Goal: Task Accomplishment & Management: Manage account settings

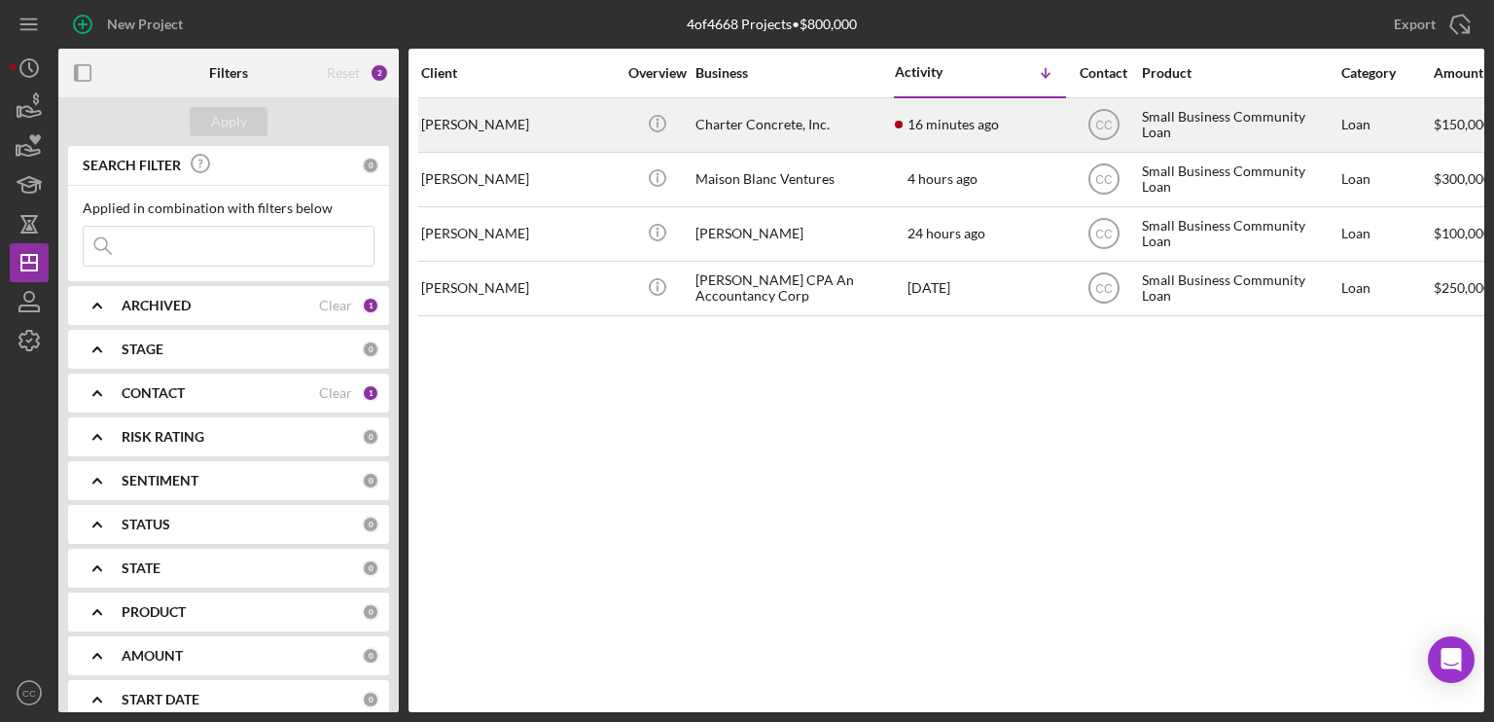
click at [984, 117] on time "16 minutes ago" at bounding box center [953, 125] width 91 height 16
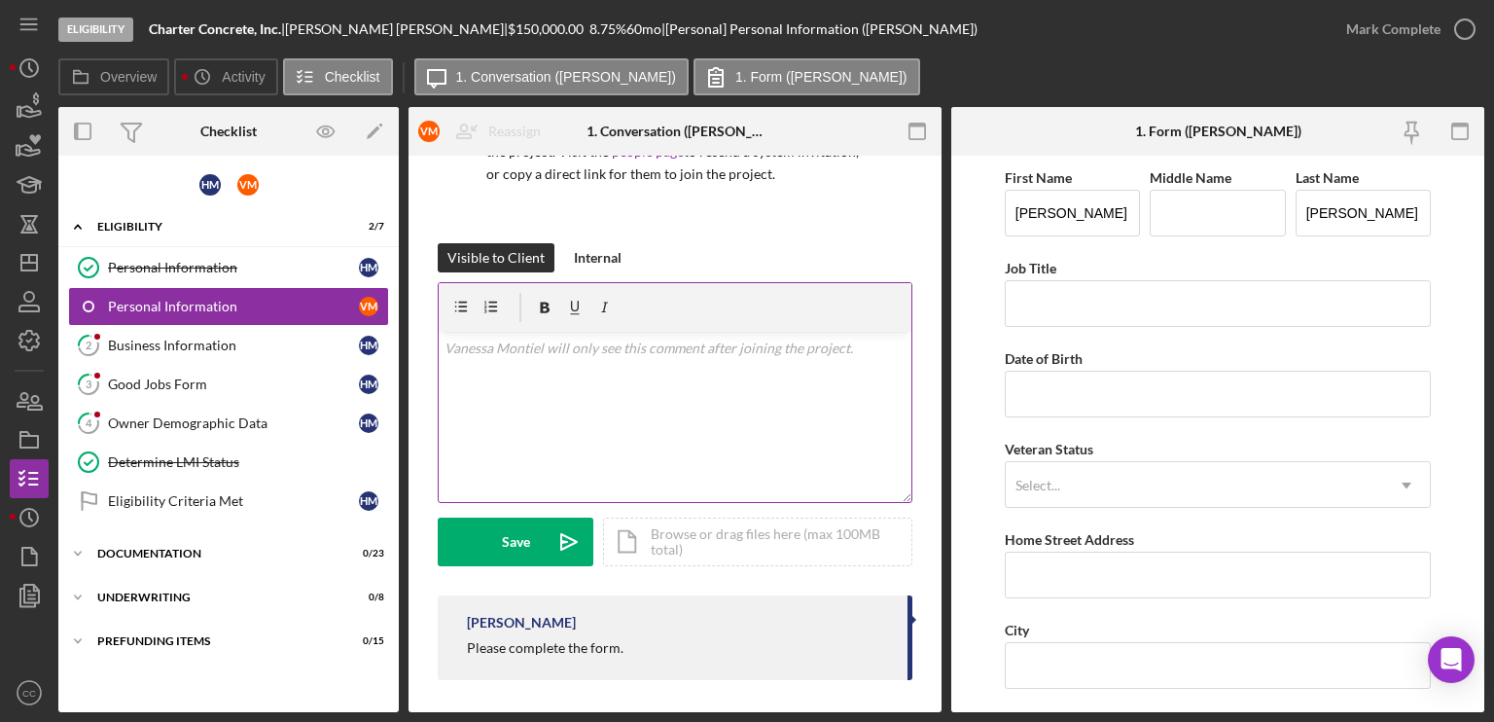
scroll to position [197, 0]
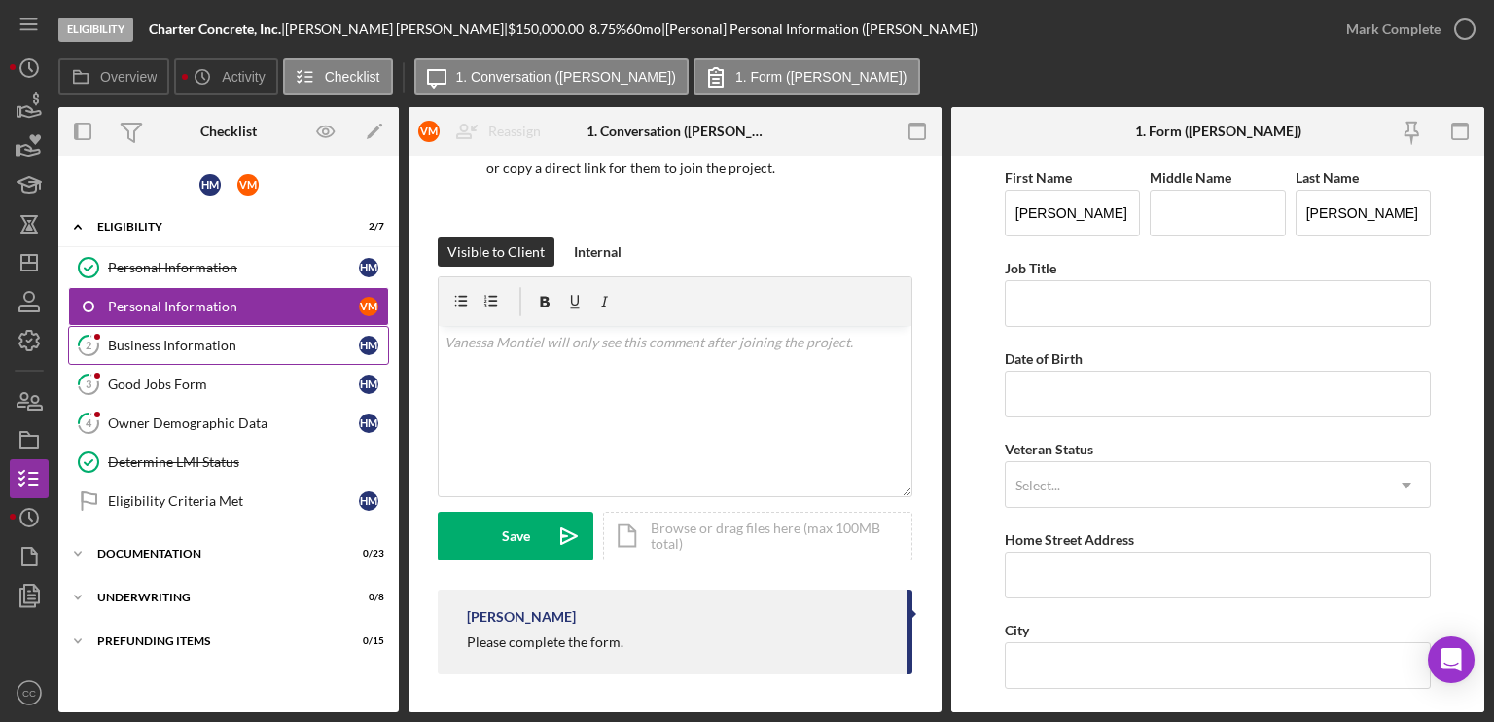
click at [154, 349] on div "Business Information" at bounding box center [233, 346] width 251 height 16
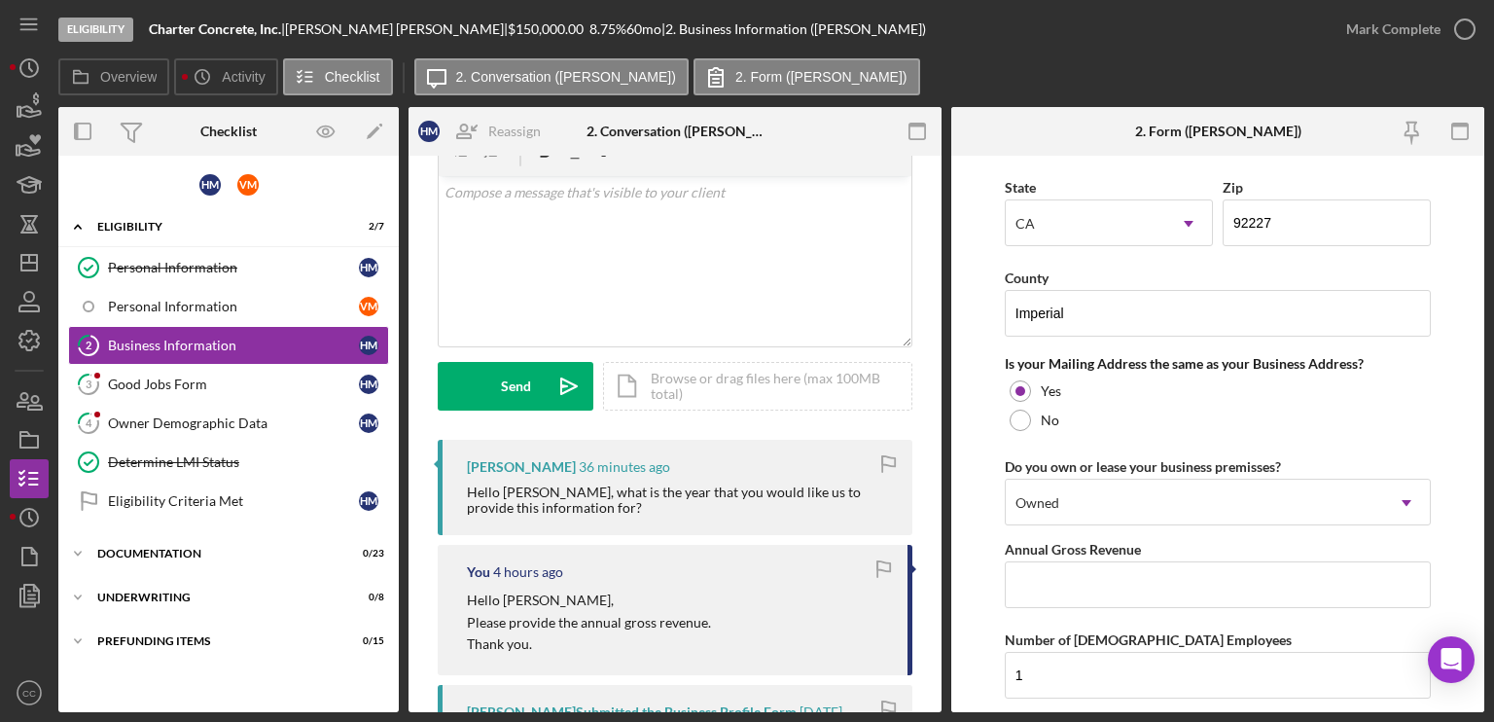
scroll to position [1654, 0]
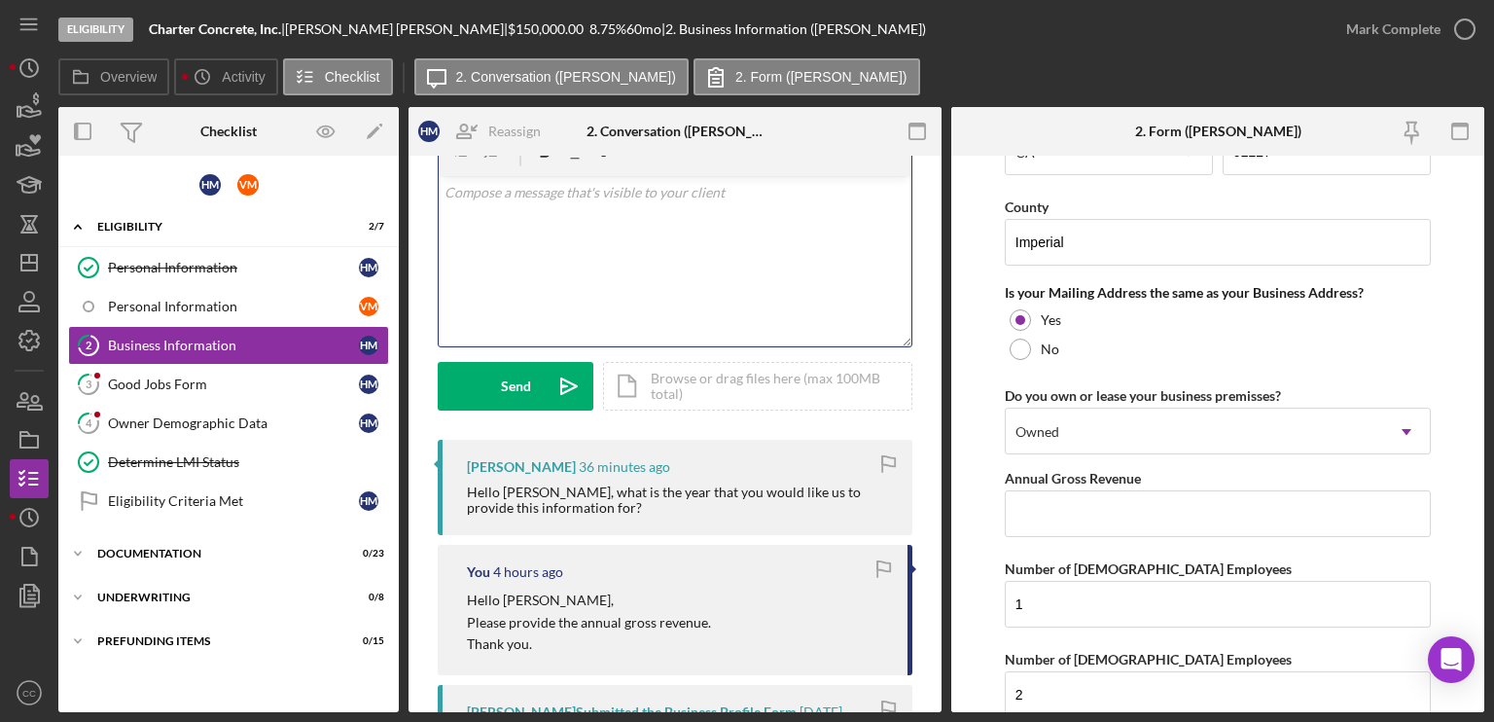
click at [586, 282] on div "v Color teal Color pink Remove color Add row above Add row below Add column bef…" at bounding box center [675, 261] width 473 height 170
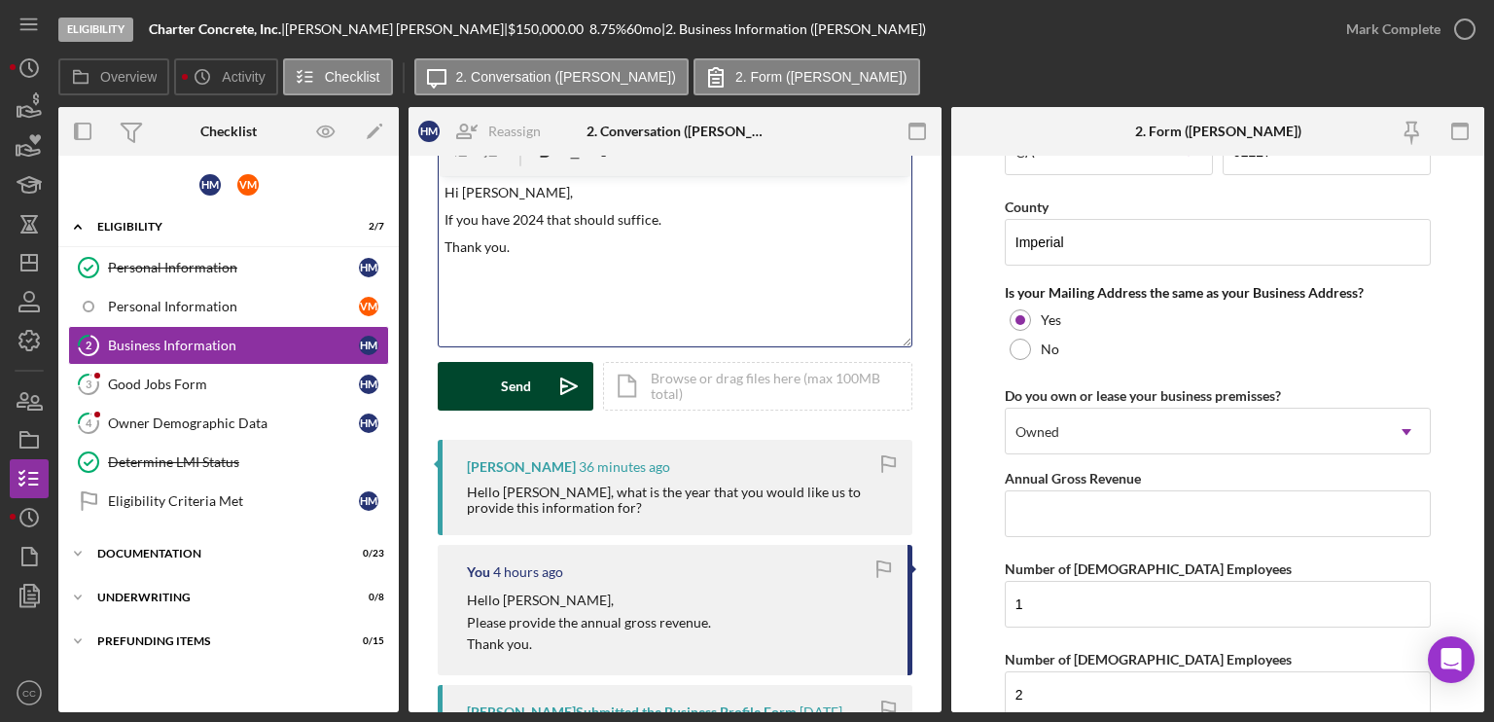
click at [530, 389] on button "Send Icon/icon-invite-send" at bounding box center [516, 386] width 156 height 49
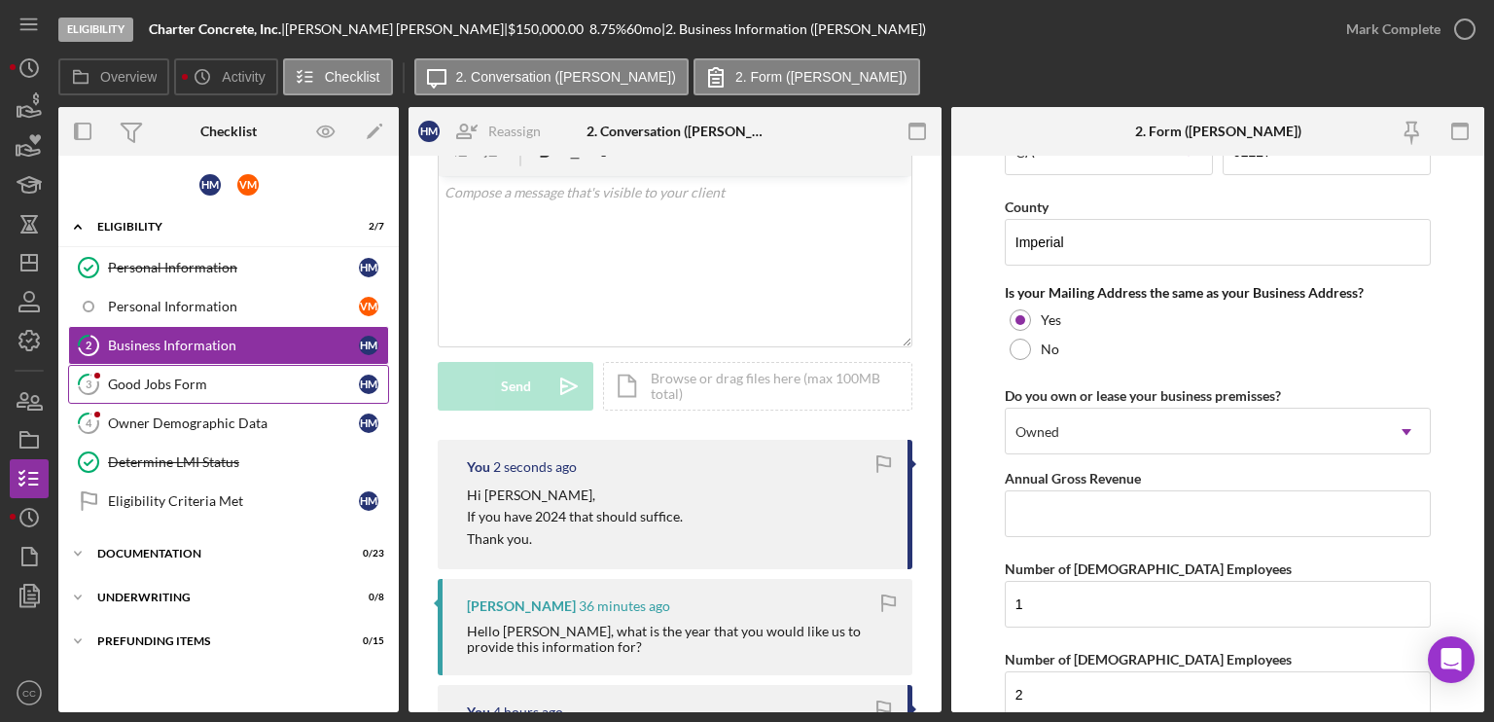
click at [231, 381] on div "Good Jobs Form" at bounding box center [233, 384] width 251 height 16
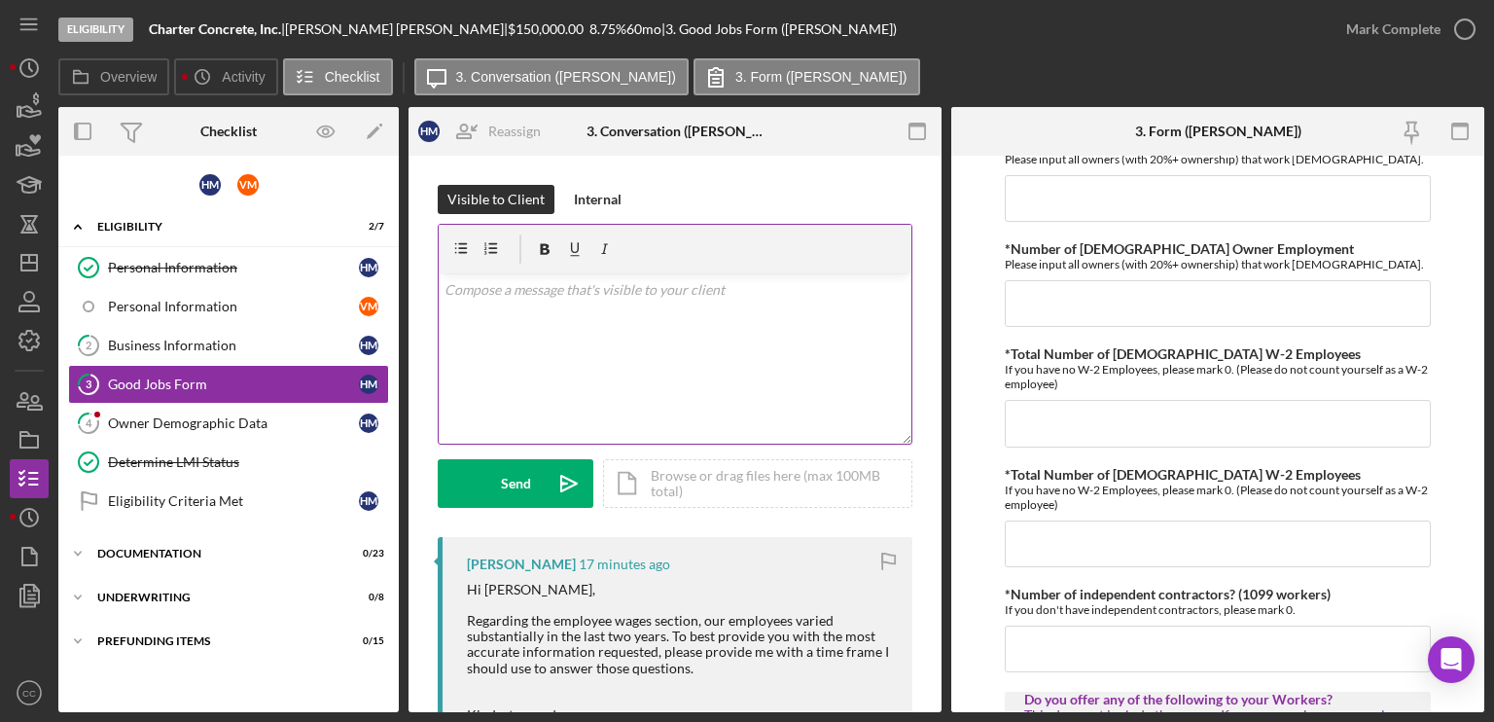
click at [593, 322] on div "v Color teal Color pink Remove color Add row above Add row below Add column bef…" at bounding box center [675, 358] width 473 height 170
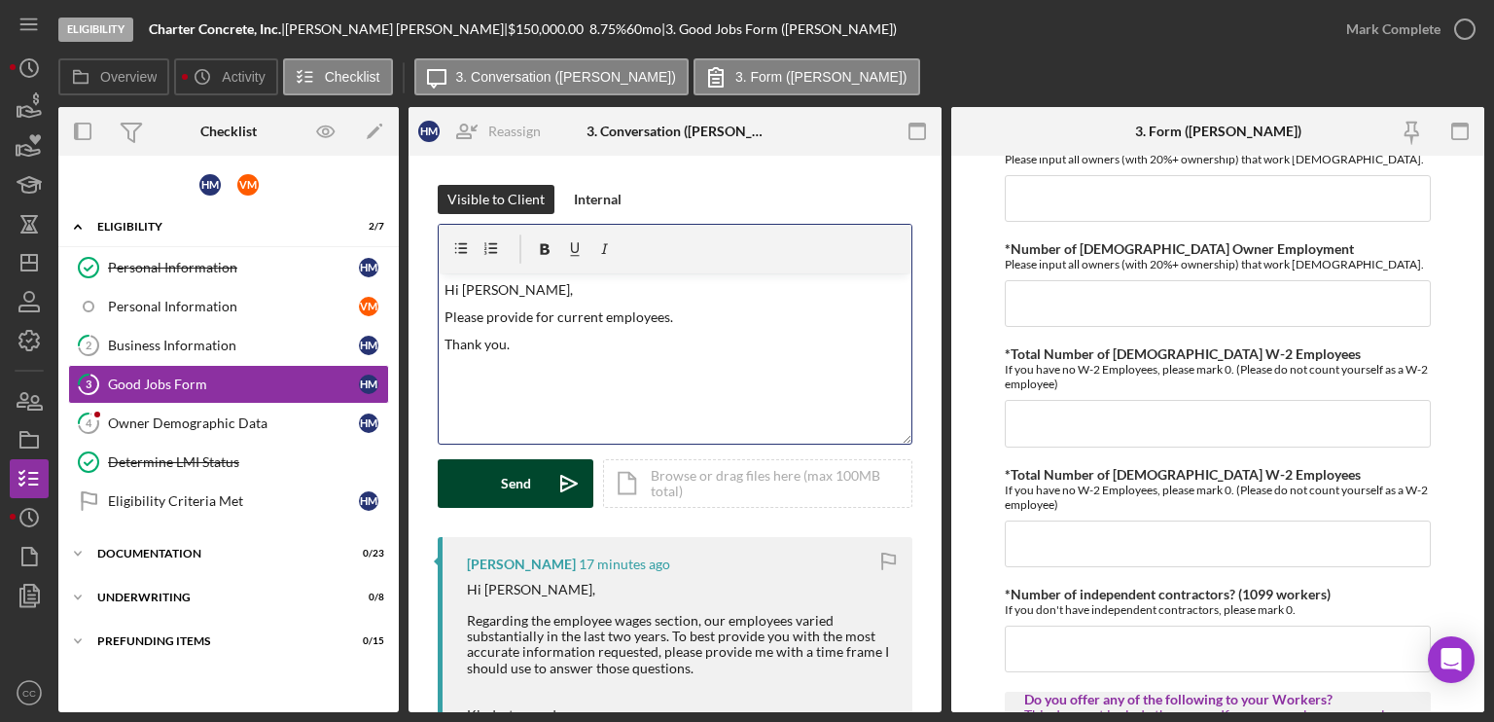
click at [491, 476] on button "Send Icon/icon-invite-send" at bounding box center [516, 483] width 156 height 49
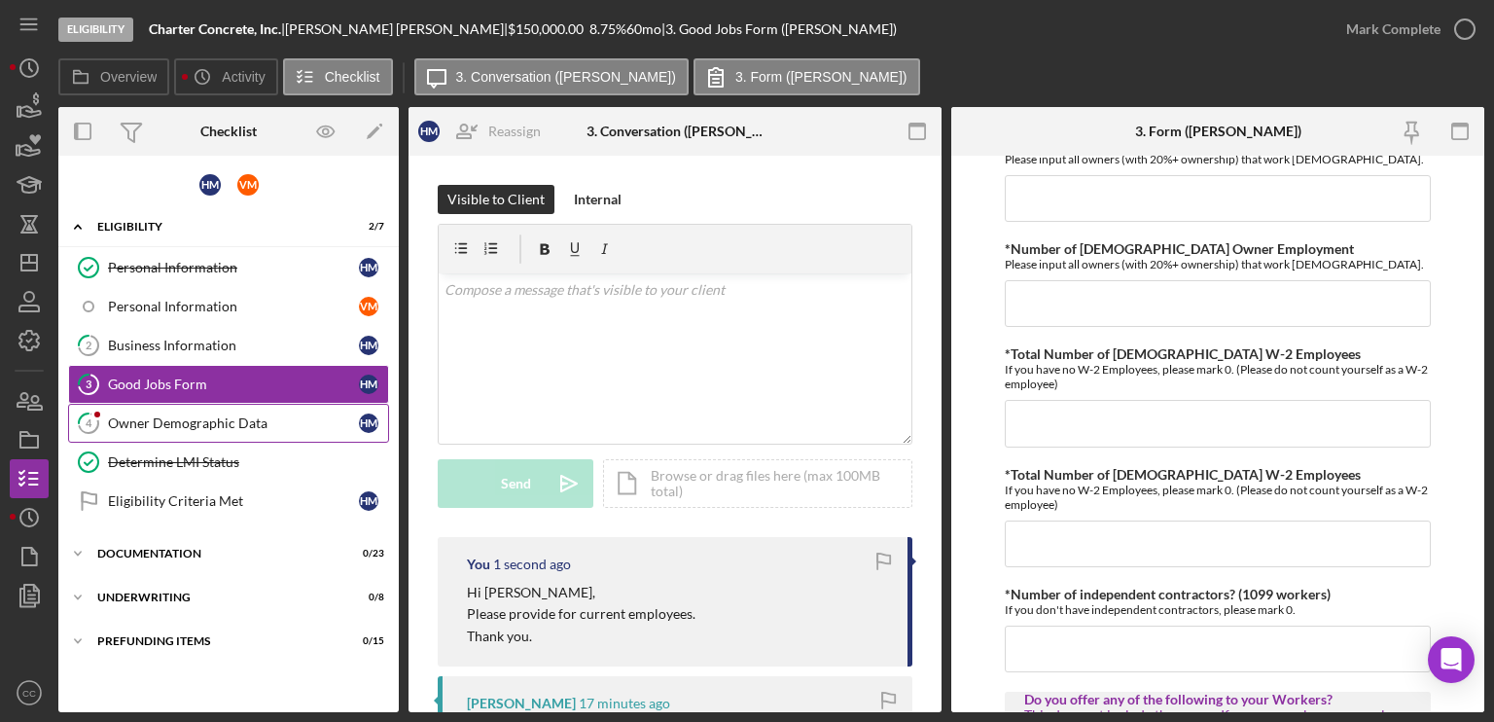
click at [198, 425] on div "Owner Demographic Data" at bounding box center [233, 423] width 251 height 16
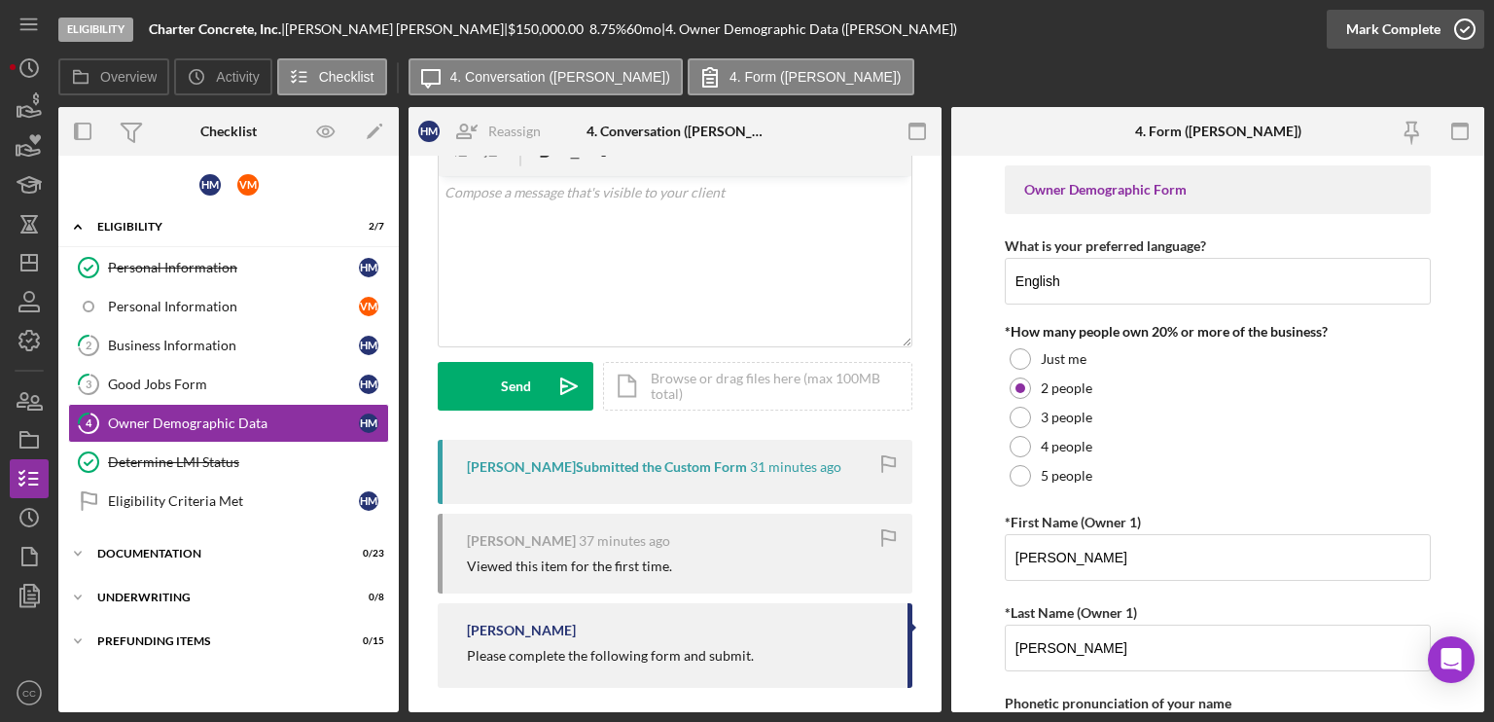
click at [1446, 26] on icon "button" at bounding box center [1465, 29] width 49 height 49
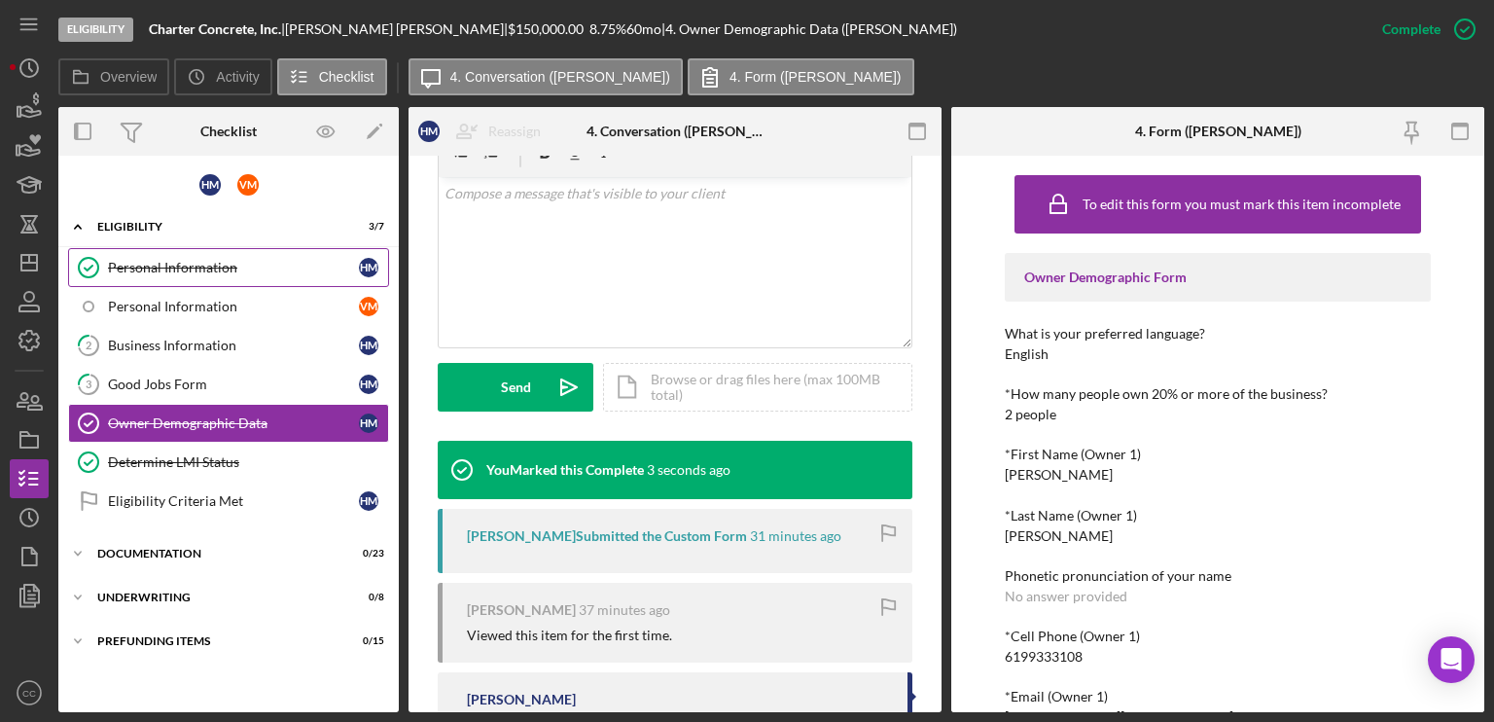
click at [177, 271] on div "Personal Information" at bounding box center [233, 268] width 251 height 16
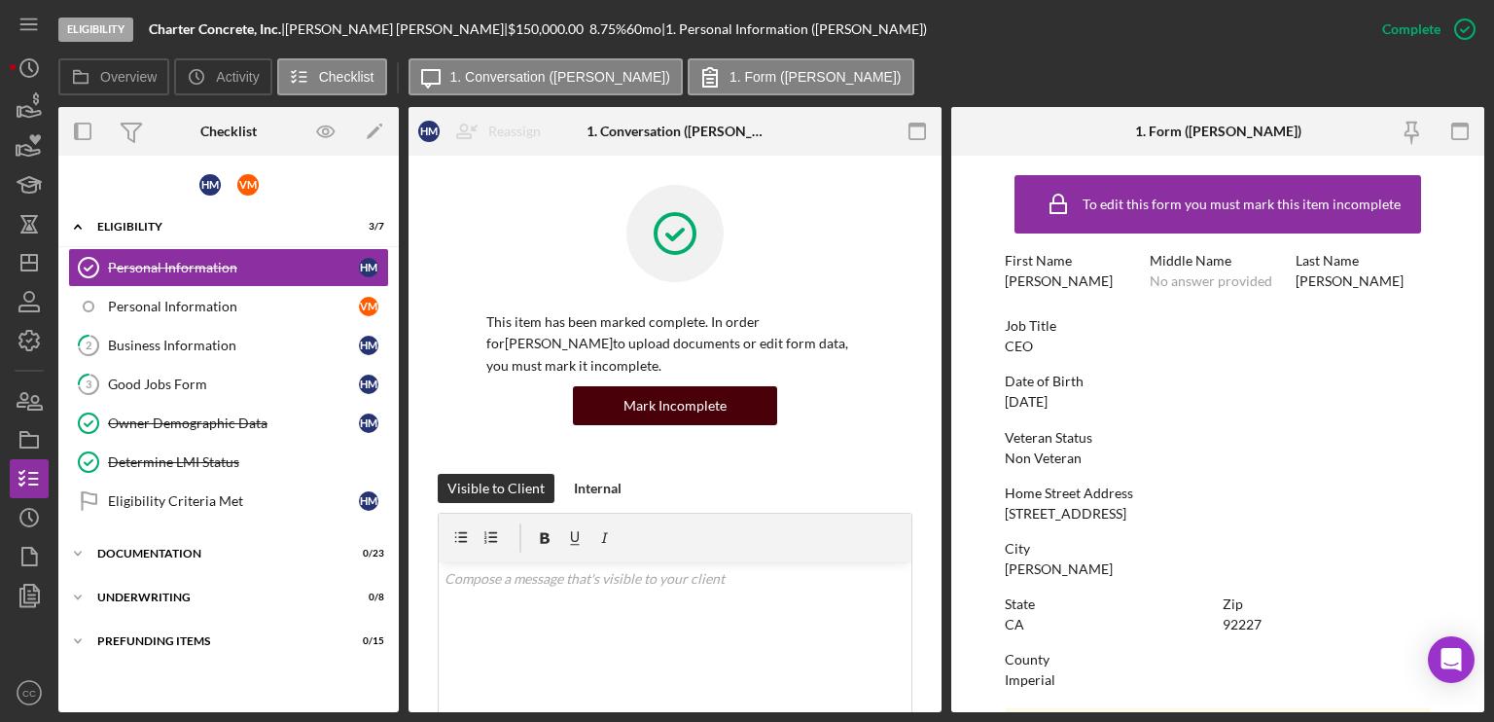
click at [670, 411] on div "Mark Incomplete" at bounding box center [675, 405] width 103 height 39
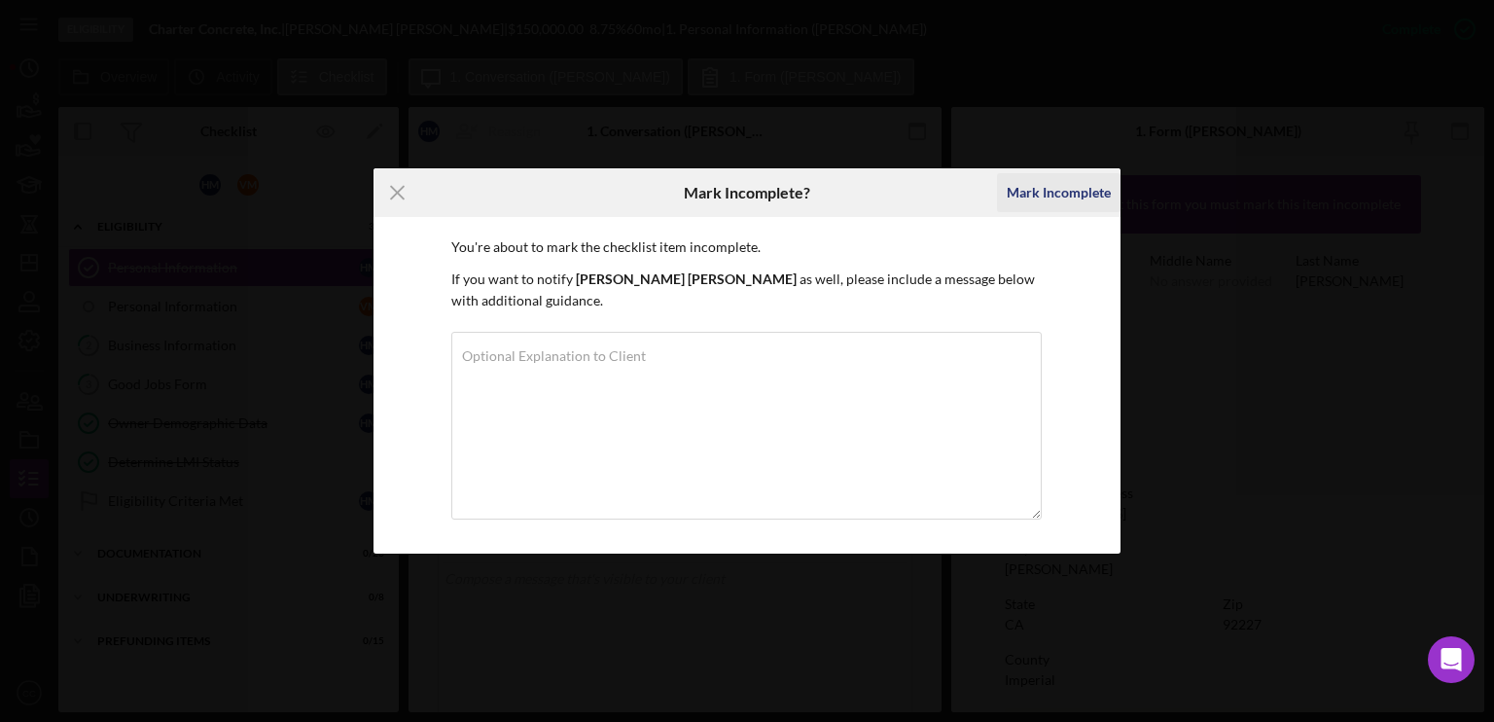
click at [1055, 197] on div "Mark Incomplete" at bounding box center [1059, 192] width 104 height 39
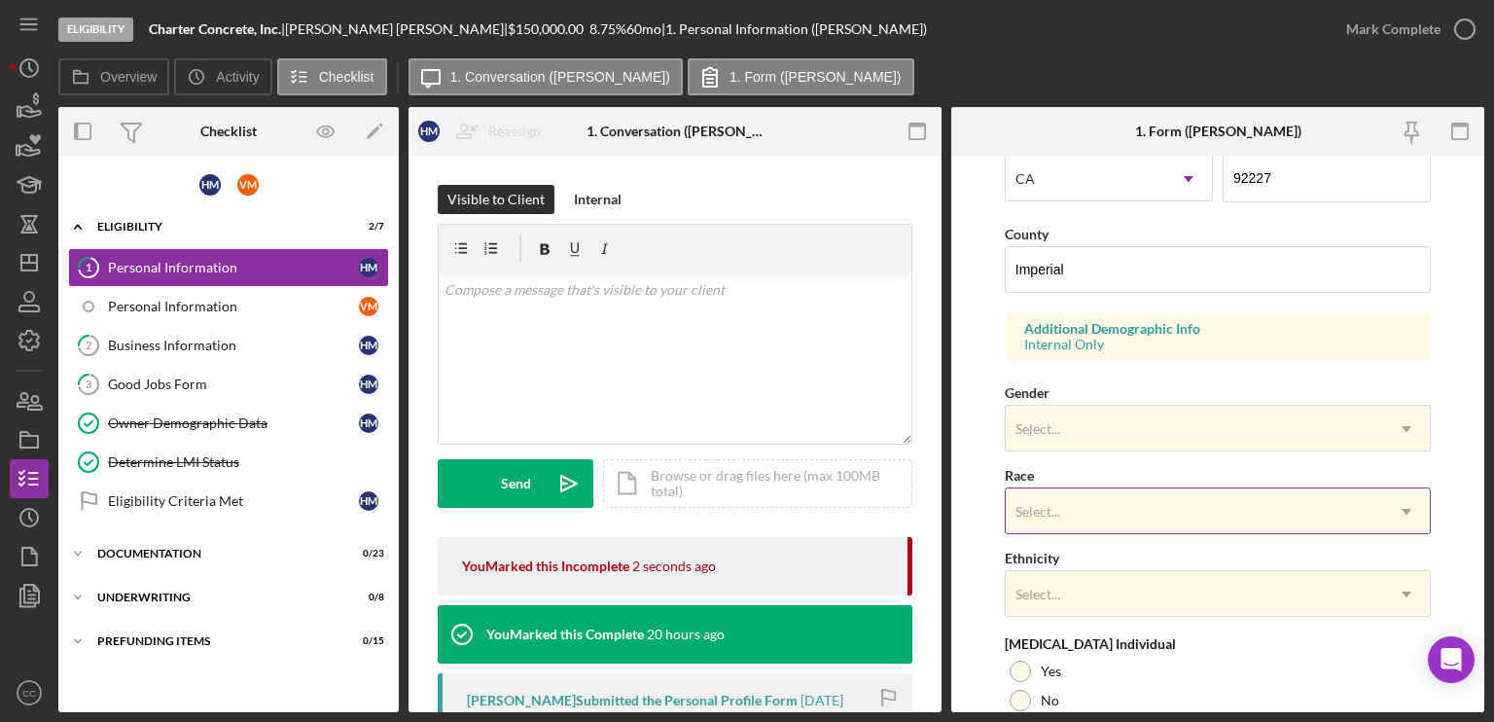
scroll to position [681, 0]
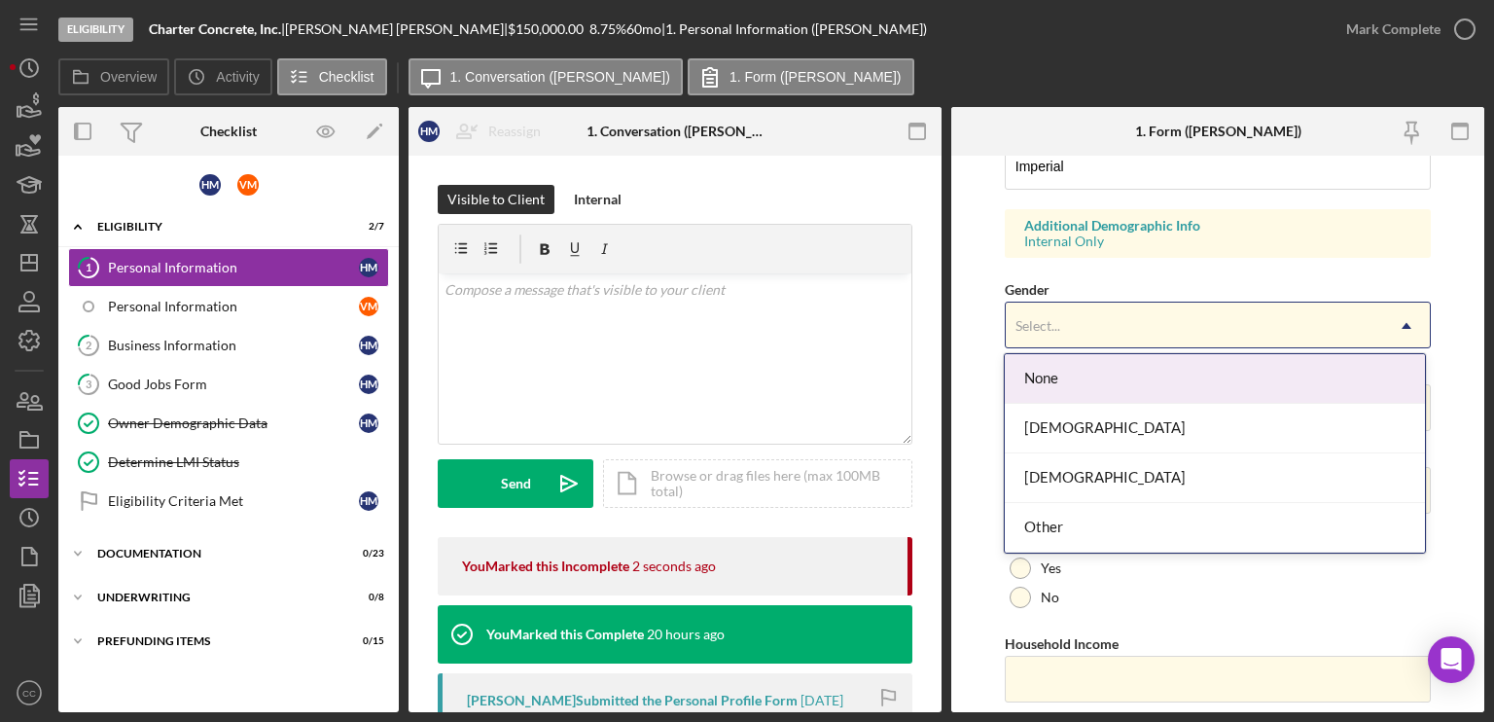
click at [1200, 323] on div "Select..." at bounding box center [1194, 326] width 377 height 45
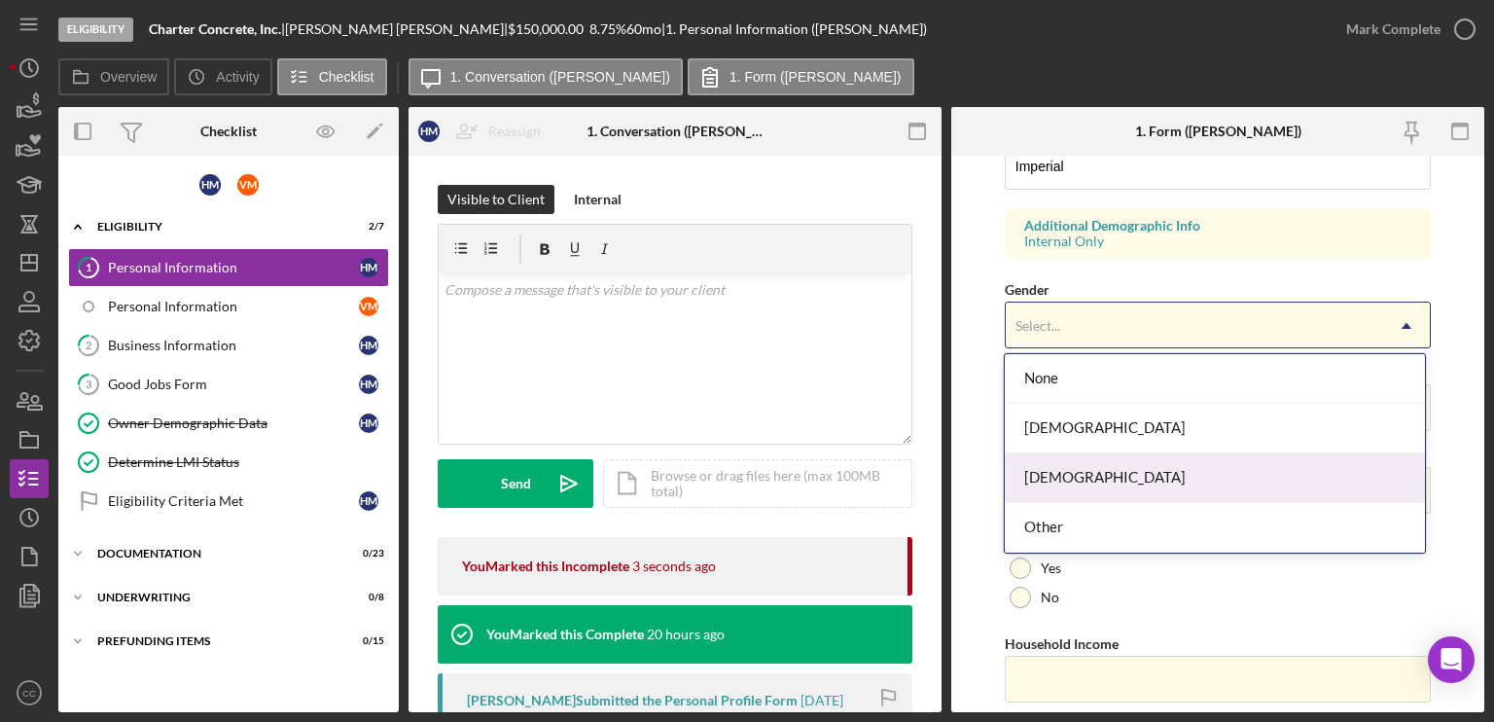
click at [1056, 475] on div "[DEMOGRAPHIC_DATA]" at bounding box center [1215, 478] width 420 height 50
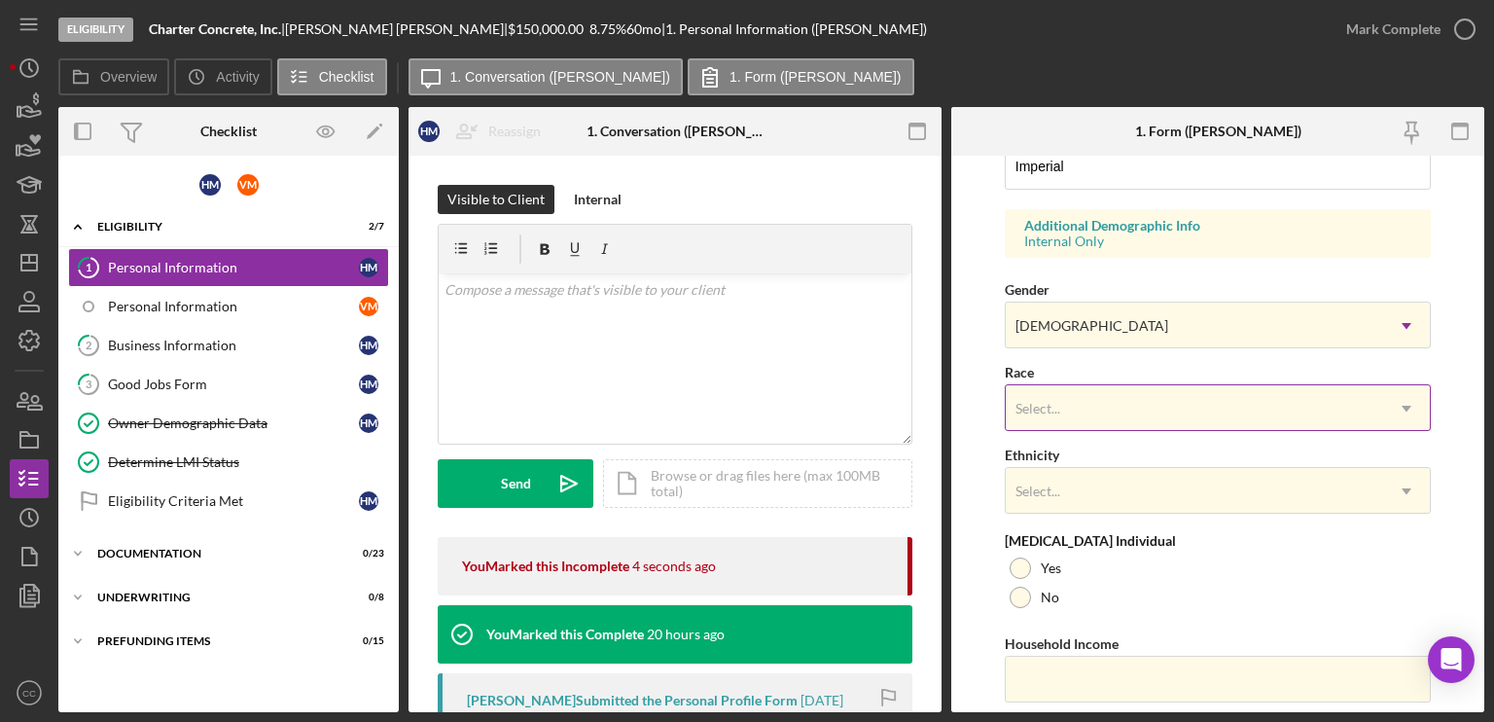
click at [1087, 406] on div "Select..." at bounding box center [1194, 408] width 377 height 45
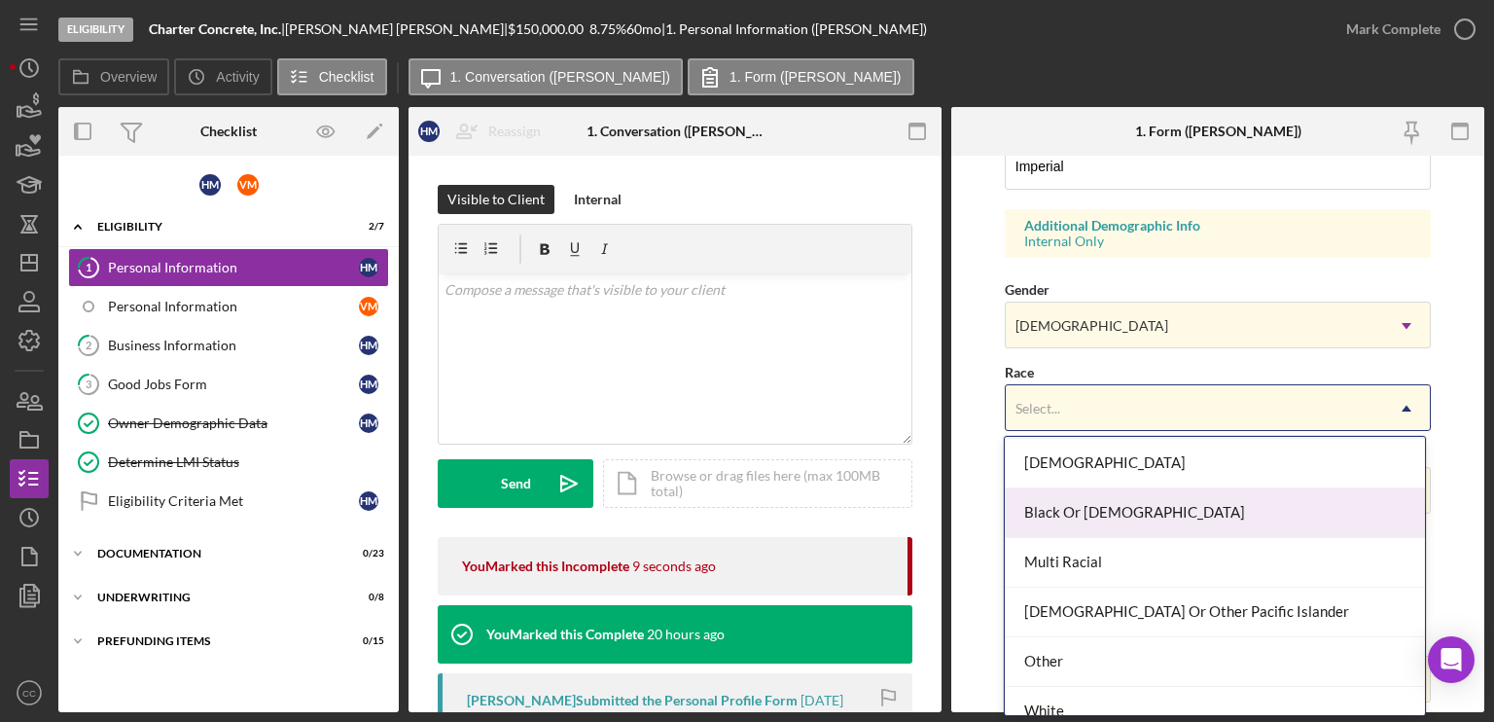
scroll to position [117, 0]
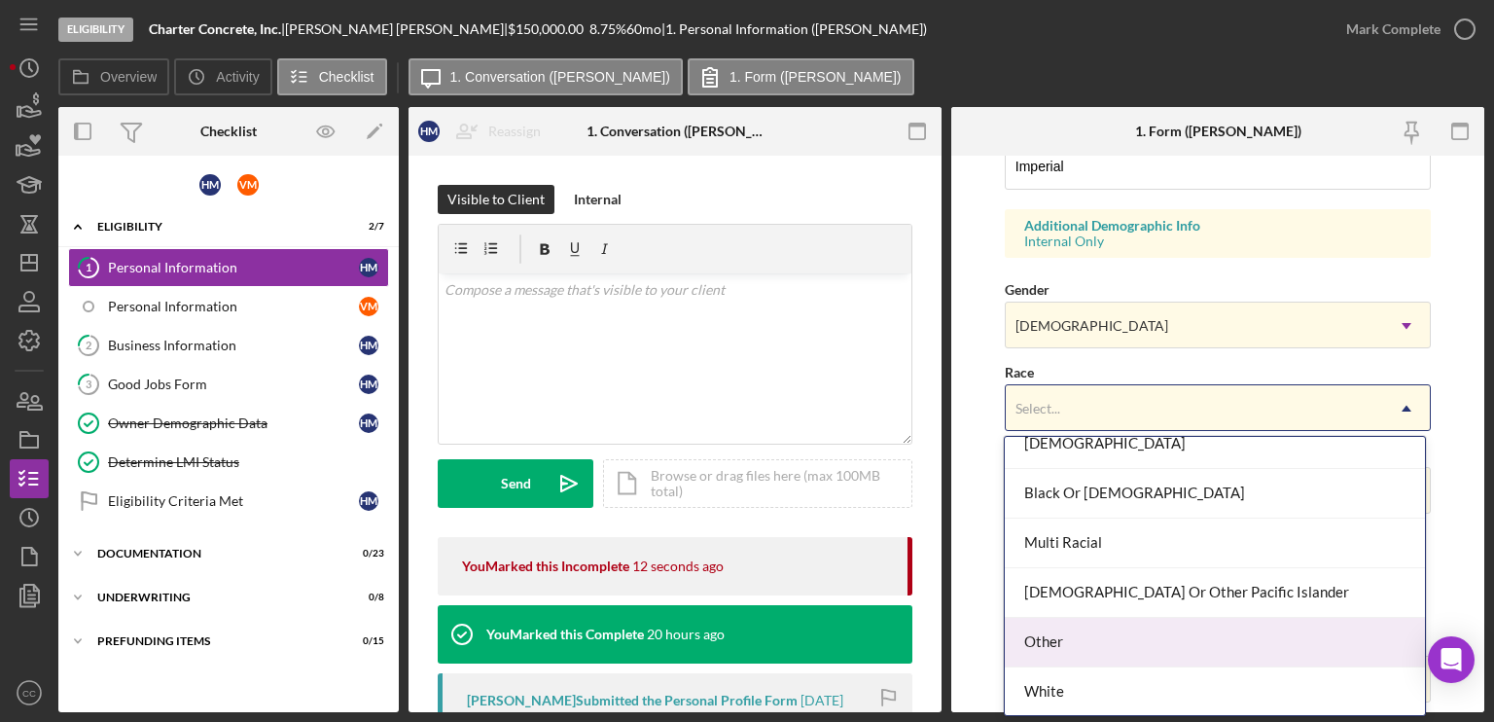
click at [1110, 645] on div "Other" at bounding box center [1215, 643] width 420 height 50
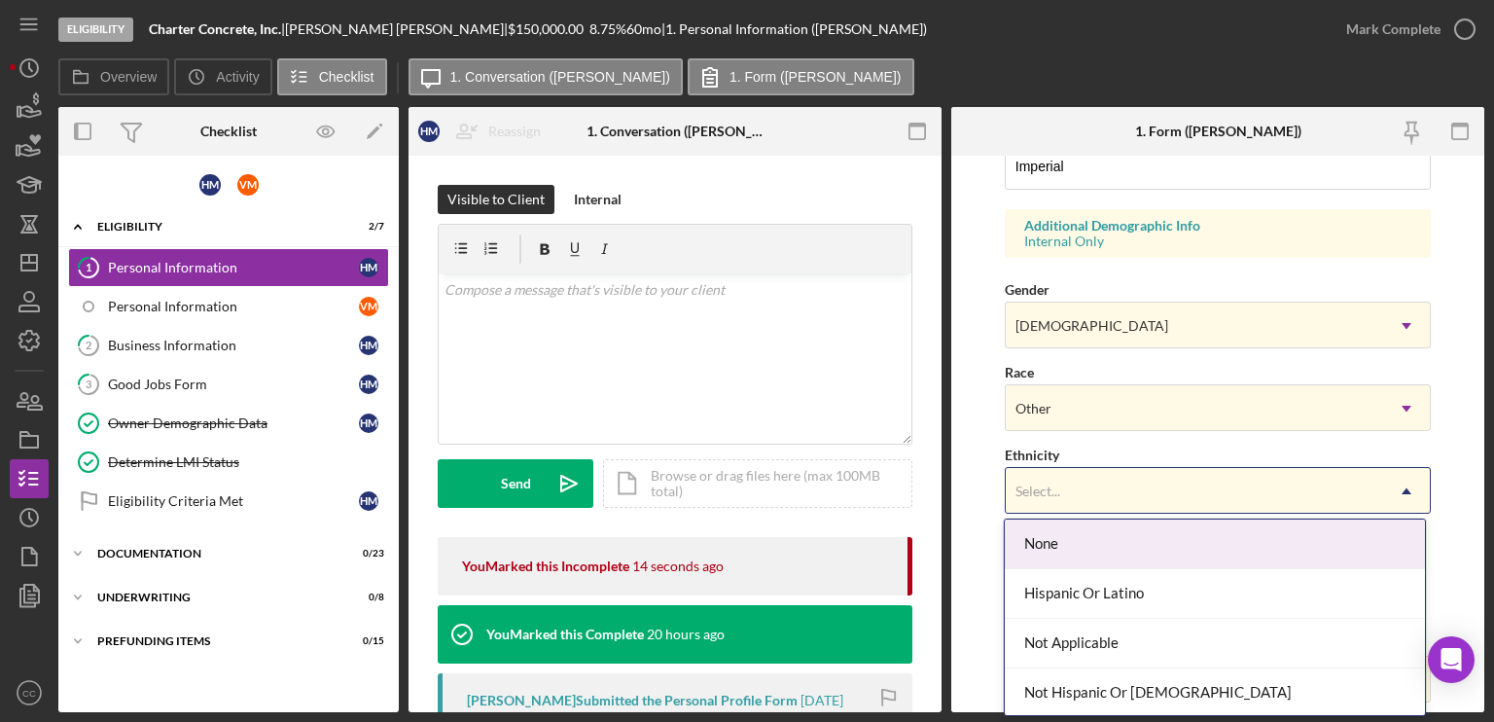
click at [1060, 488] on div "Select..." at bounding box center [1039, 491] width 50 height 16
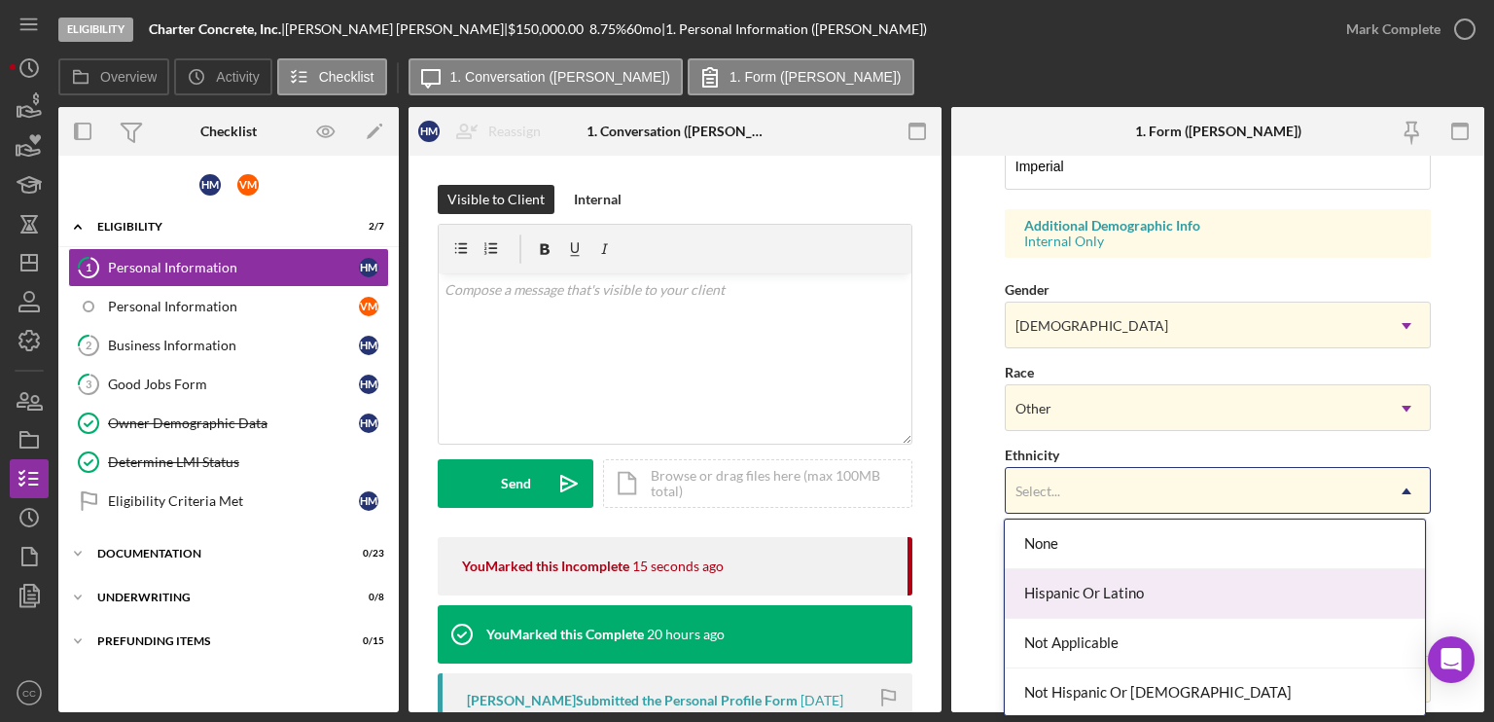
click at [1075, 585] on div "Hispanic Or Latino" at bounding box center [1215, 594] width 420 height 50
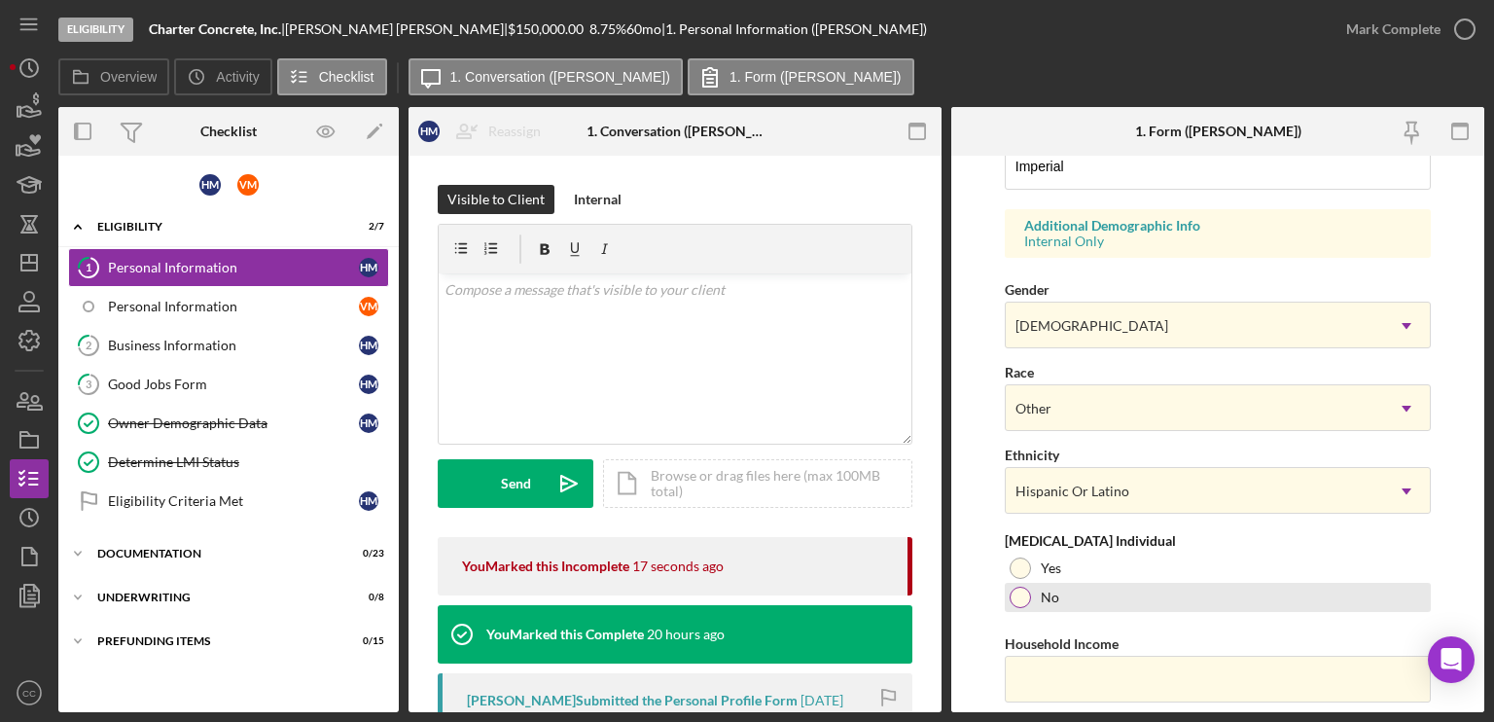
click at [1030, 593] on div "No" at bounding box center [1218, 597] width 426 height 29
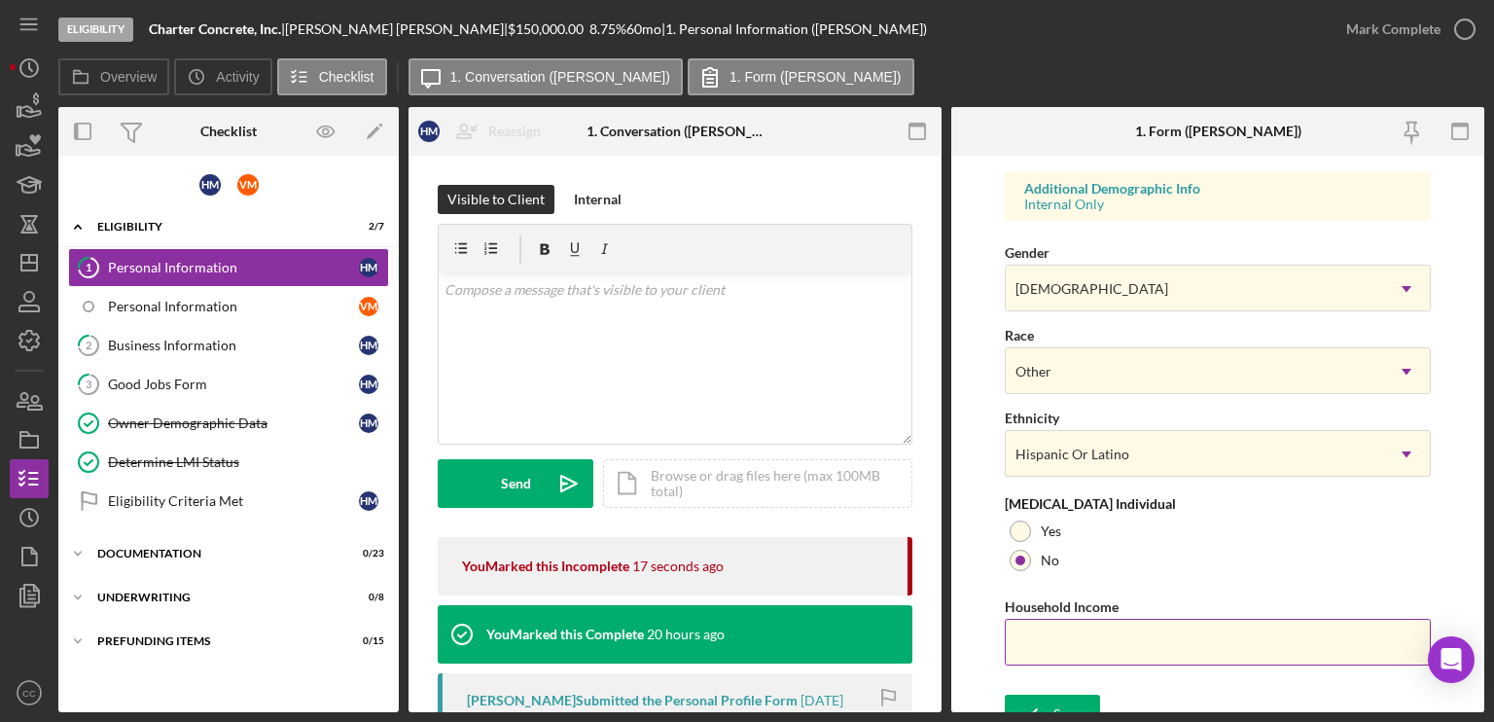
scroll to position [738, 0]
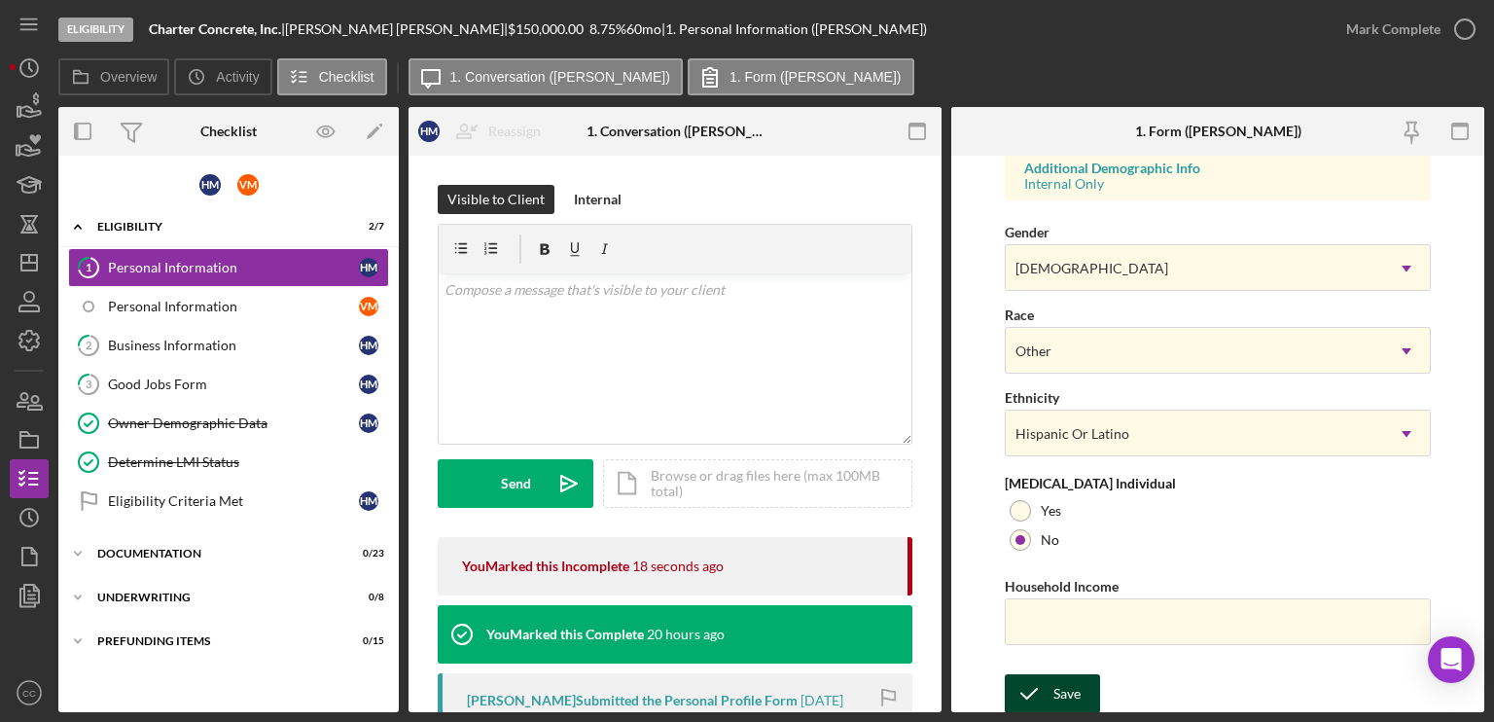
click at [1063, 695] on div "Save" at bounding box center [1067, 693] width 27 height 39
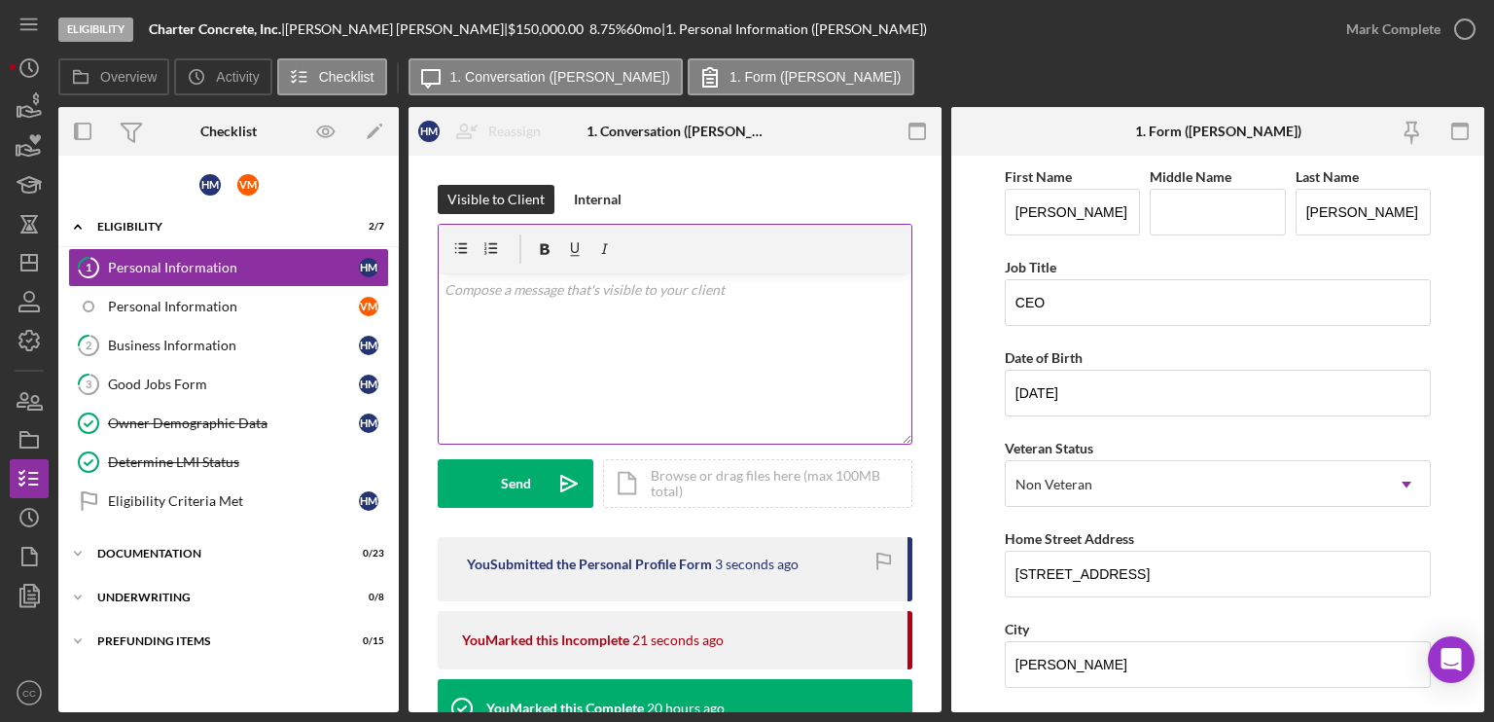
scroll to position [0, 0]
click at [1439, 25] on button "Mark Complete" at bounding box center [1406, 29] width 158 height 39
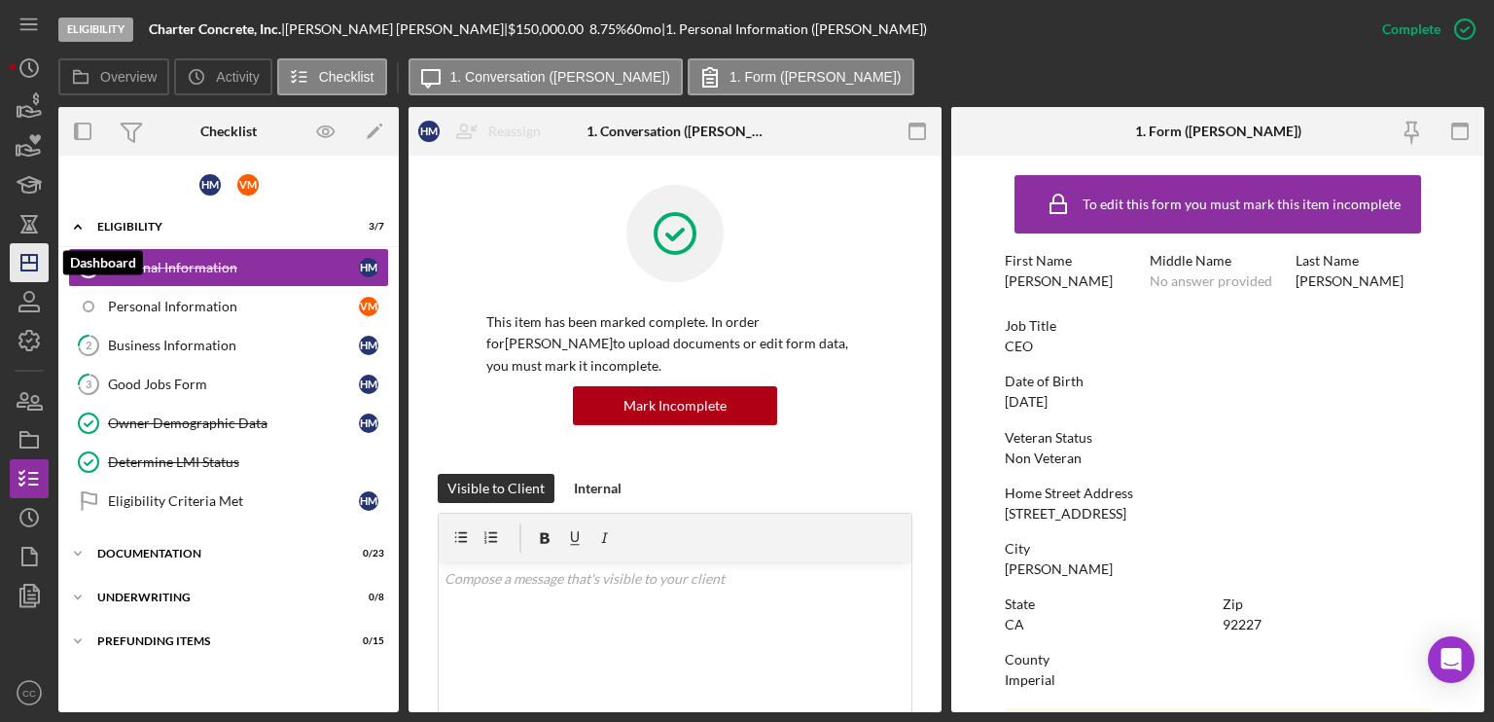
click at [25, 264] on icon "Icon/Dashboard" at bounding box center [29, 262] width 49 height 49
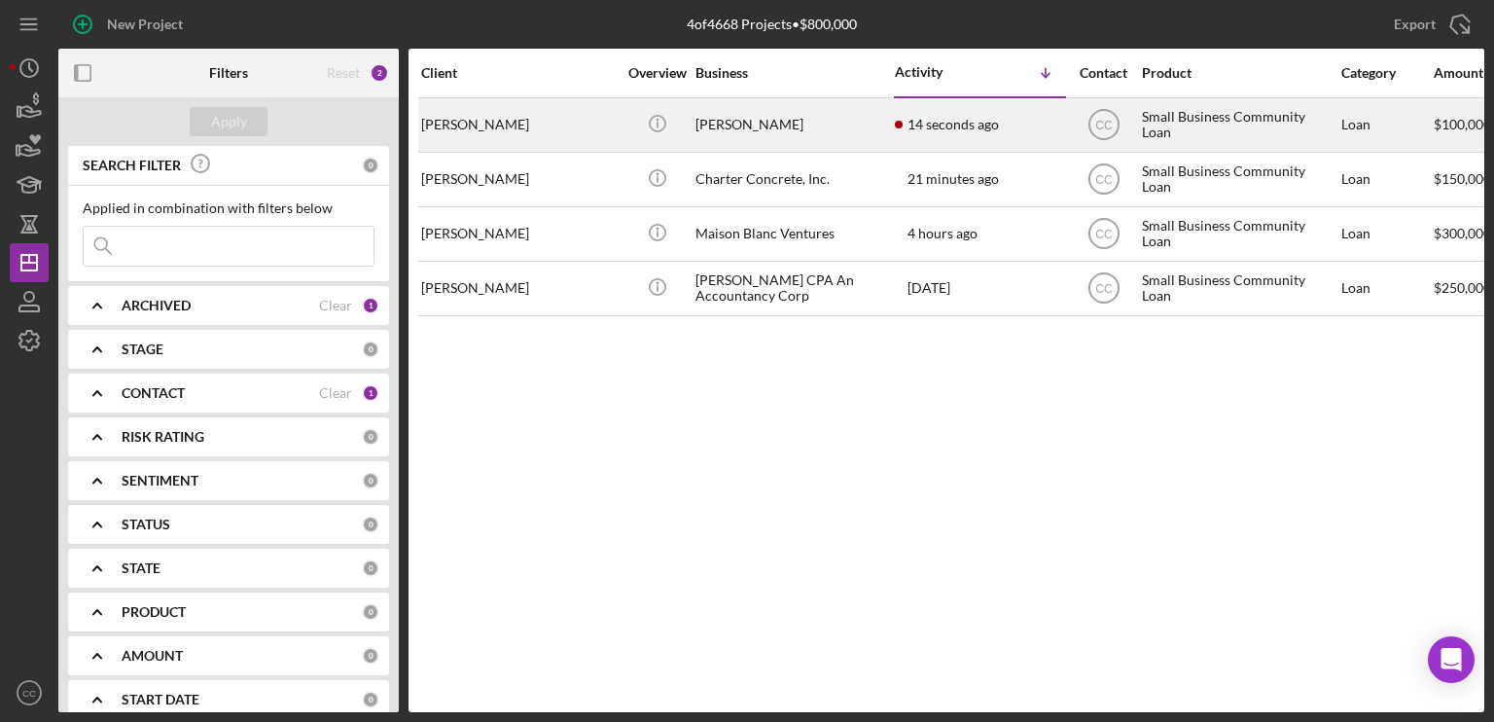
click at [790, 128] on div "[PERSON_NAME]" at bounding box center [793, 125] width 195 height 52
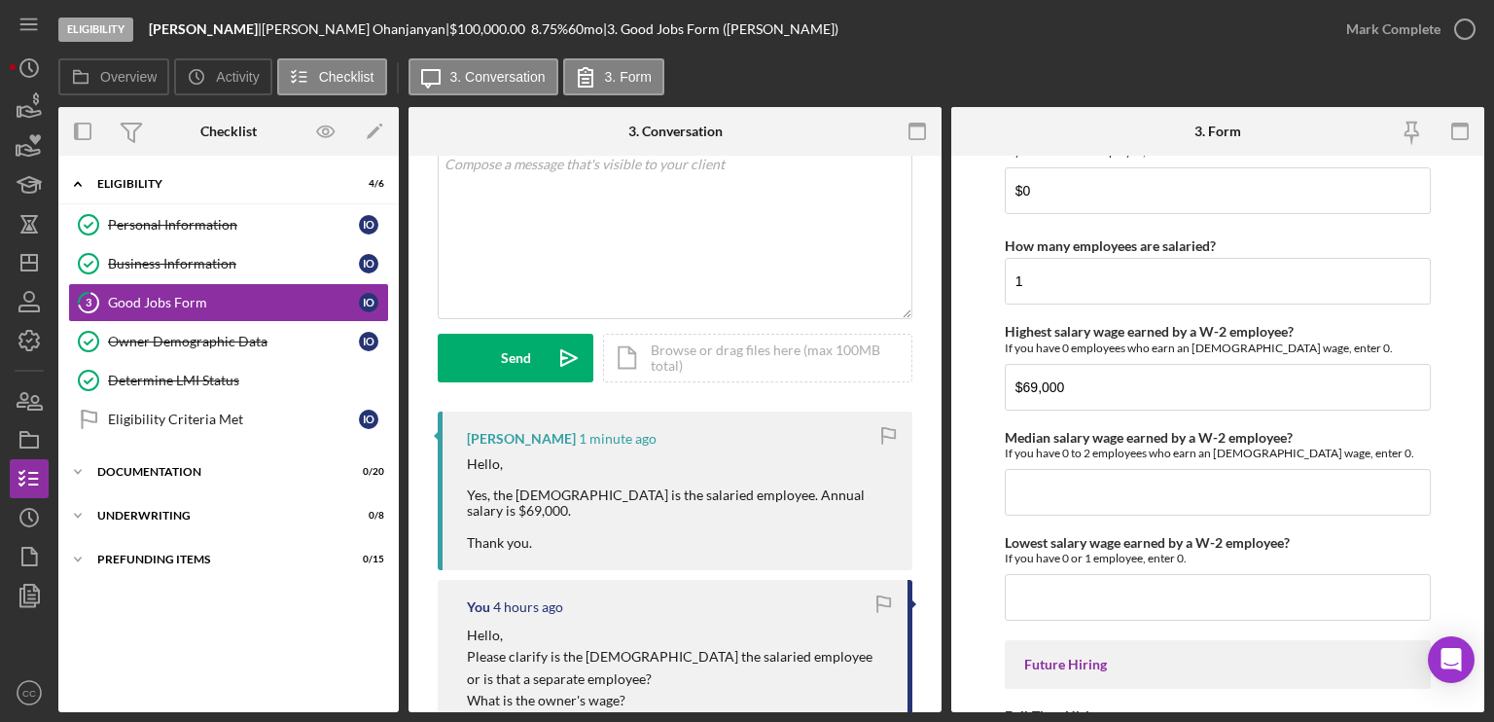
scroll to position [97, 0]
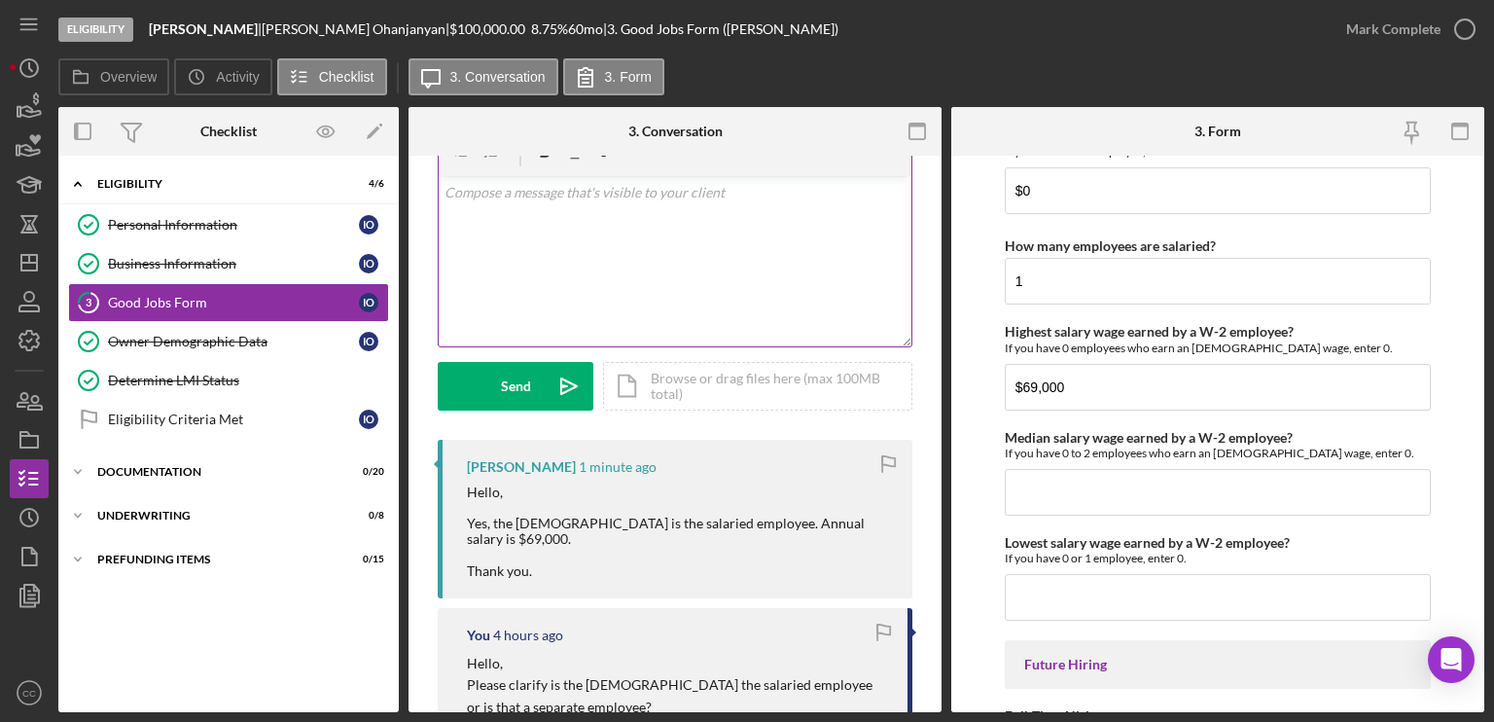
click at [568, 258] on div "v Color teal Color pink Remove color Add row above Add row below Add column bef…" at bounding box center [675, 261] width 473 height 170
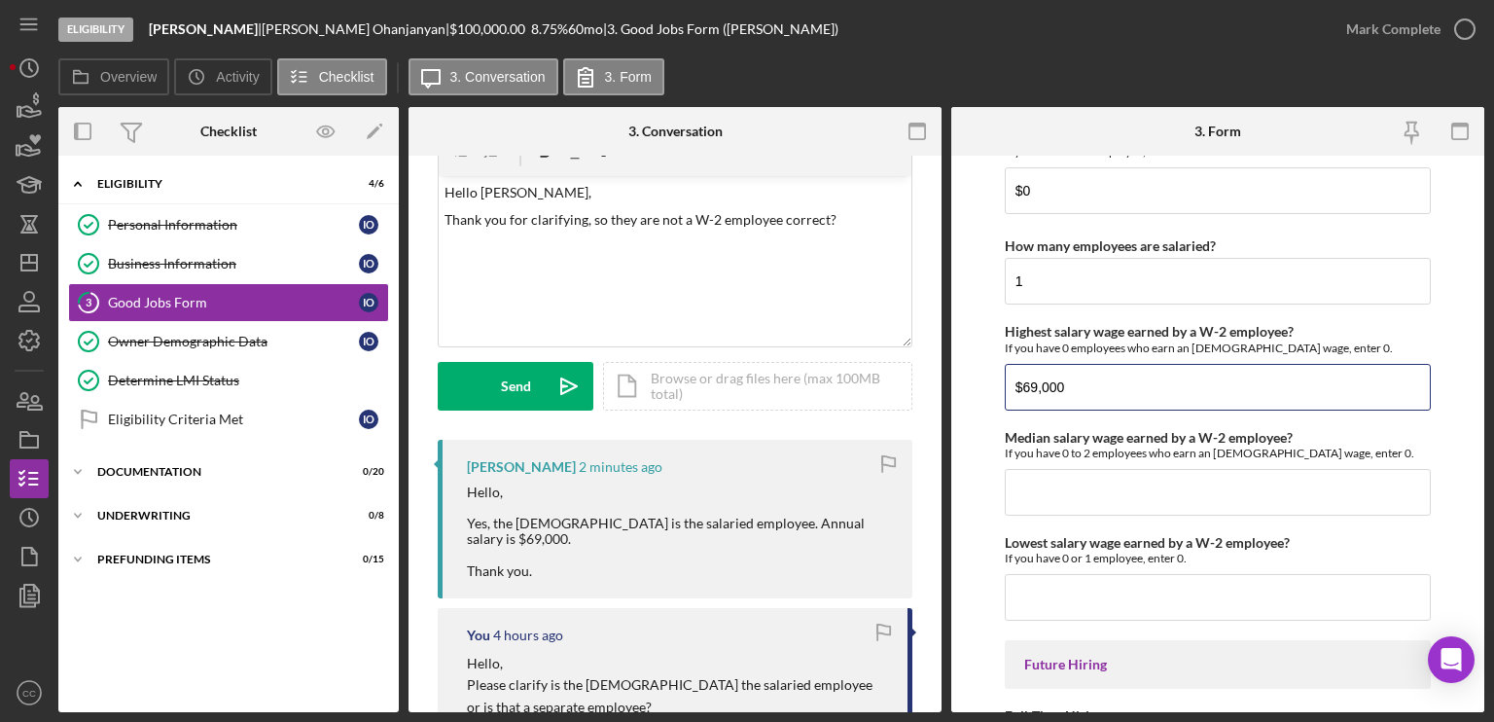
drag, startPoint x: 1120, startPoint y: 362, endPoint x: 935, endPoint y: 369, distance: 185.0
click at [935, 369] on div "Overview Internal Workflow Stage Eligibility Icon/Dropdown Arrow Archive (can u…" at bounding box center [771, 409] width 1426 height 605
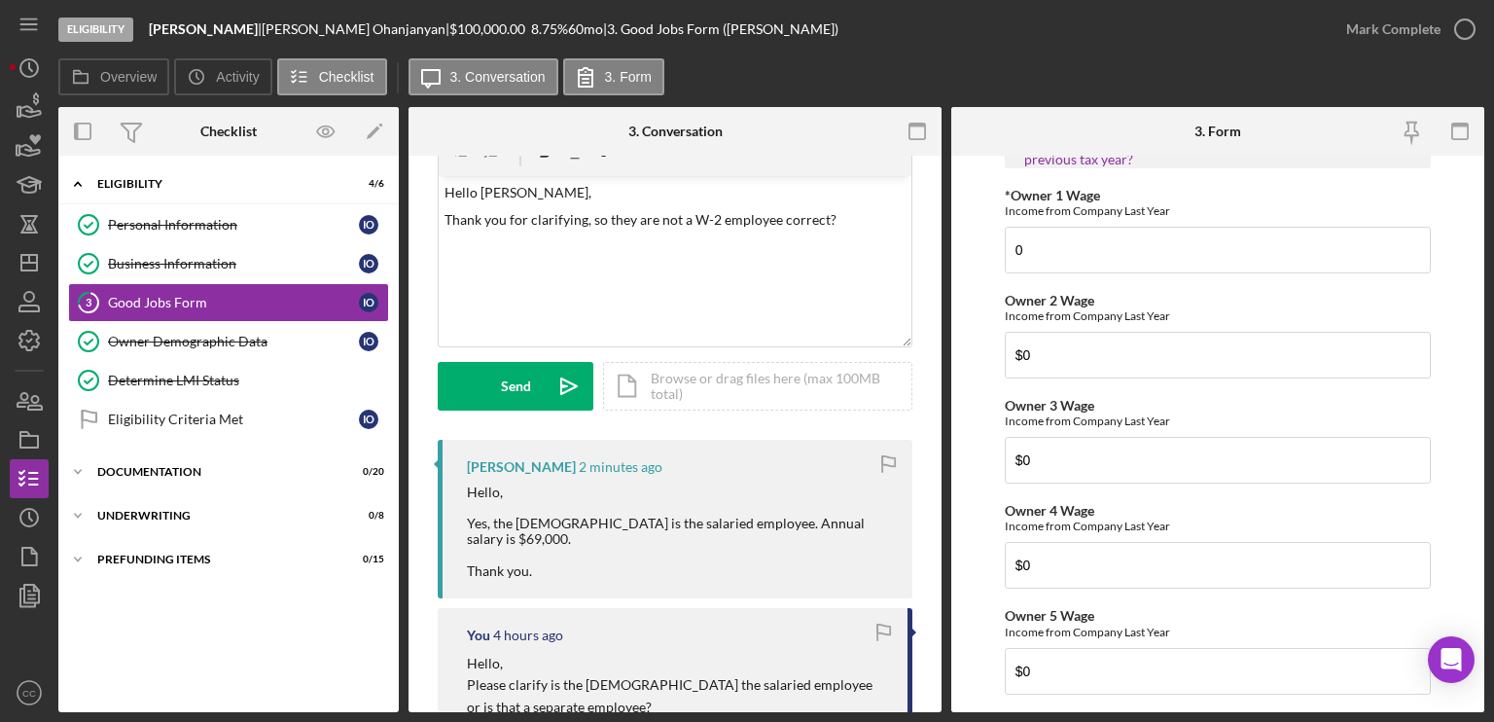
scroll to position [3207, 0]
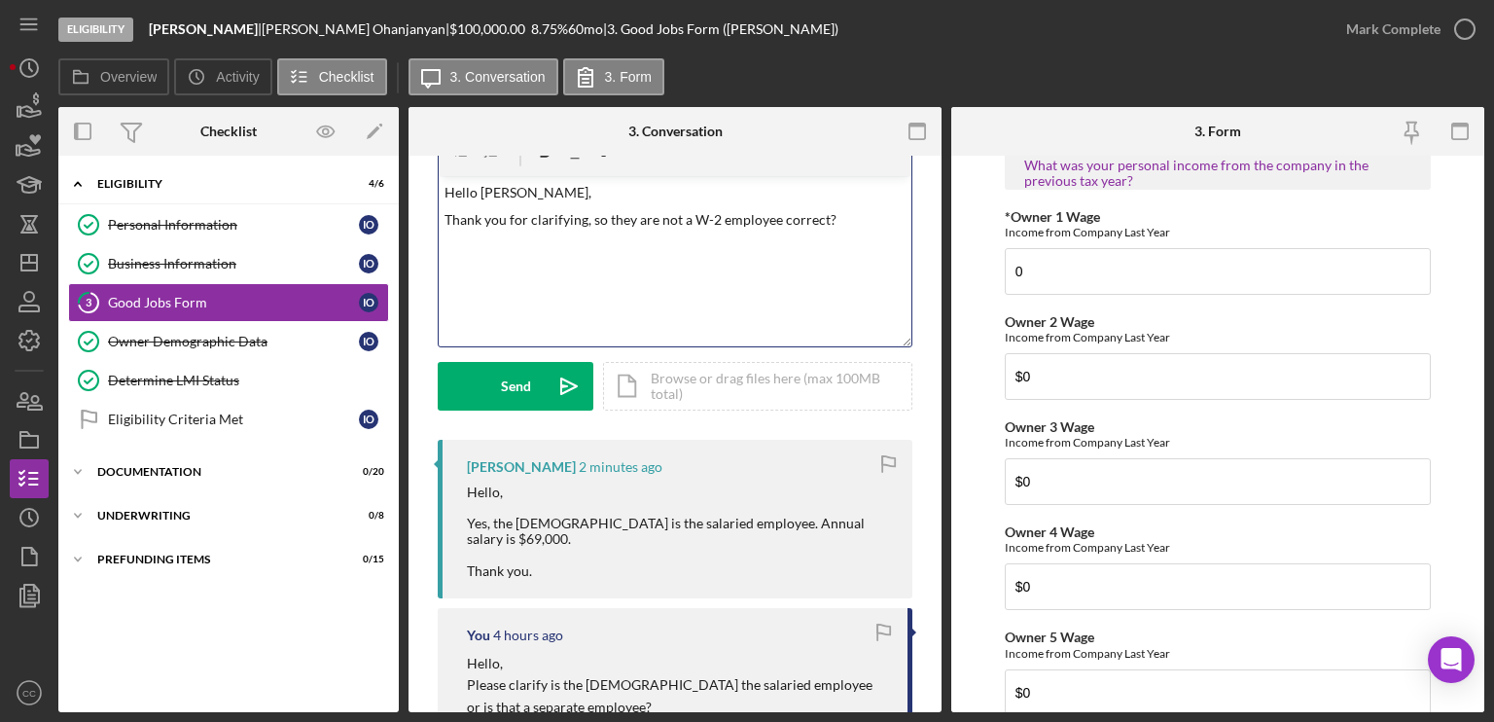
click at [559, 274] on div "v Color teal Color pink Remove color Add row above Add row below Add column bef…" at bounding box center [675, 261] width 473 height 170
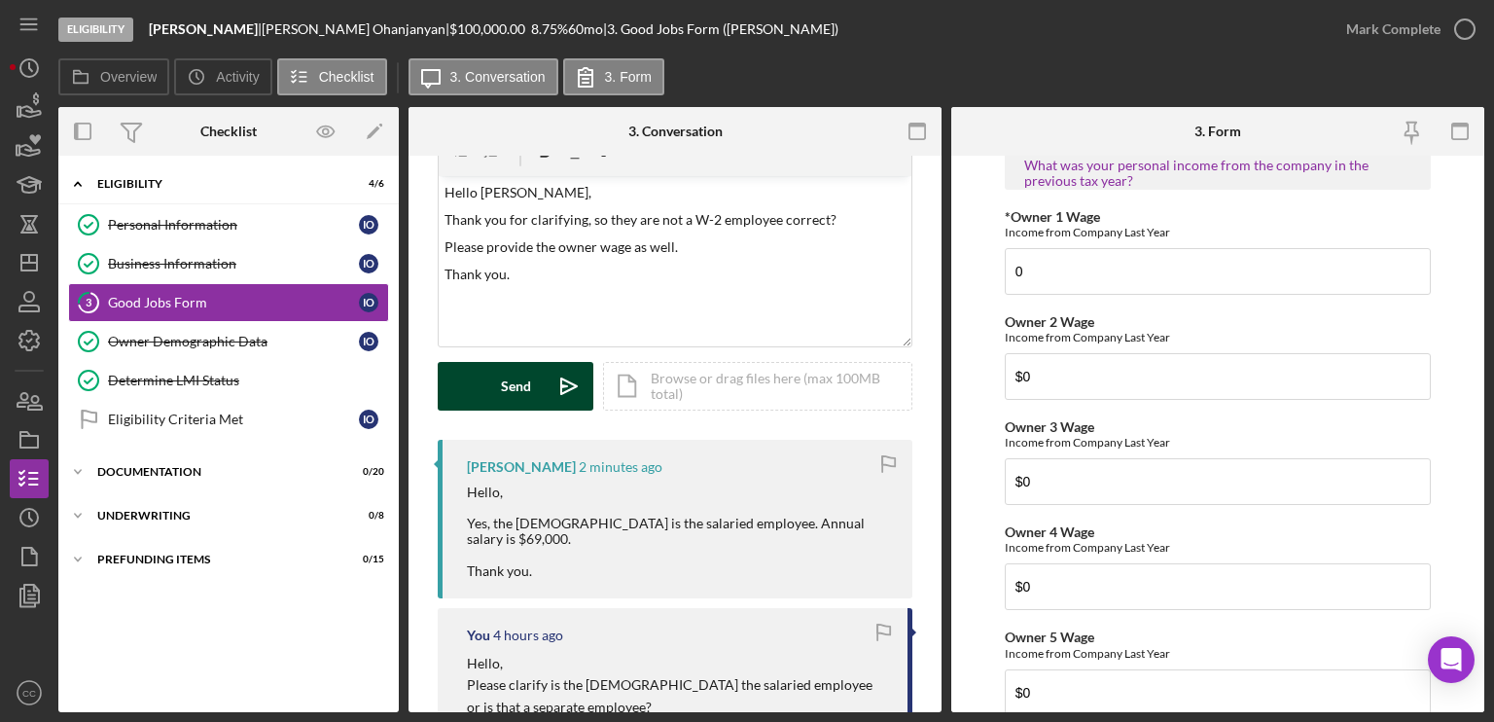
click at [511, 391] on div "Send" at bounding box center [516, 386] width 30 height 49
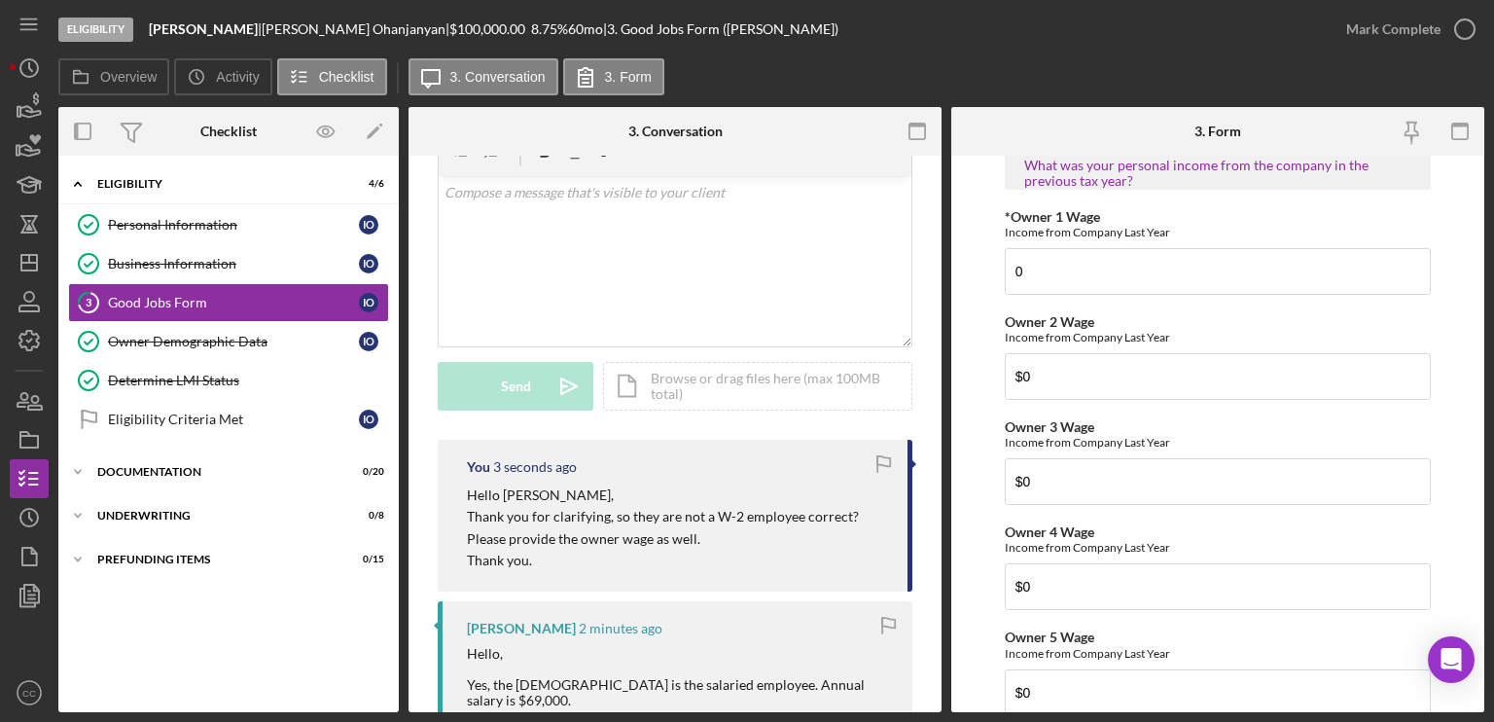
scroll to position [0, 0]
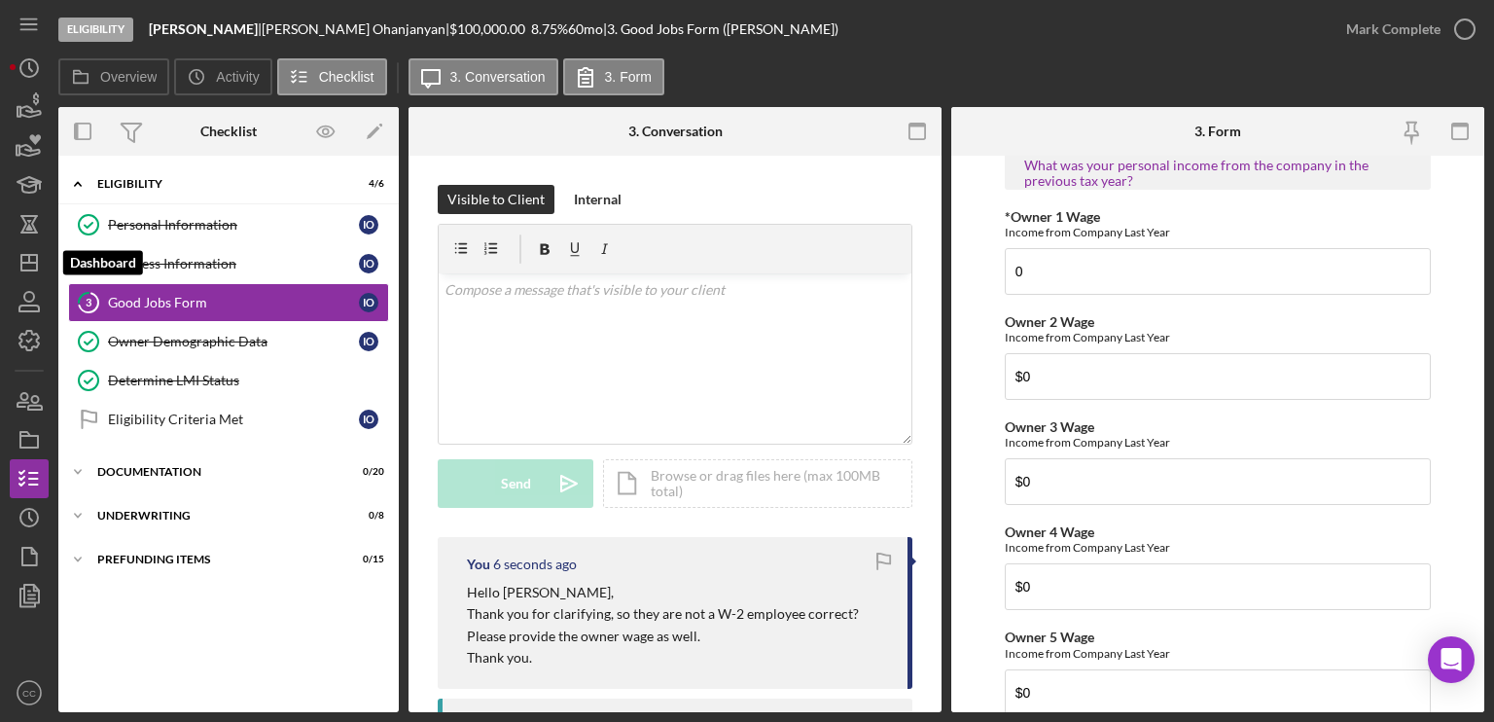
drag, startPoint x: 33, startPoint y: 254, endPoint x: 54, endPoint y: 254, distance: 21.4
click at [33, 255] on polygon "button" at bounding box center [29, 263] width 16 height 16
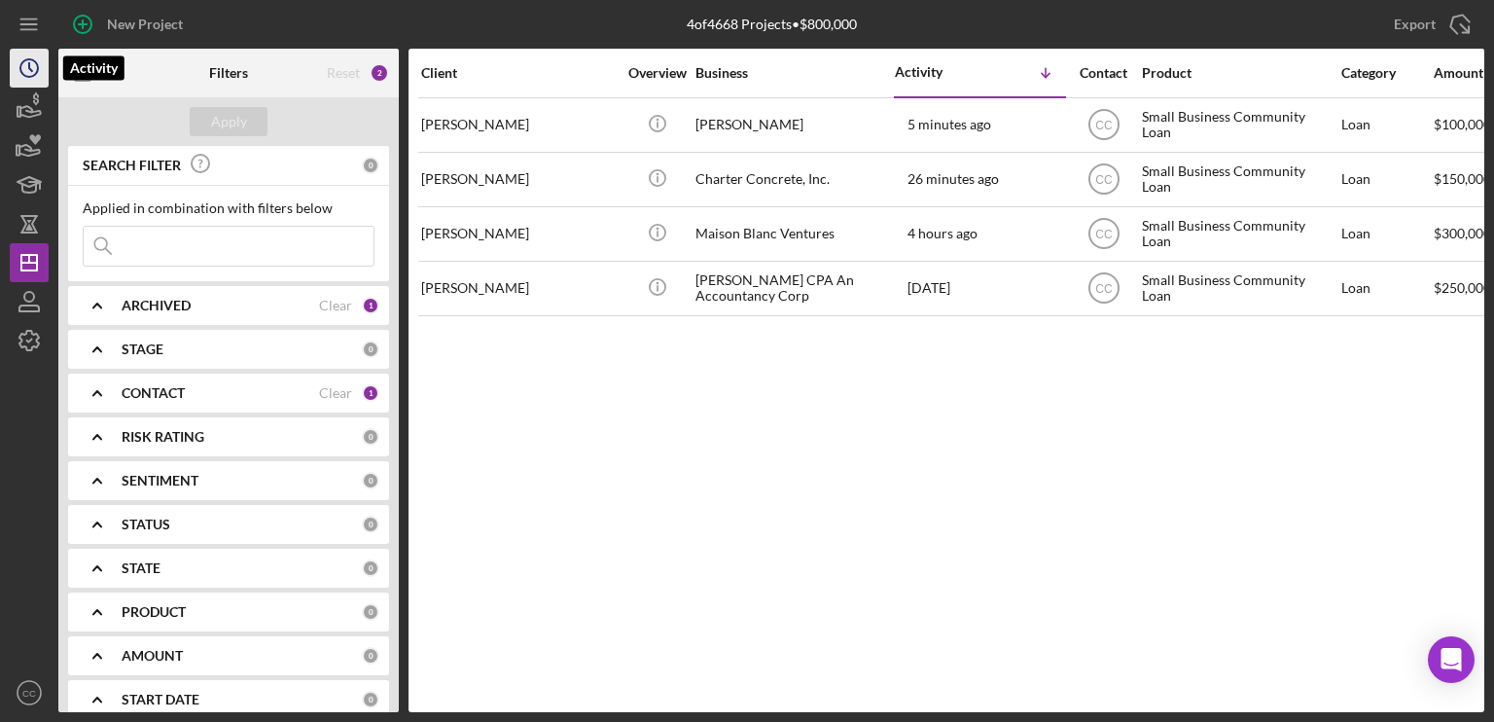
click at [19, 63] on icon "Icon/History" at bounding box center [29, 68] width 49 height 49
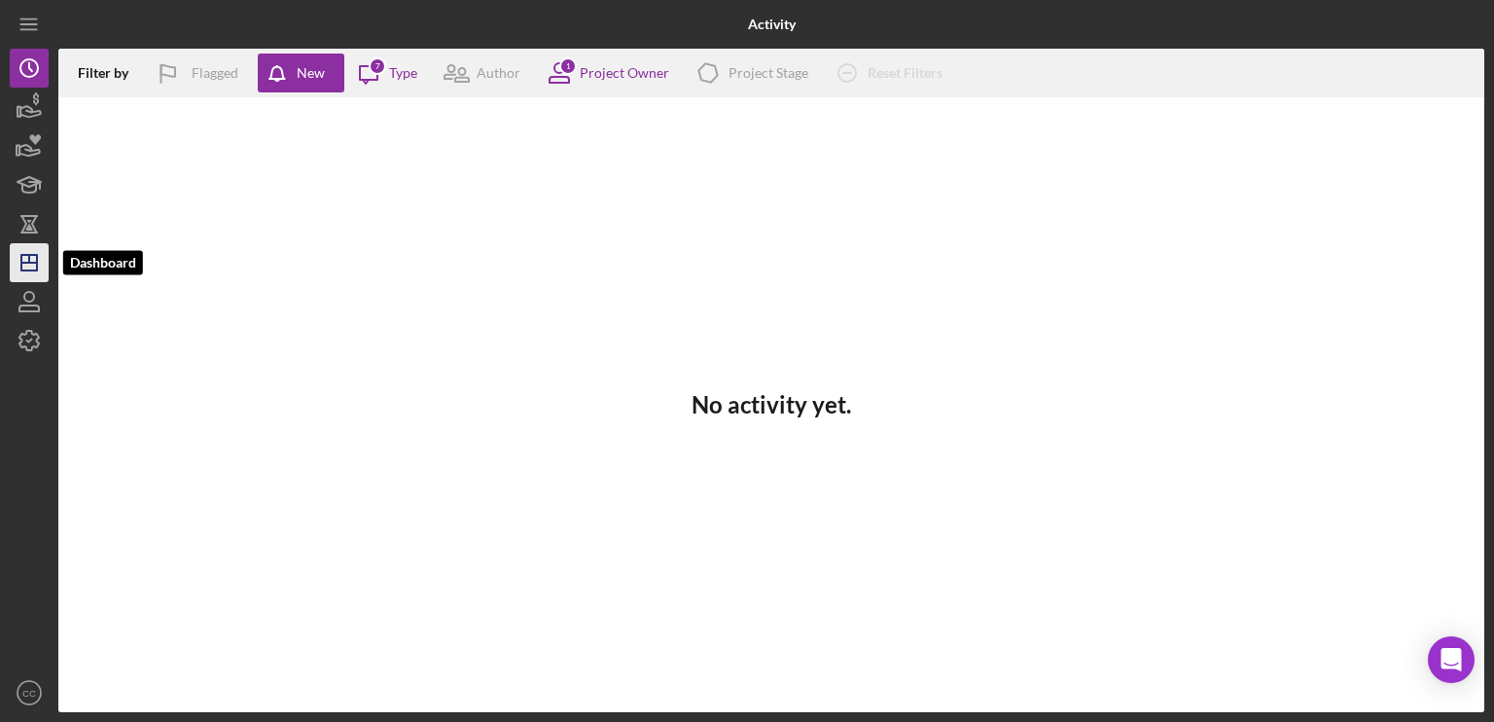
click at [36, 269] on polygon "button" at bounding box center [29, 263] width 16 height 16
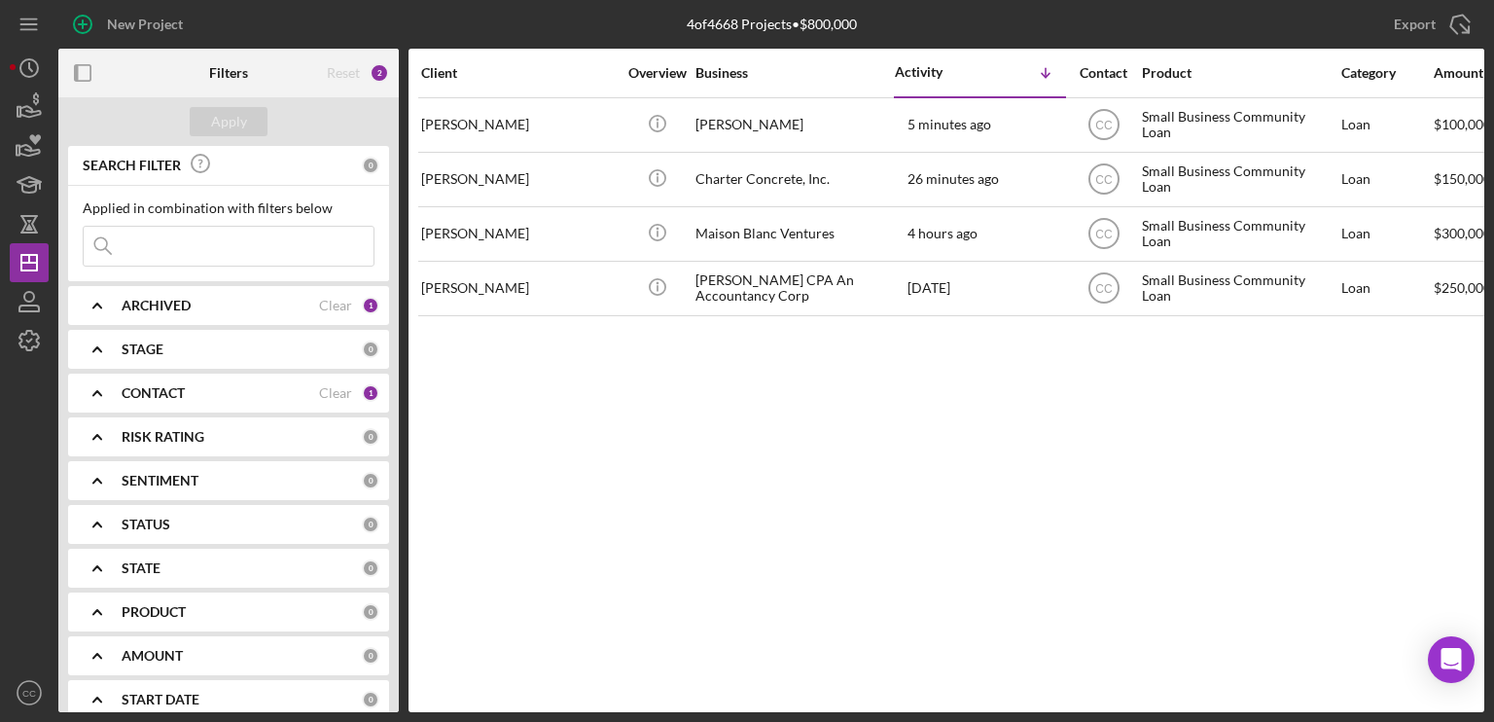
click at [992, 410] on div "Client Overview Business Activity Icon/Table Sort Arrow Contact Product Categor…" at bounding box center [947, 380] width 1076 height 663
click at [1453, 661] on icon "Open Intercom Messenger" at bounding box center [1451, 659] width 22 height 25
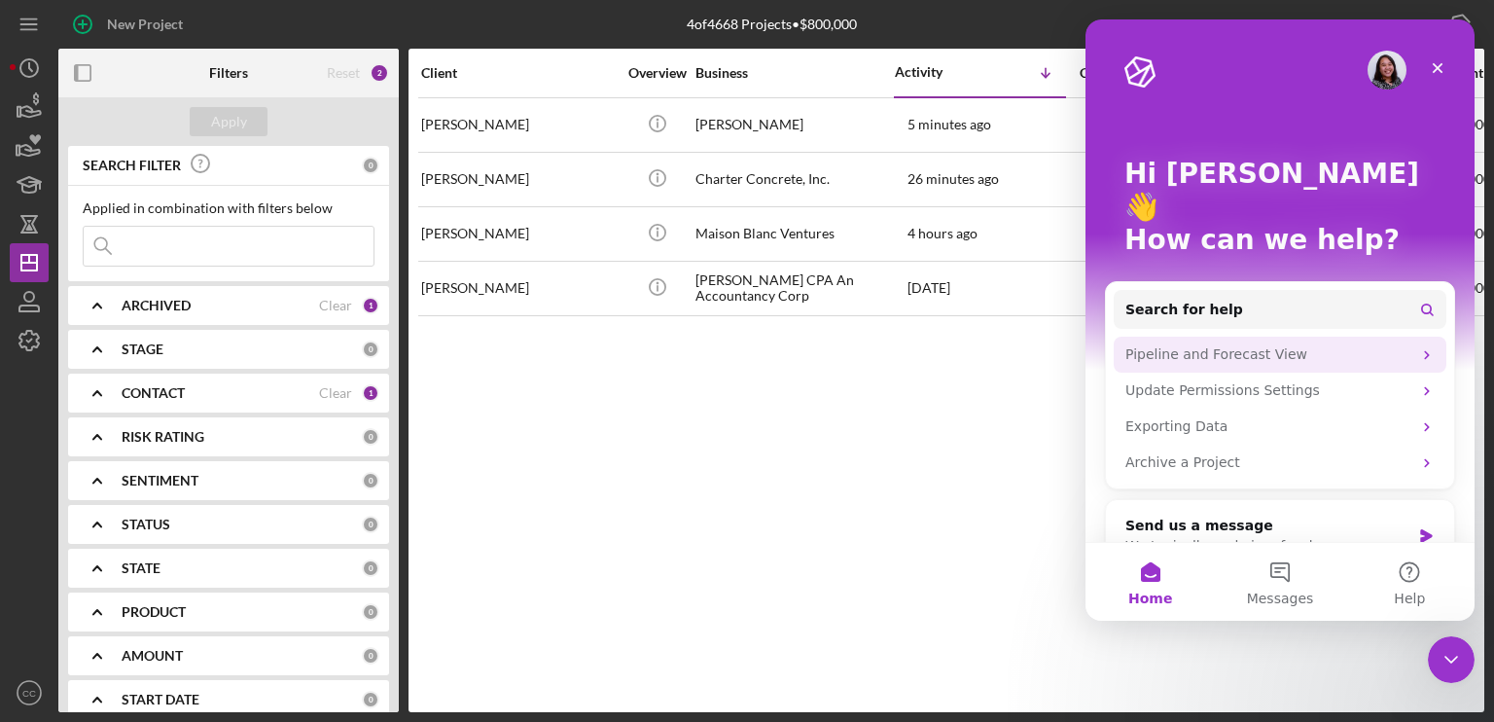
click at [1357, 344] on div "Pipeline and Forecast View" at bounding box center [1269, 354] width 286 height 20
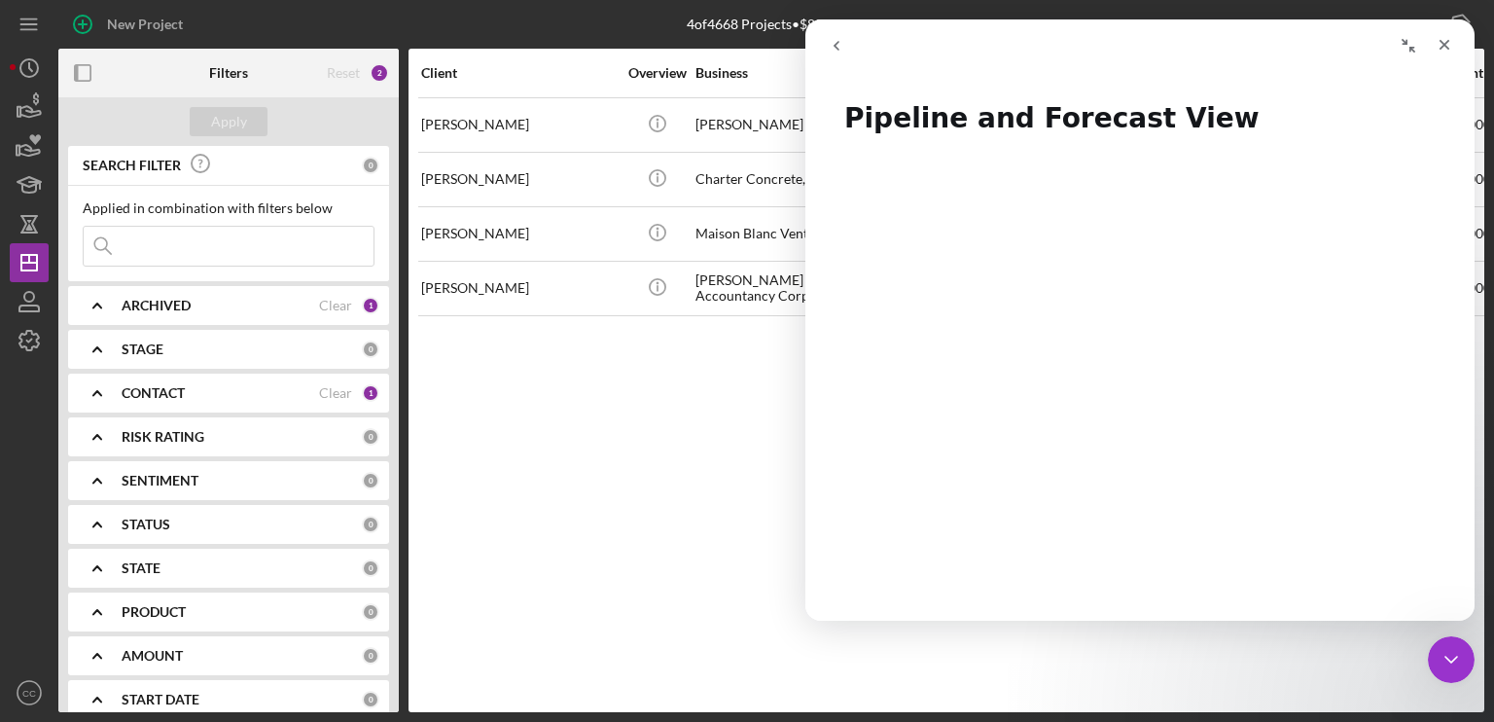
click at [632, 483] on div "Client Overview Business Activity Icon/Table Sort Arrow Contact Product Categor…" at bounding box center [947, 380] width 1076 height 663
click at [1443, 39] on icon "Close" at bounding box center [1445, 45] width 16 height 16
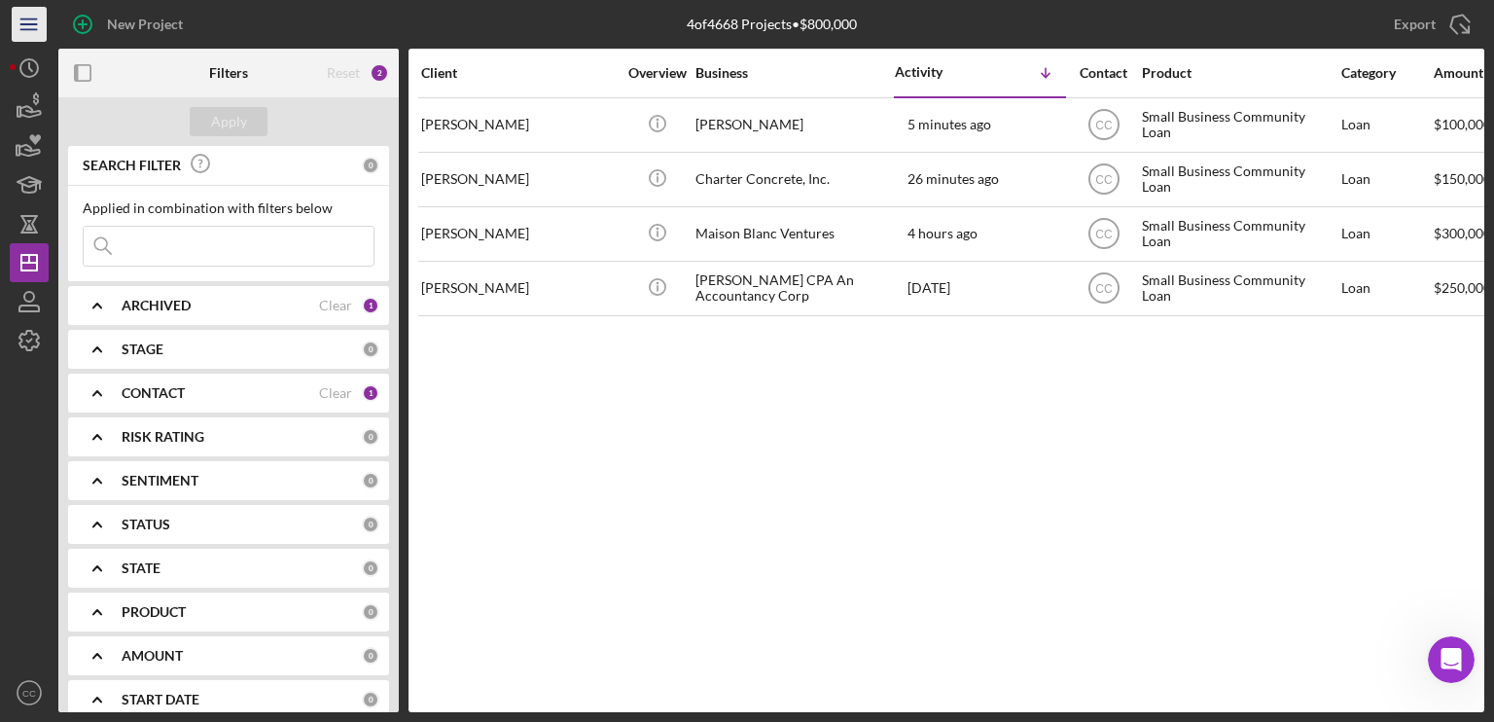
click at [32, 21] on icon "Icon/Menu" at bounding box center [30, 25] width 44 height 44
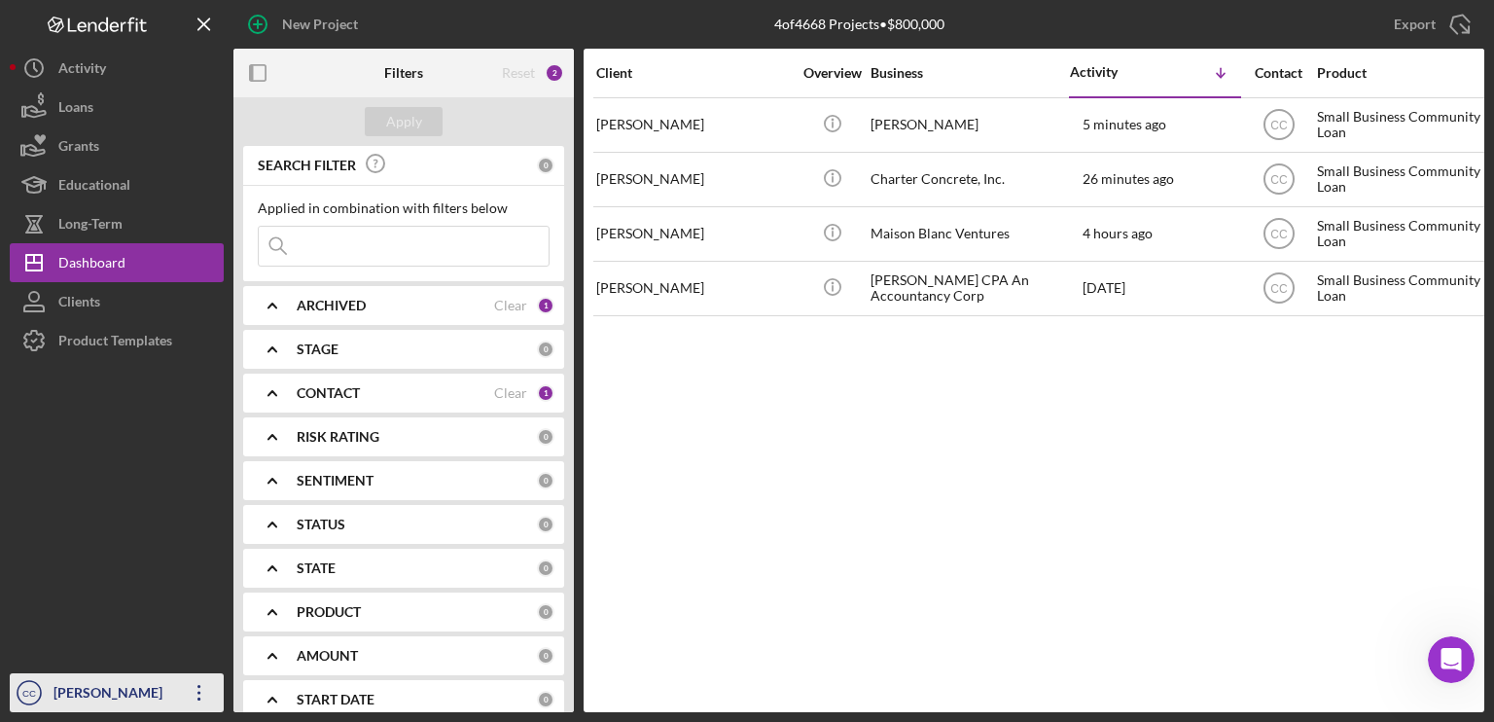
click at [199, 693] on icon "button" at bounding box center [198, 693] width 3 height 16
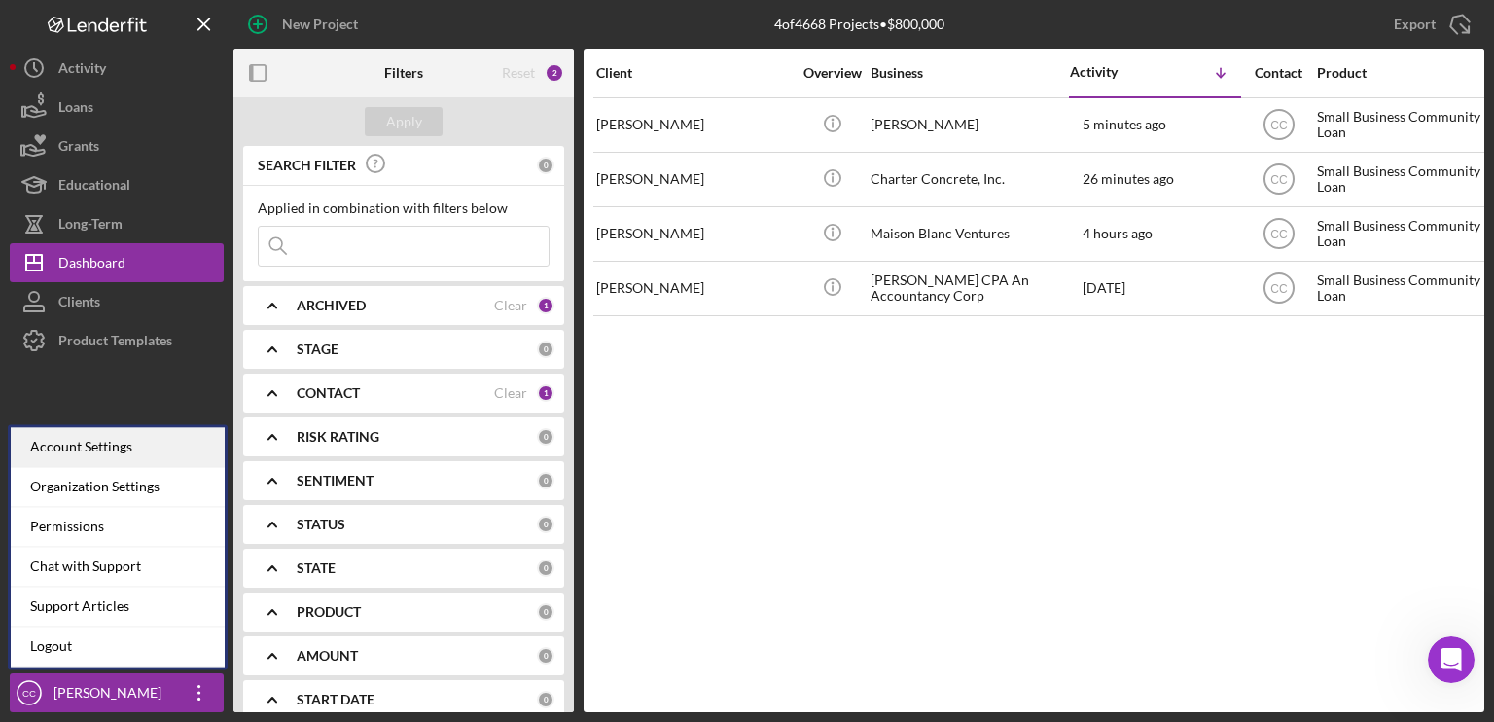
click at [101, 451] on div "Account Settings" at bounding box center [118, 447] width 214 height 40
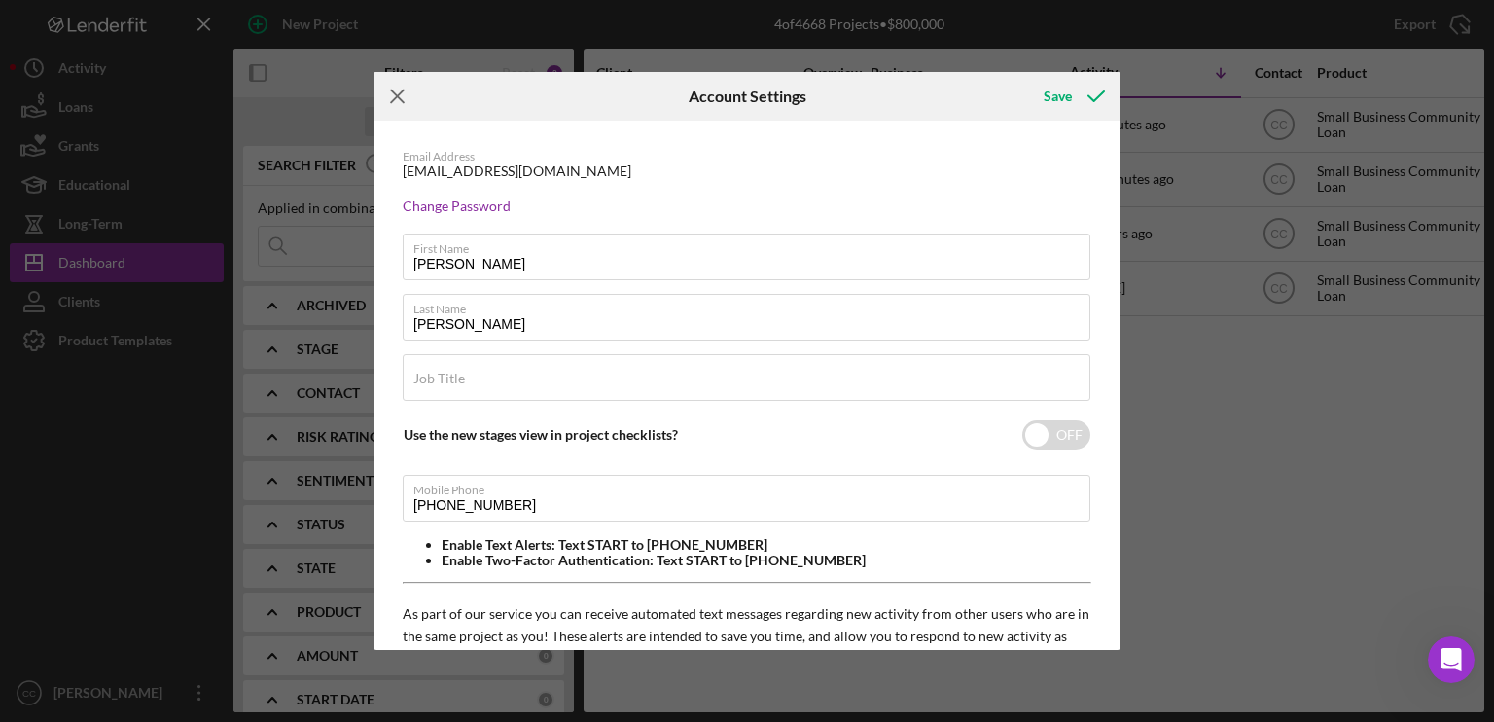
click at [398, 97] on line at bounding box center [397, 96] width 13 height 13
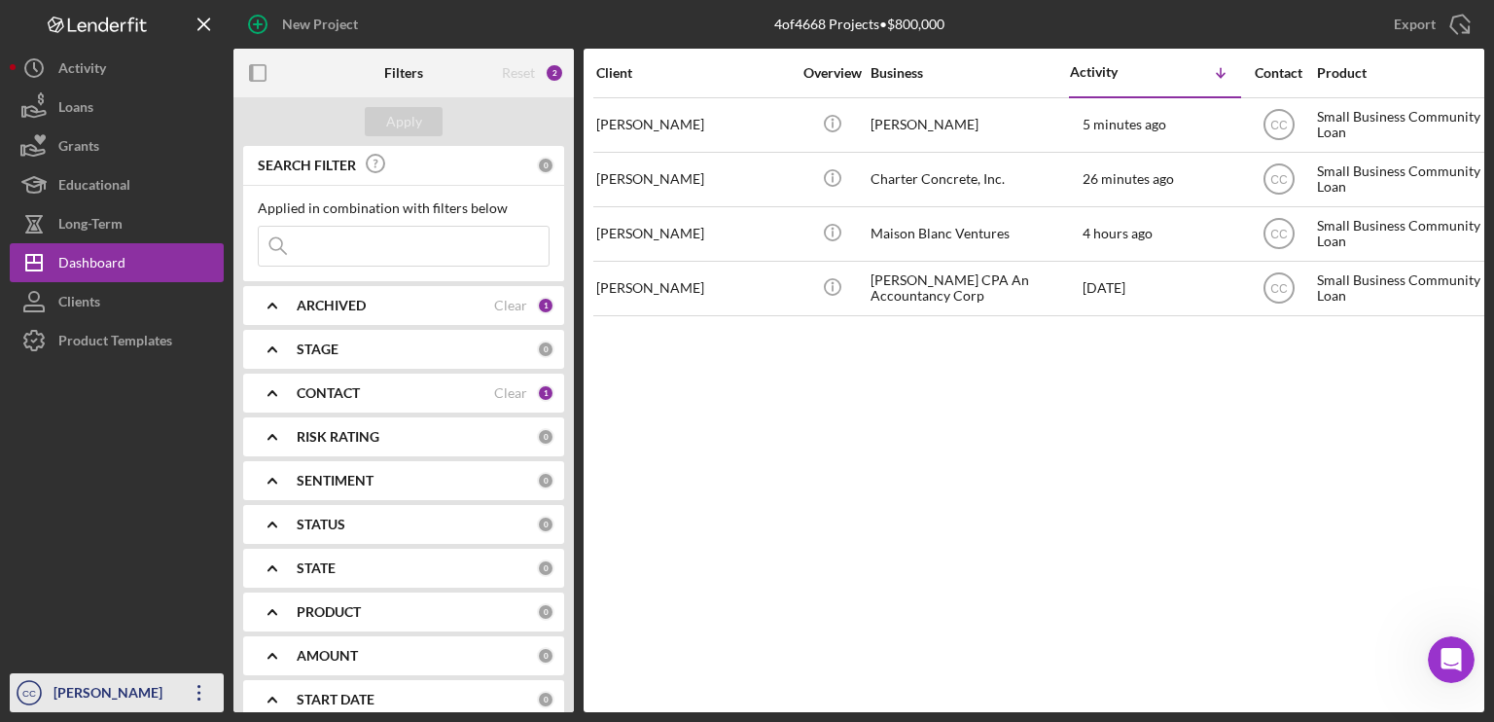
click at [163, 700] on div "[PERSON_NAME]" at bounding box center [112, 695] width 126 height 44
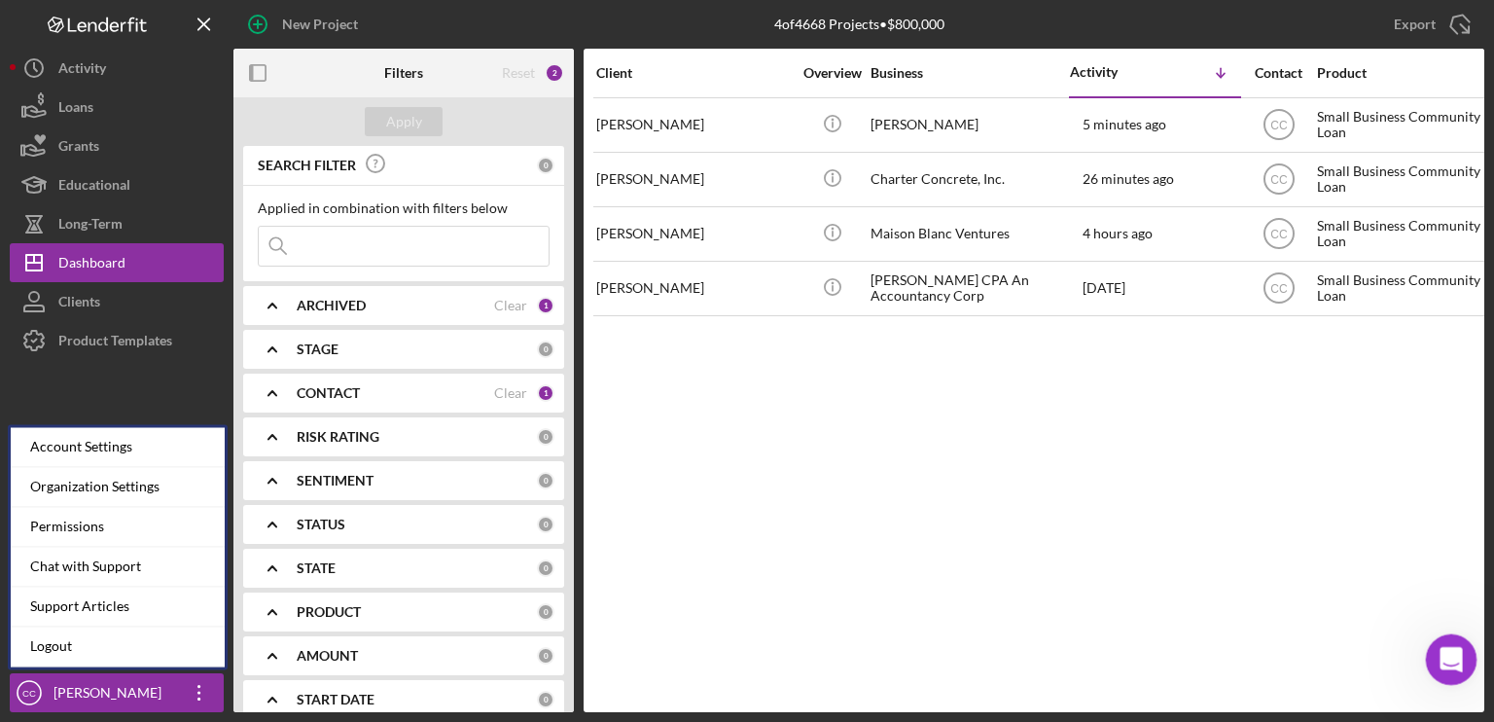
click at [1444, 660] on icon "Open Intercom Messenger" at bounding box center [1449, 657] width 14 height 16
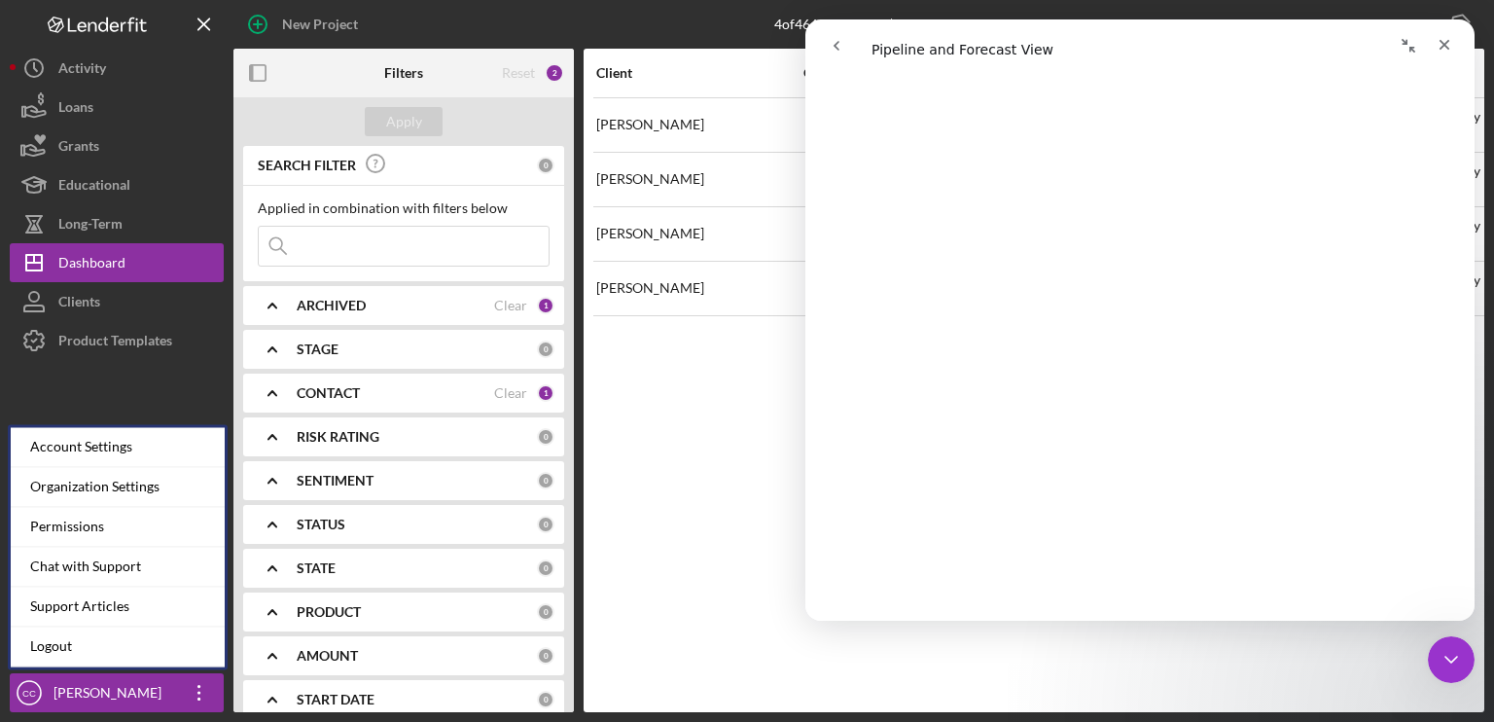
scroll to position [95, 0]
click at [841, 43] on icon "go back" at bounding box center [837, 46] width 16 height 16
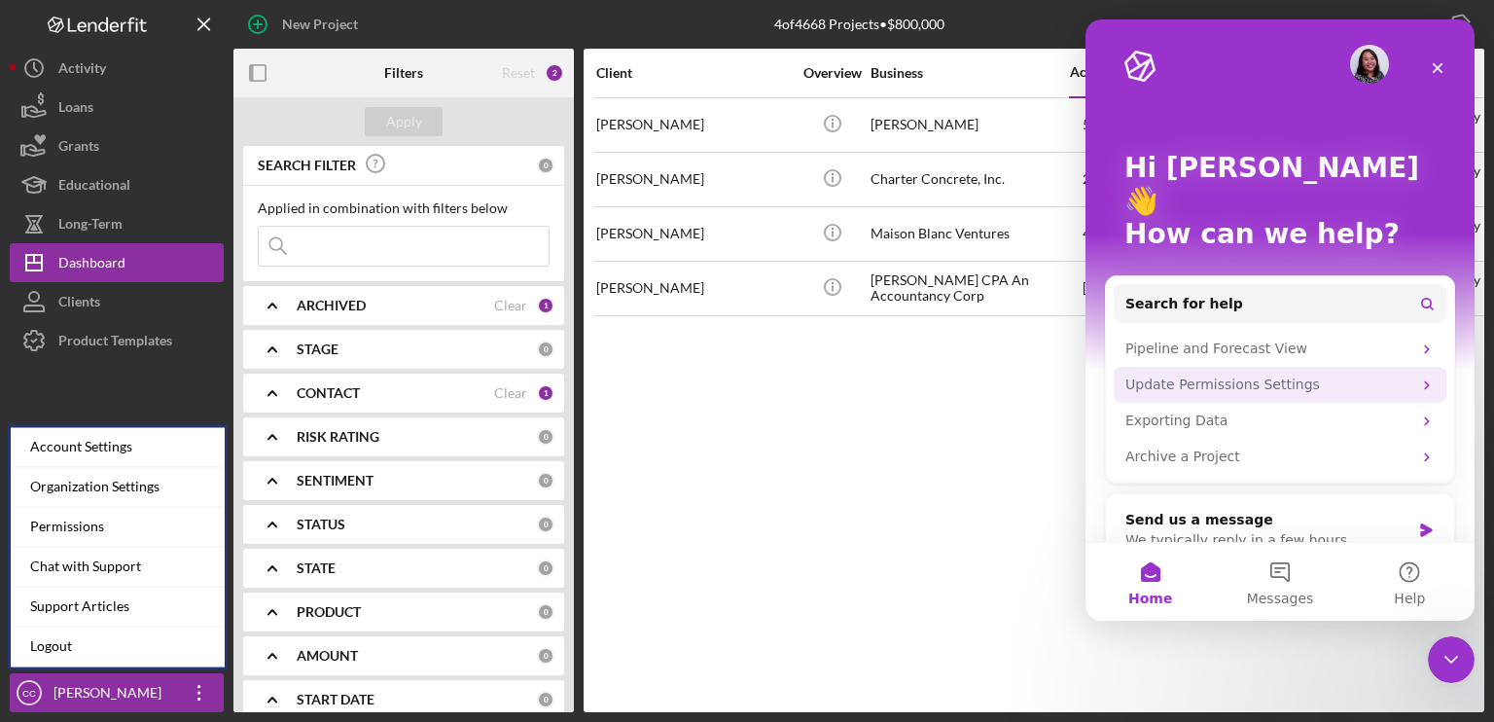
scroll to position [0, 0]
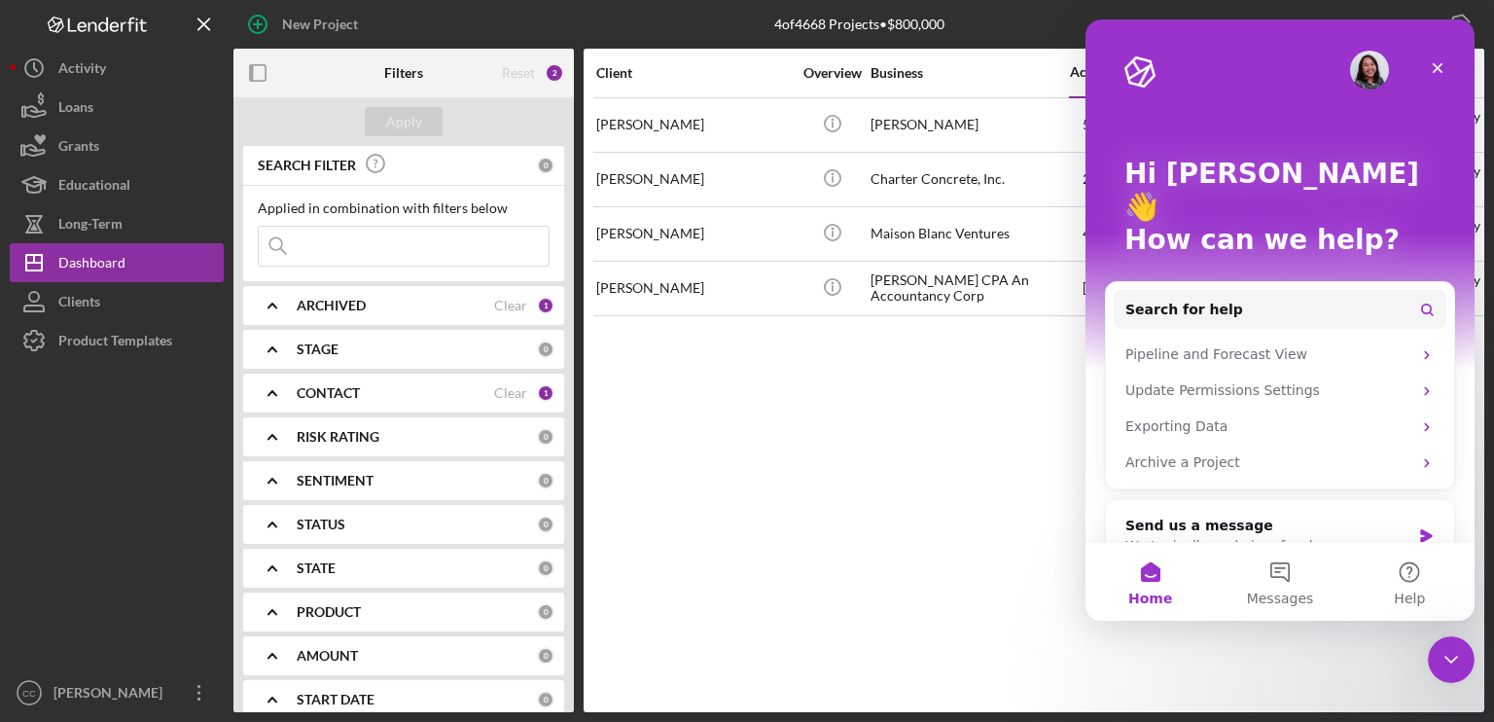
click at [768, 447] on div "Client Overview Business Activity Icon/Table Sort Arrow Contact Product Categor…" at bounding box center [1034, 380] width 901 height 663
click at [199, 25] on icon "Icon/Menu Close" at bounding box center [205, 25] width 44 height 44
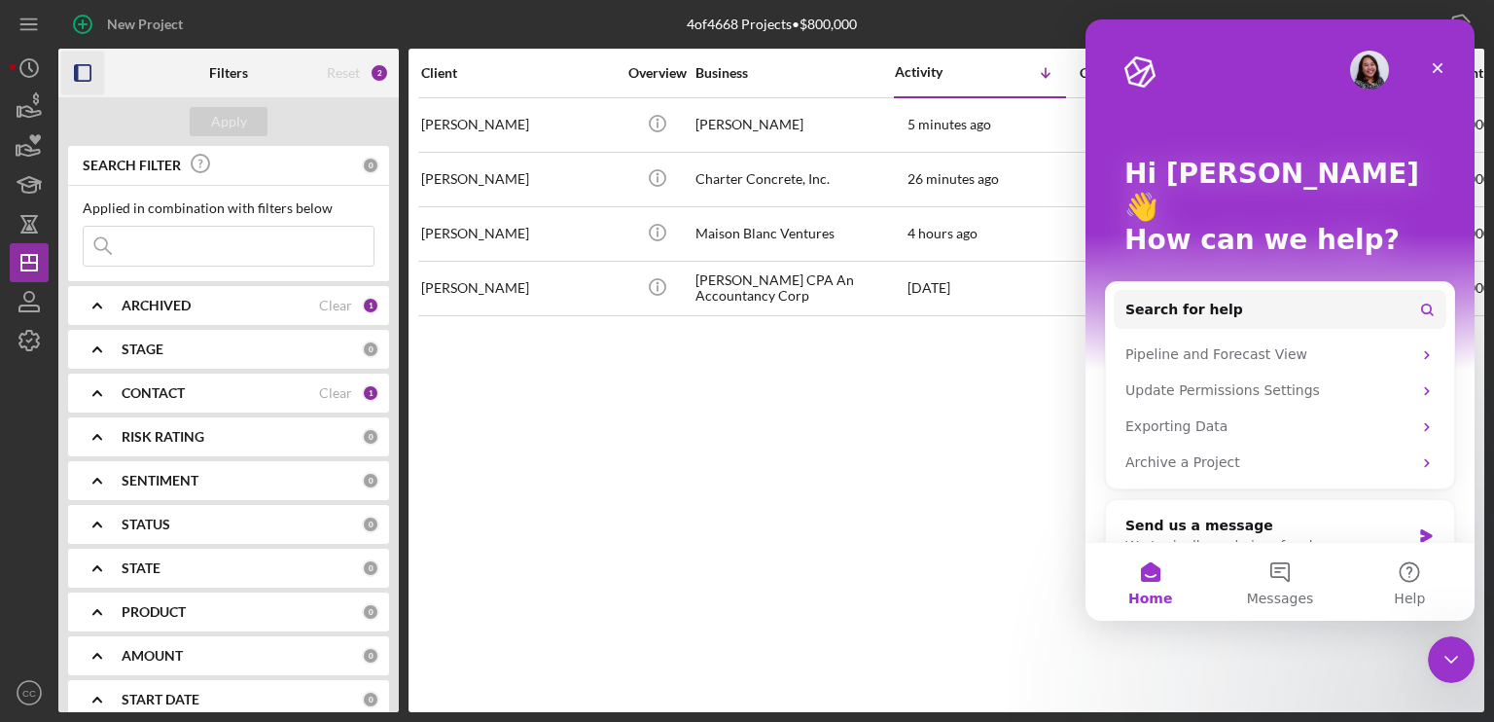
click at [79, 69] on icon "button" at bounding box center [83, 74] width 44 height 44
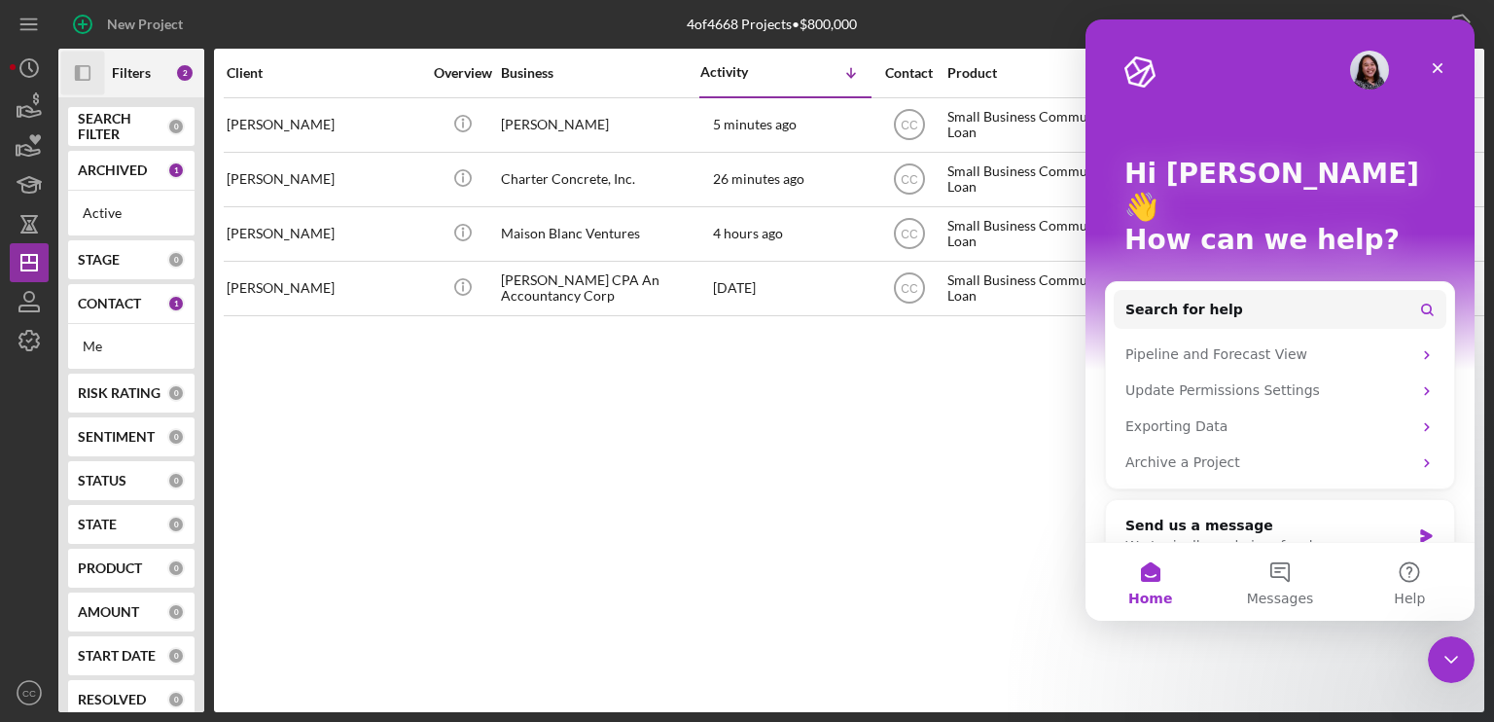
click at [644, 468] on div "Client Overview Business Activity Icon/Table Sort Arrow Contact Product Categor…" at bounding box center [849, 380] width 1271 height 663
click at [1437, 65] on icon "Close" at bounding box center [1438, 68] width 16 height 16
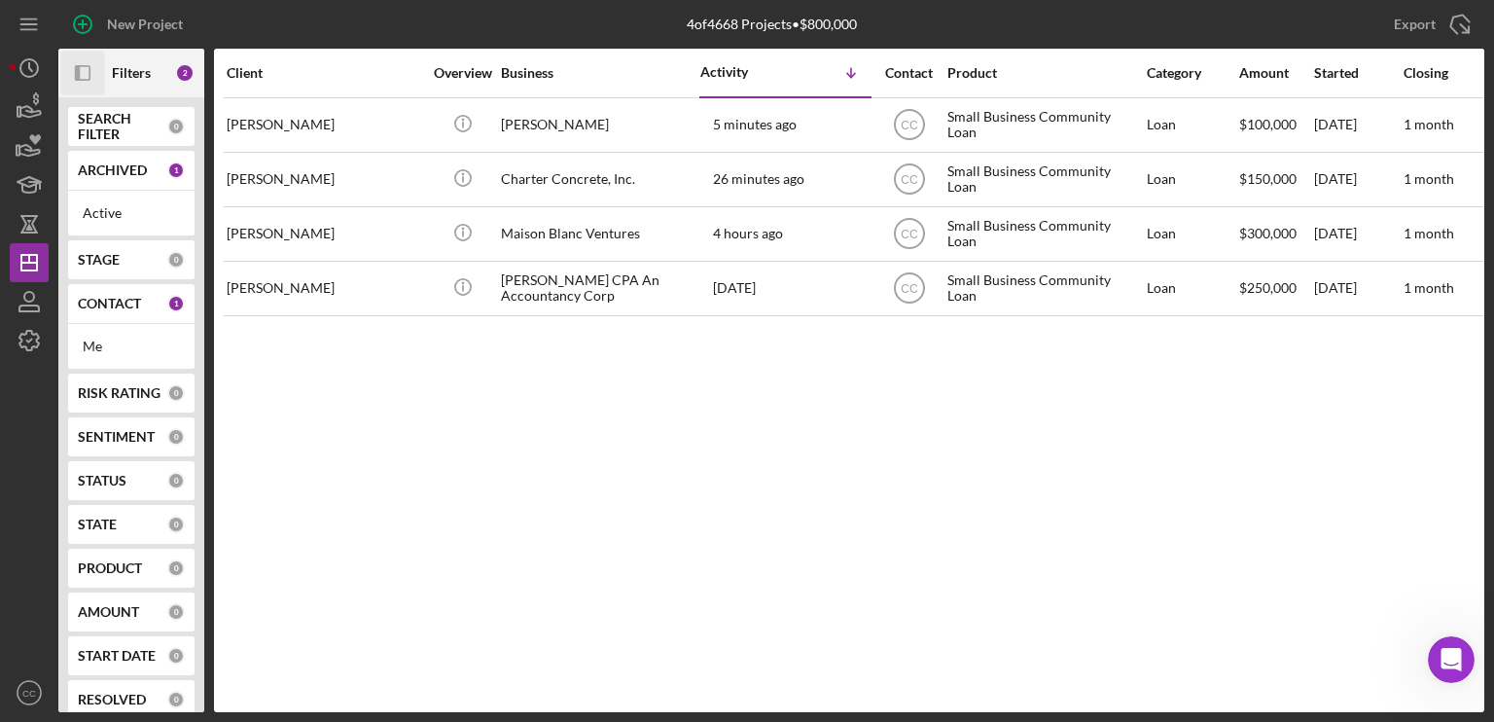
click at [1210, 381] on div "Client Overview Business Activity Icon/Table Sort Arrow Contact Product Categor…" at bounding box center [849, 380] width 1271 height 663
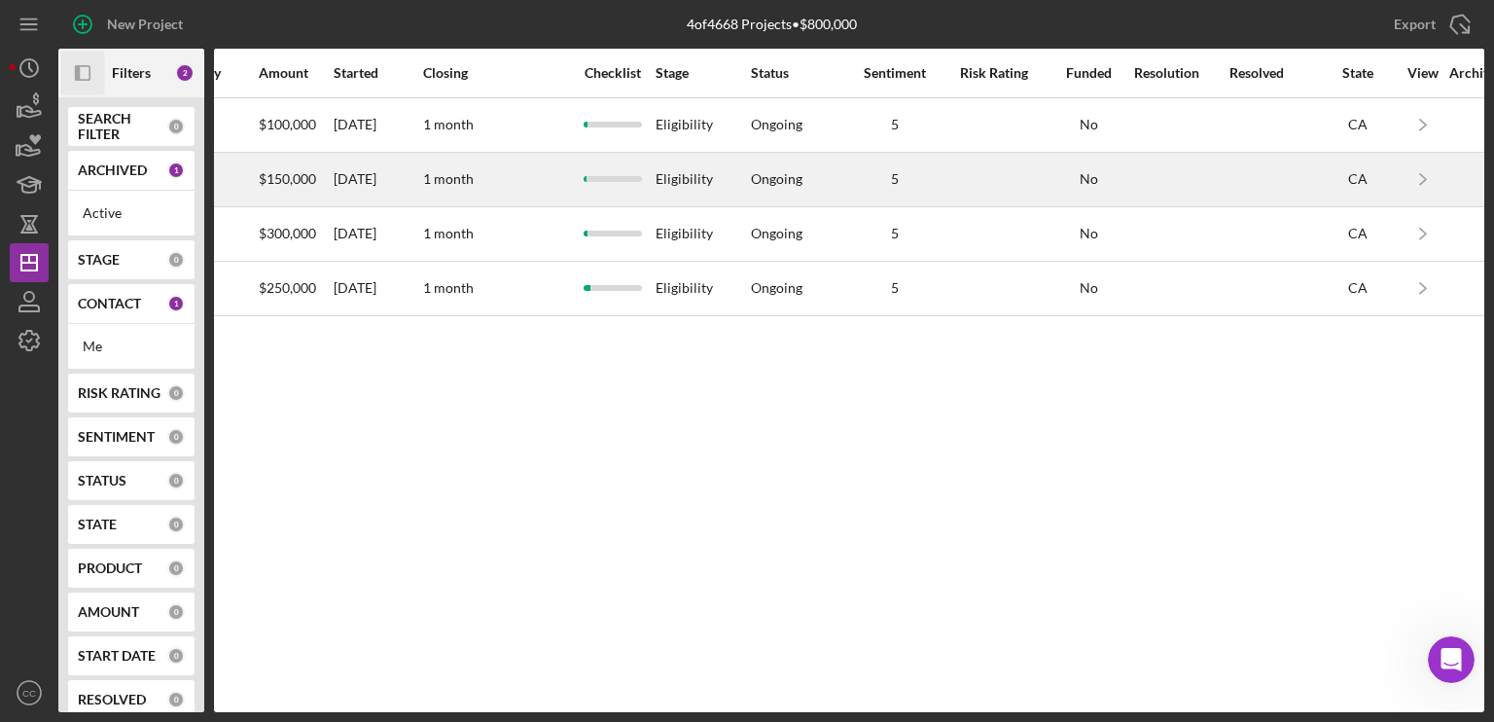
scroll to position [0, 1055]
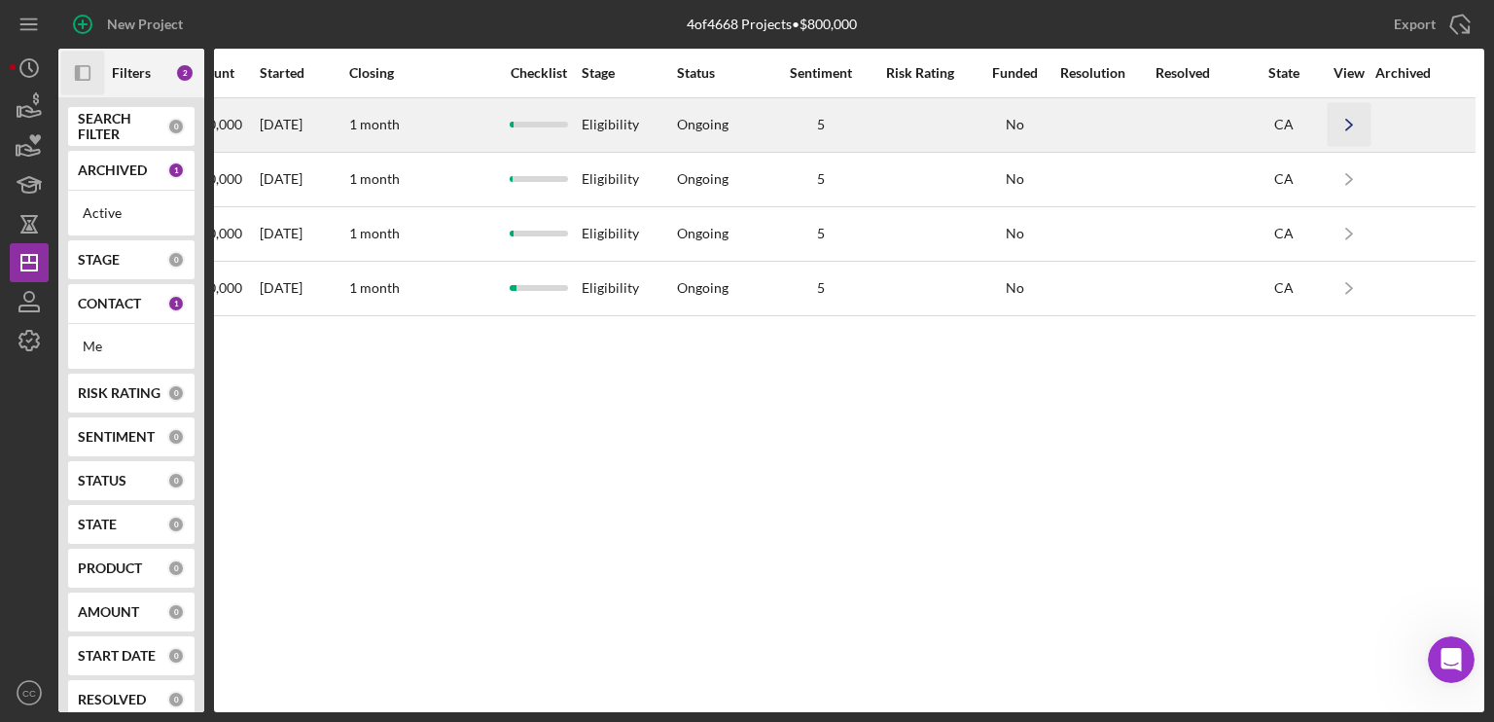
click at [1342, 128] on icon "Icon/Navigate" at bounding box center [1350, 125] width 44 height 44
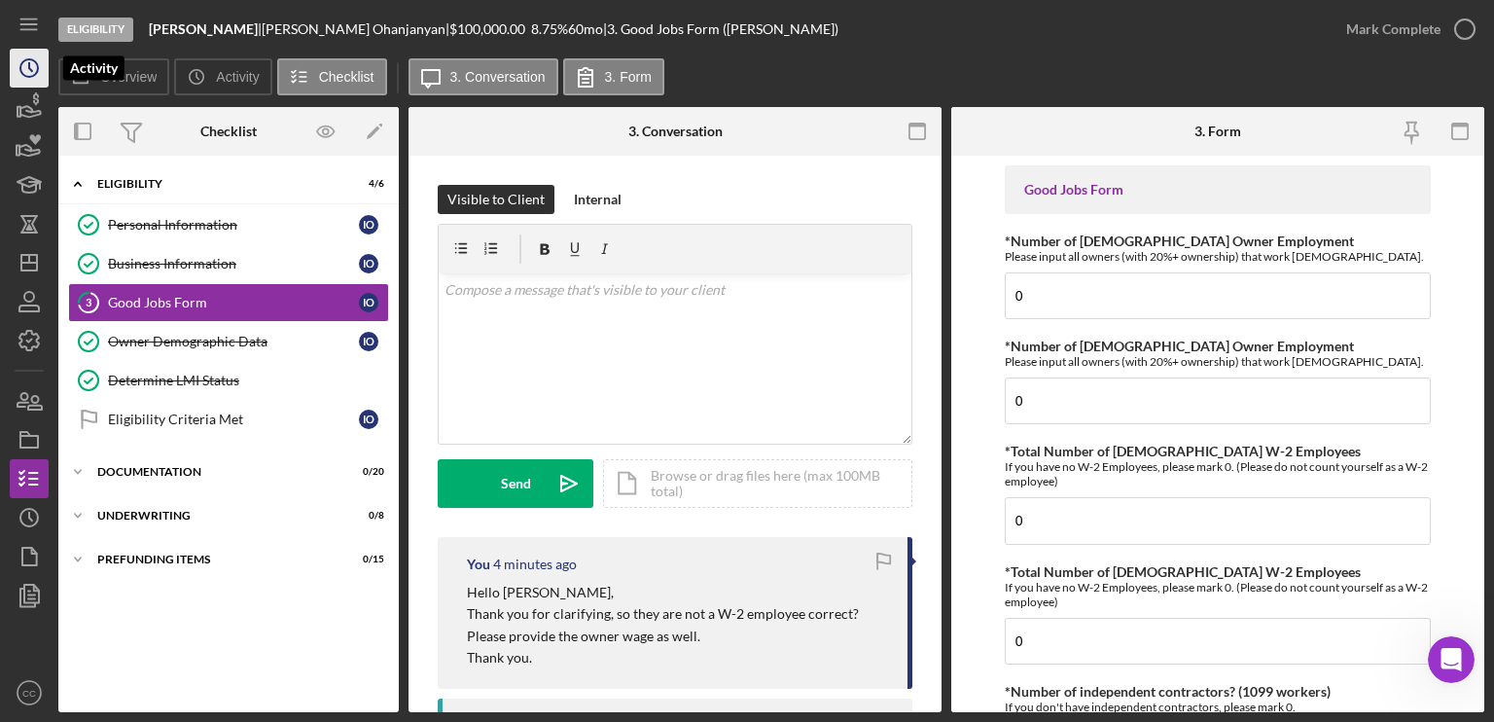
click at [39, 65] on icon "Icon/History" at bounding box center [29, 68] width 49 height 49
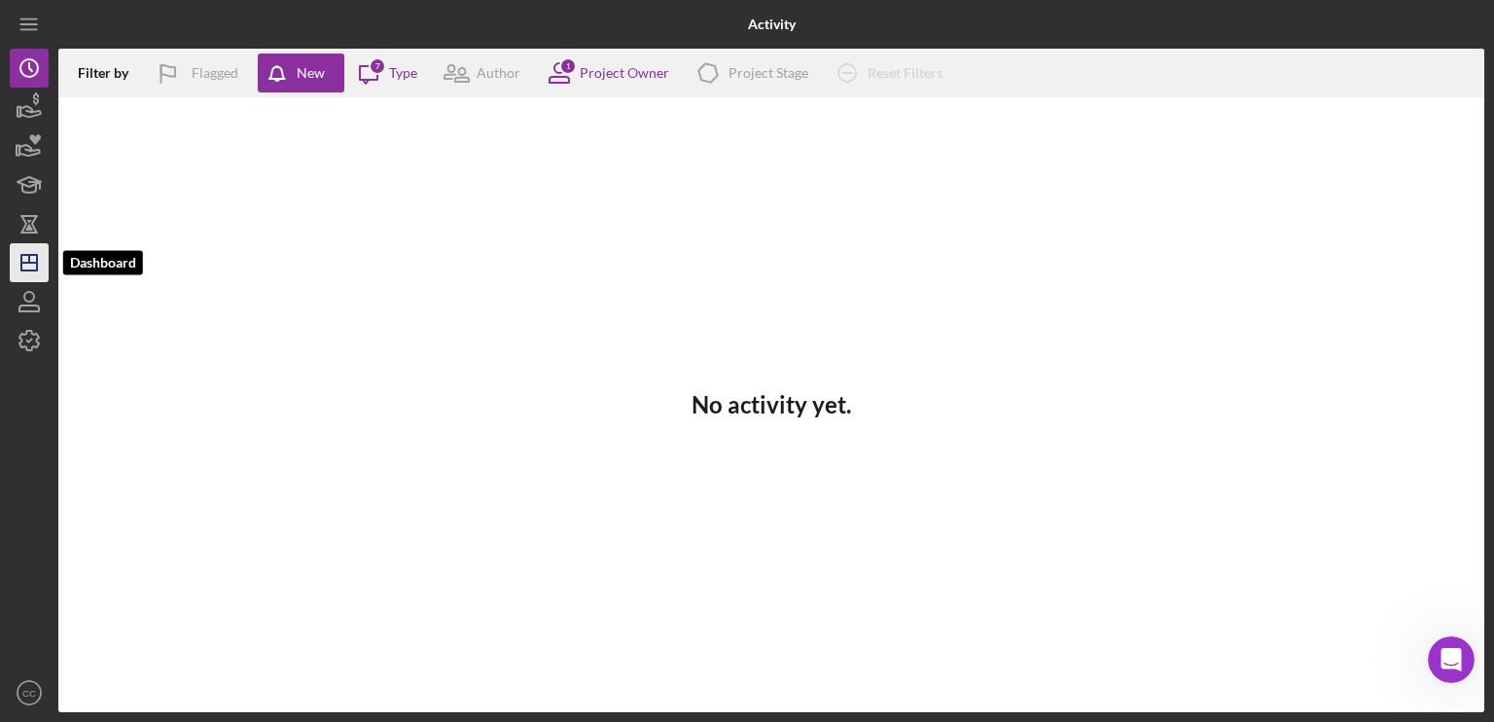
click at [23, 267] on icon "Icon/Dashboard" at bounding box center [29, 262] width 49 height 49
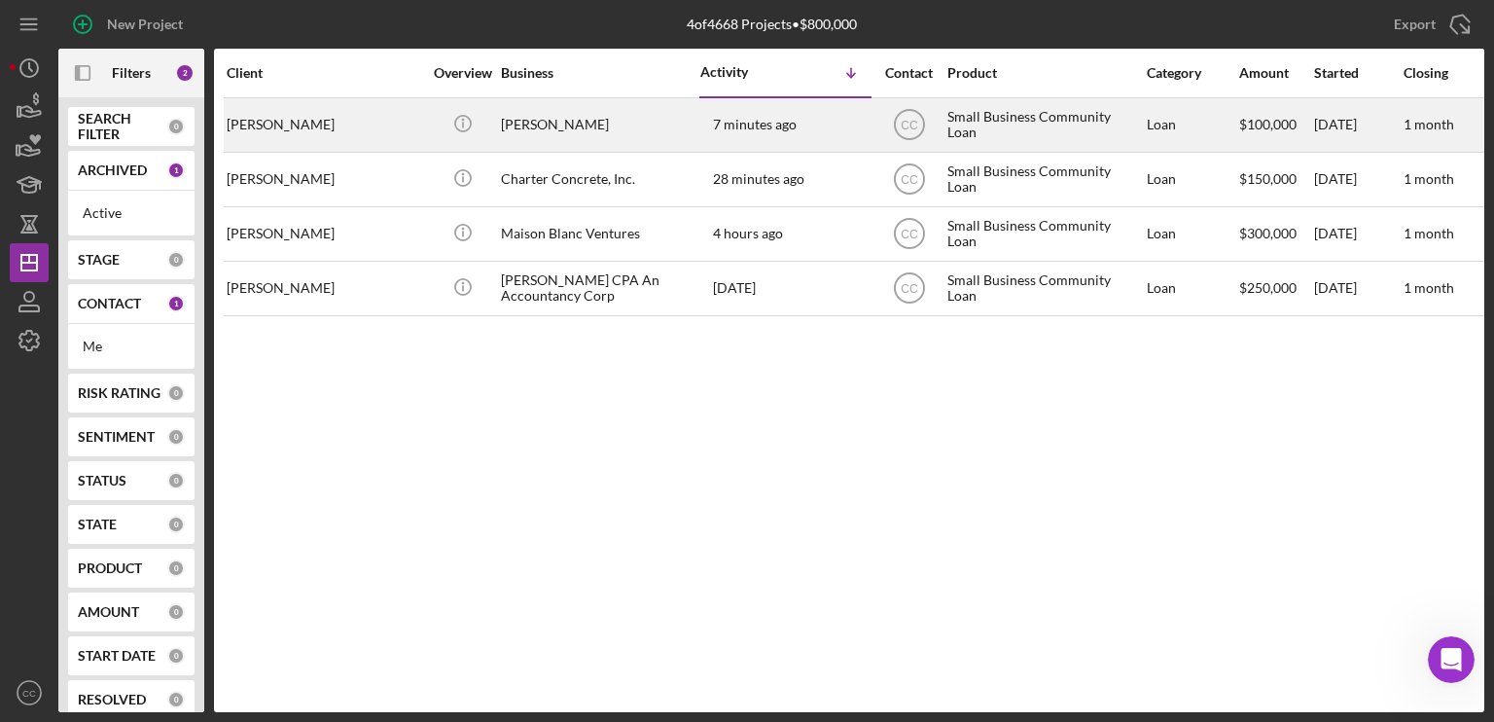
click at [339, 121] on div "[PERSON_NAME]" at bounding box center [324, 125] width 195 height 52
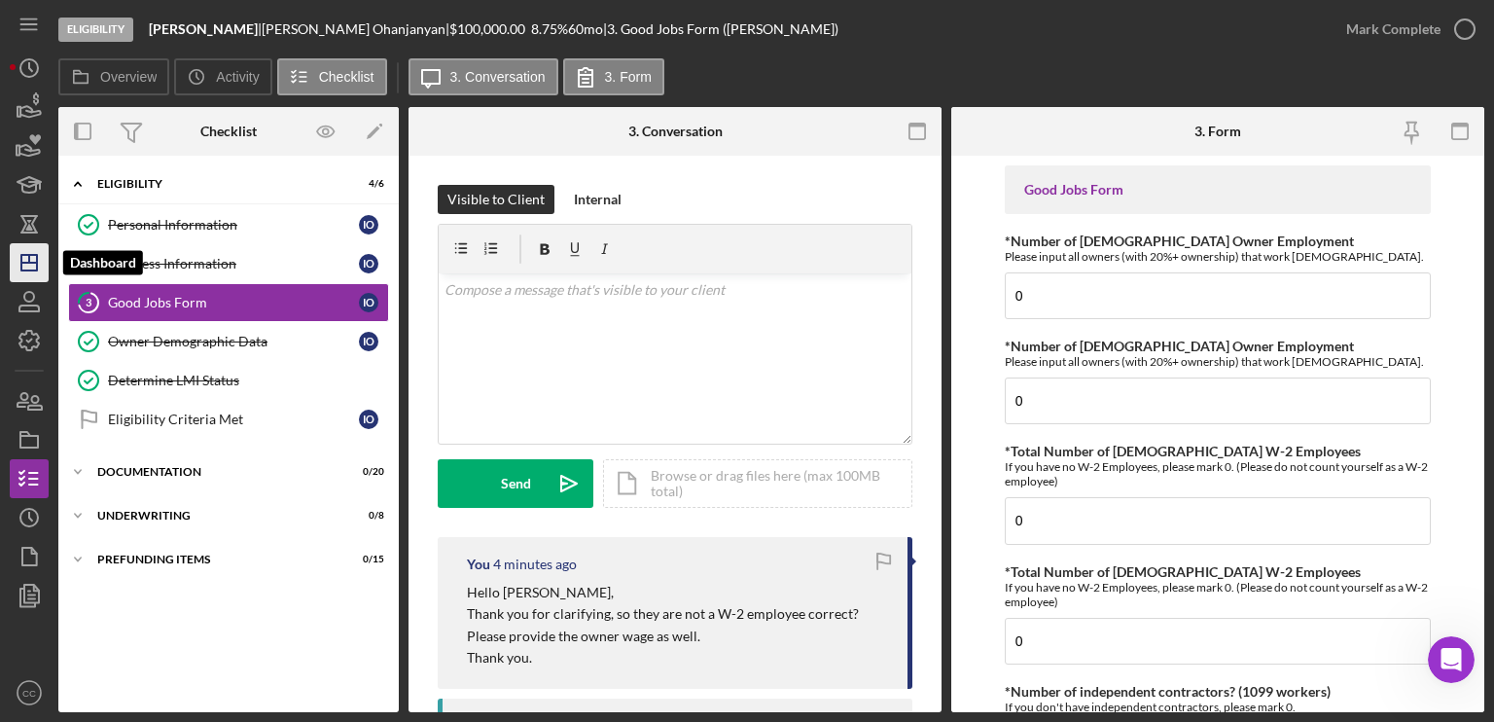
click at [18, 260] on icon "Icon/Dashboard" at bounding box center [29, 262] width 49 height 49
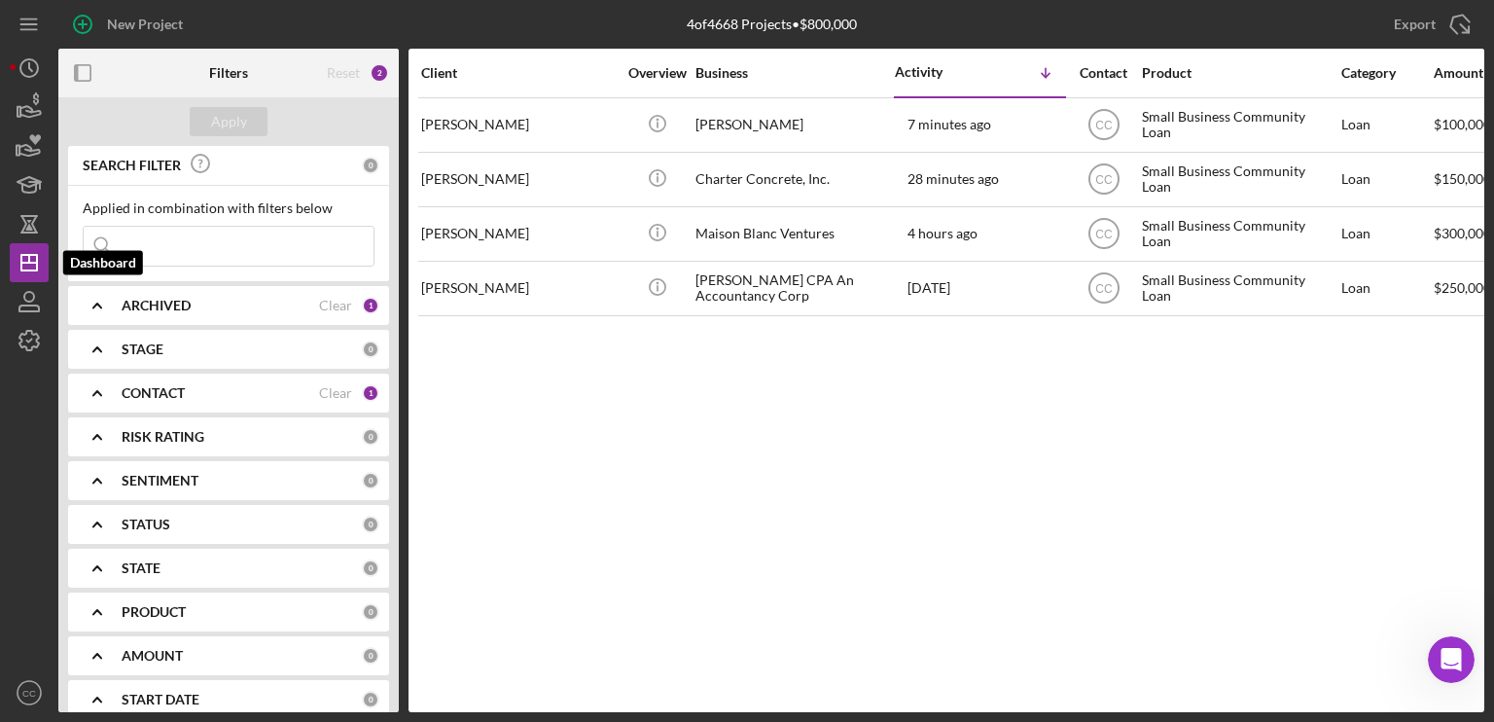
drag, startPoint x: 27, startPoint y: 264, endPoint x: 926, endPoint y: 432, distance: 914.5
click at [926, 432] on div "Client Overview Business Activity Icon/Table Sort Arrow Contact Product Categor…" at bounding box center [947, 380] width 1076 height 663
click at [27, 339] on icon "button" at bounding box center [29, 340] width 49 height 49
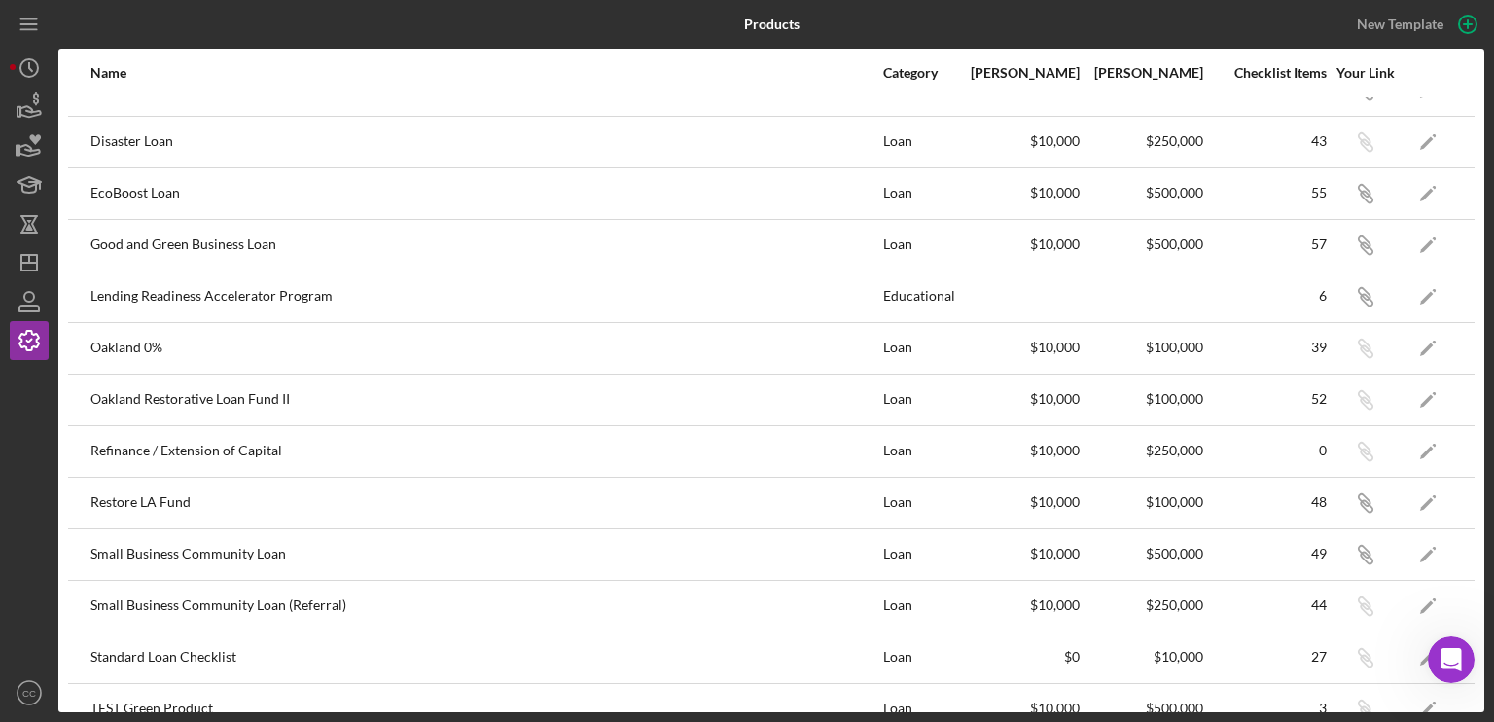
scroll to position [216, 0]
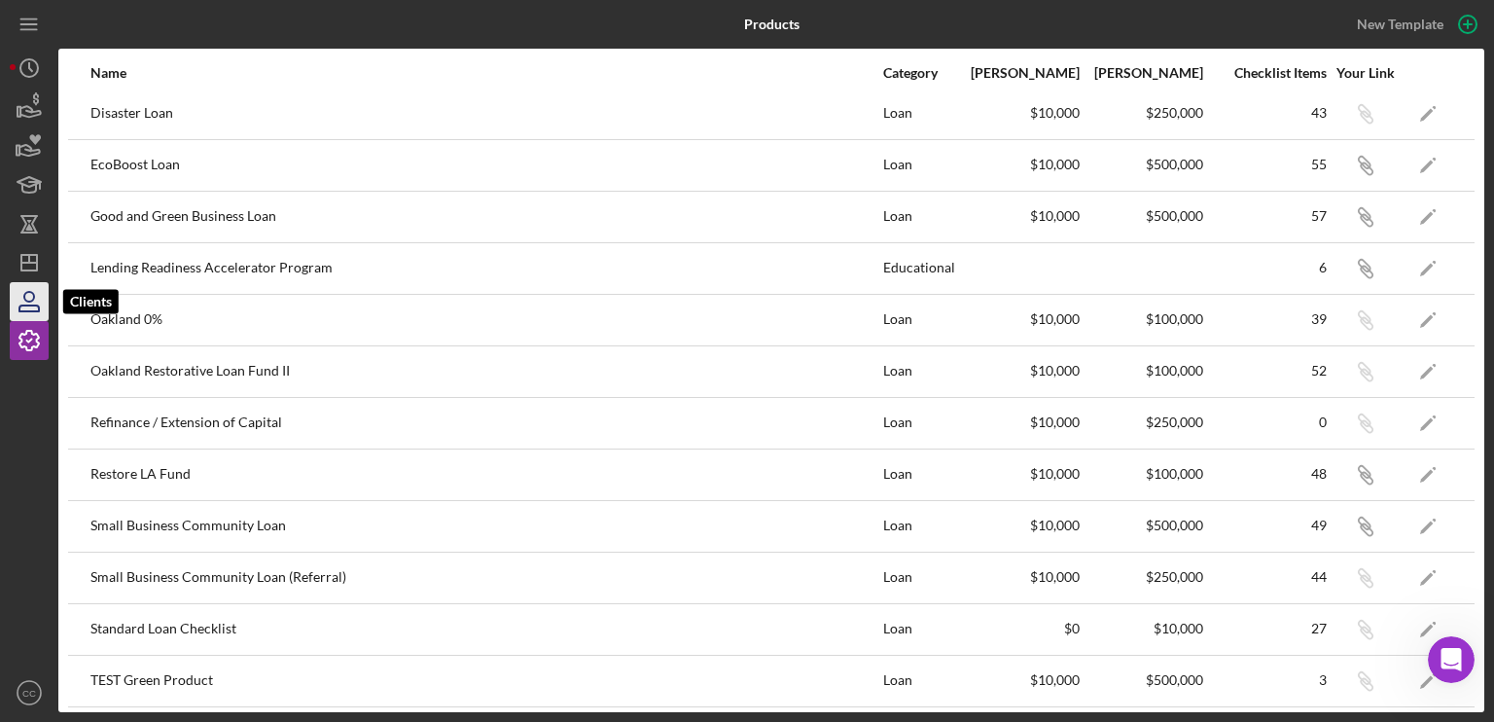
click at [18, 293] on icon "button" at bounding box center [29, 301] width 49 height 49
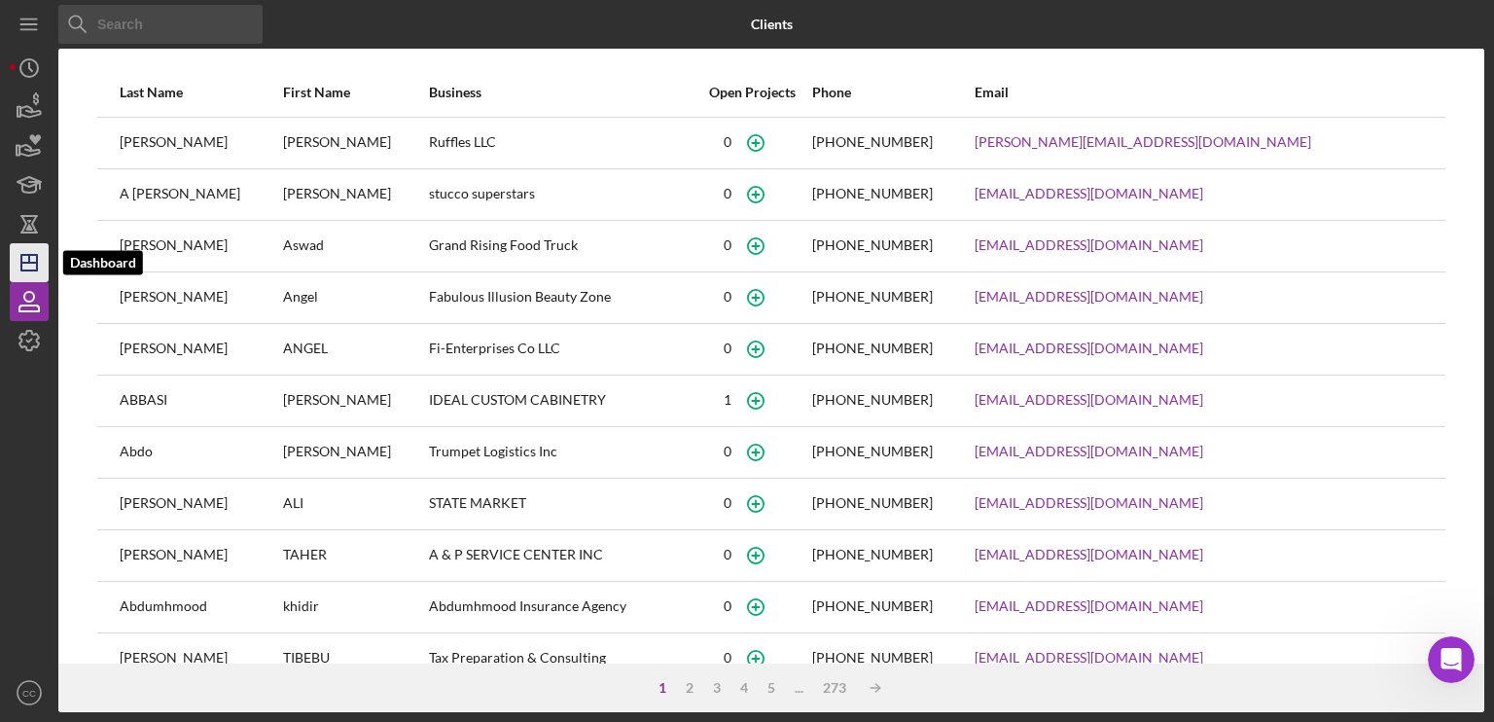
click at [27, 252] on icon "Icon/Dashboard" at bounding box center [29, 262] width 49 height 49
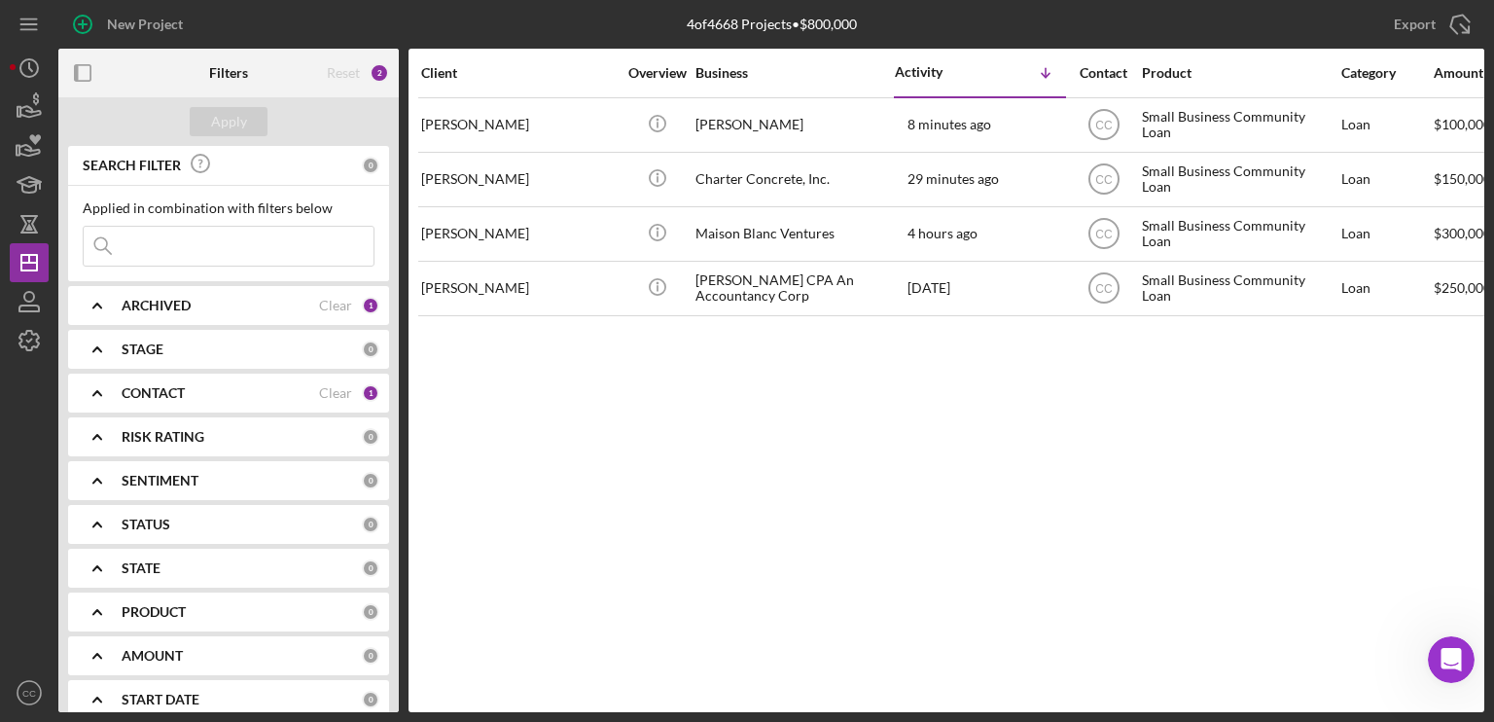
click at [829, 455] on div "Client Overview Business Activity Icon/Table Sort Arrow Contact Product Categor…" at bounding box center [947, 380] width 1076 height 663
click at [946, 488] on div "Client Overview Business Activity Icon/Table Sort Arrow Contact Product Categor…" at bounding box center [947, 380] width 1076 height 663
click at [700, 504] on div "Client Overview Business Activity Icon/Table Sort Arrow Contact Product Categor…" at bounding box center [947, 380] width 1076 height 663
click at [98, 349] on icon "Icon/Expander" at bounding box center [97, 349] width 49 height 49
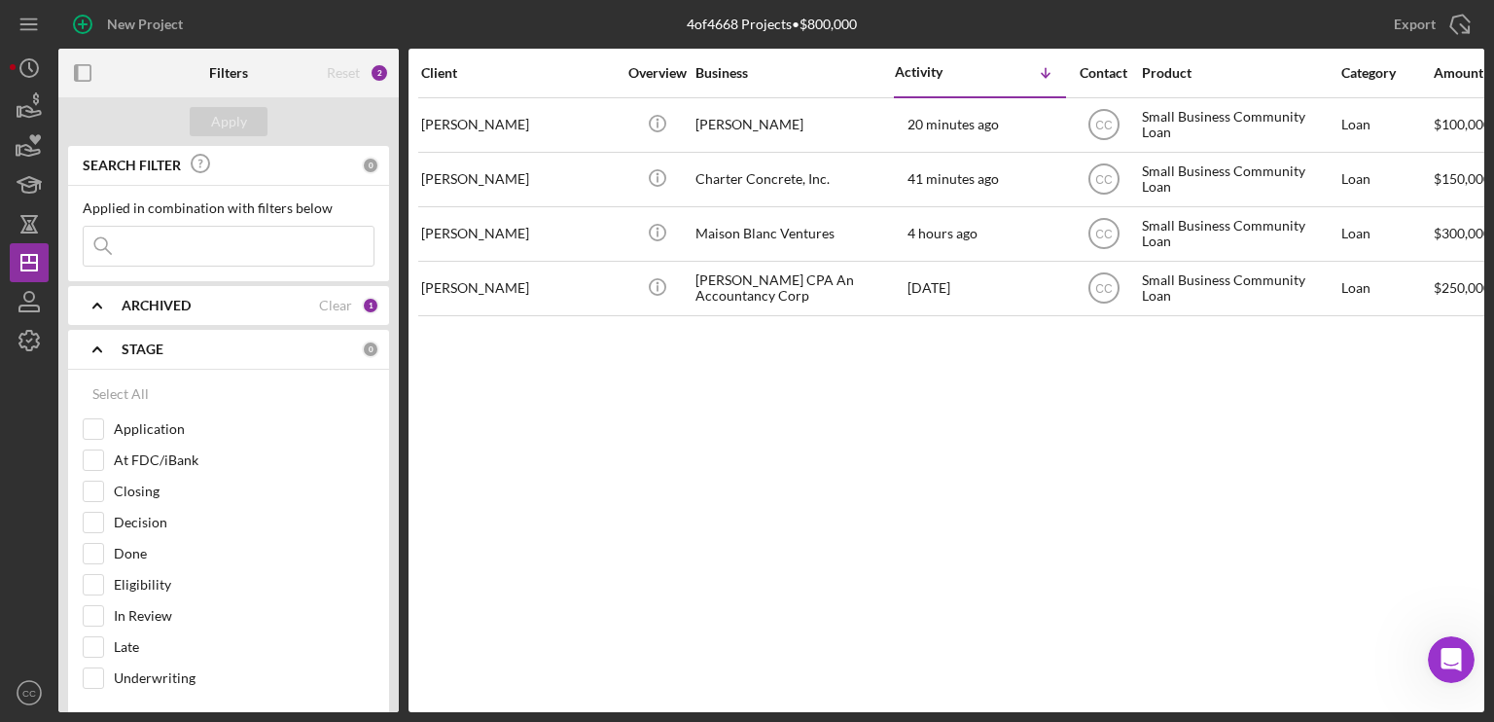
click at [98, 349] on icon "Icon/Expander" at bounding box center [97, 349] width 49 height 49
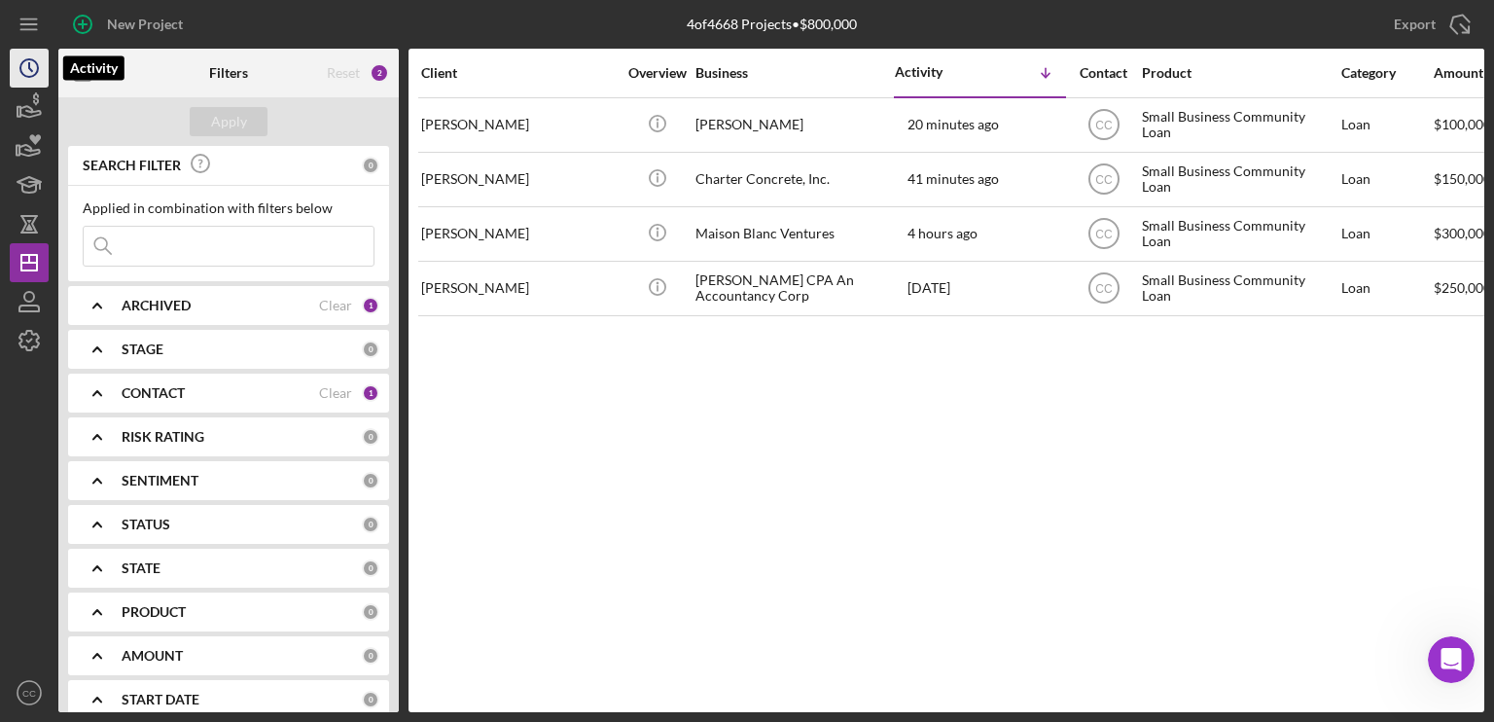
click at [16, 65] on icon "Icon/History" at bounding box center [29, 68] width 49 height 49
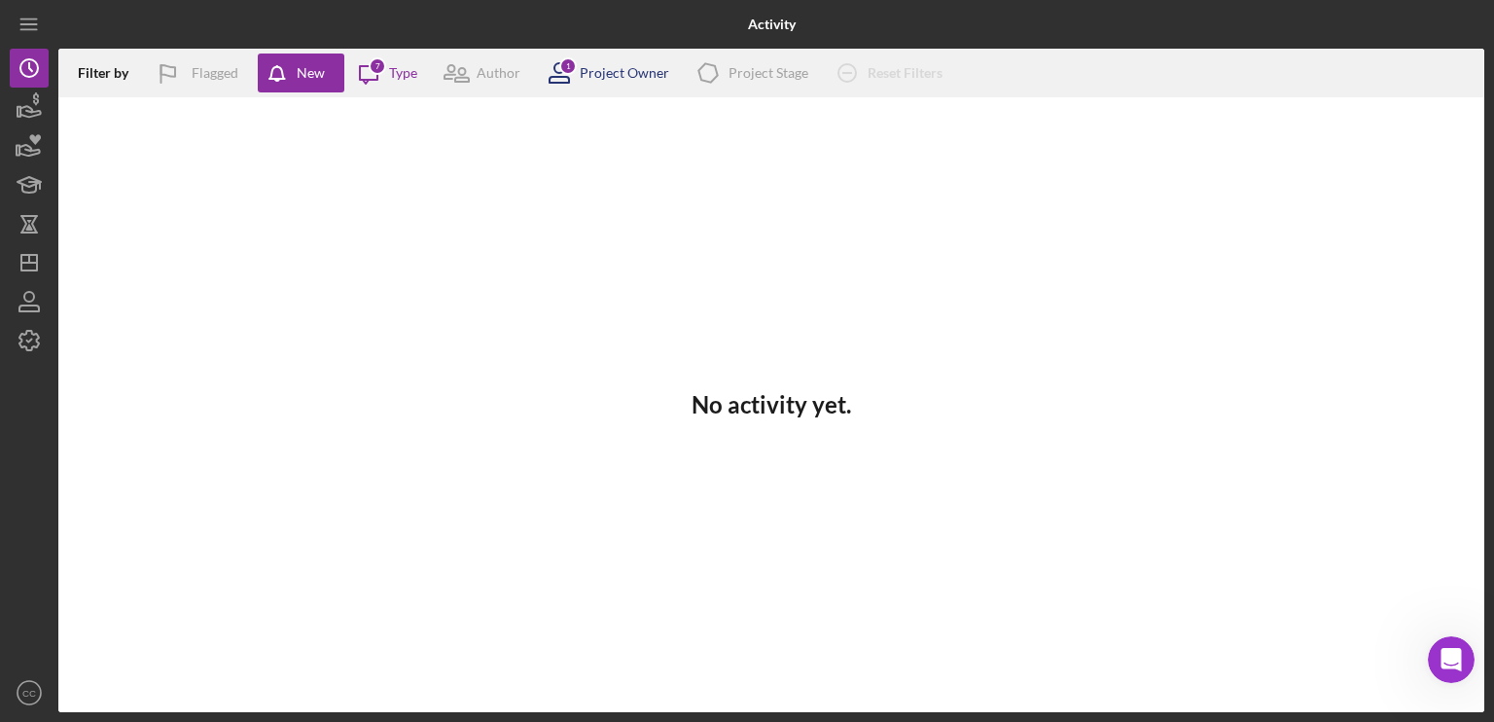
click at [619, 73] on div "Project Owner" at bounding box center [624, 73] width 89 height 16
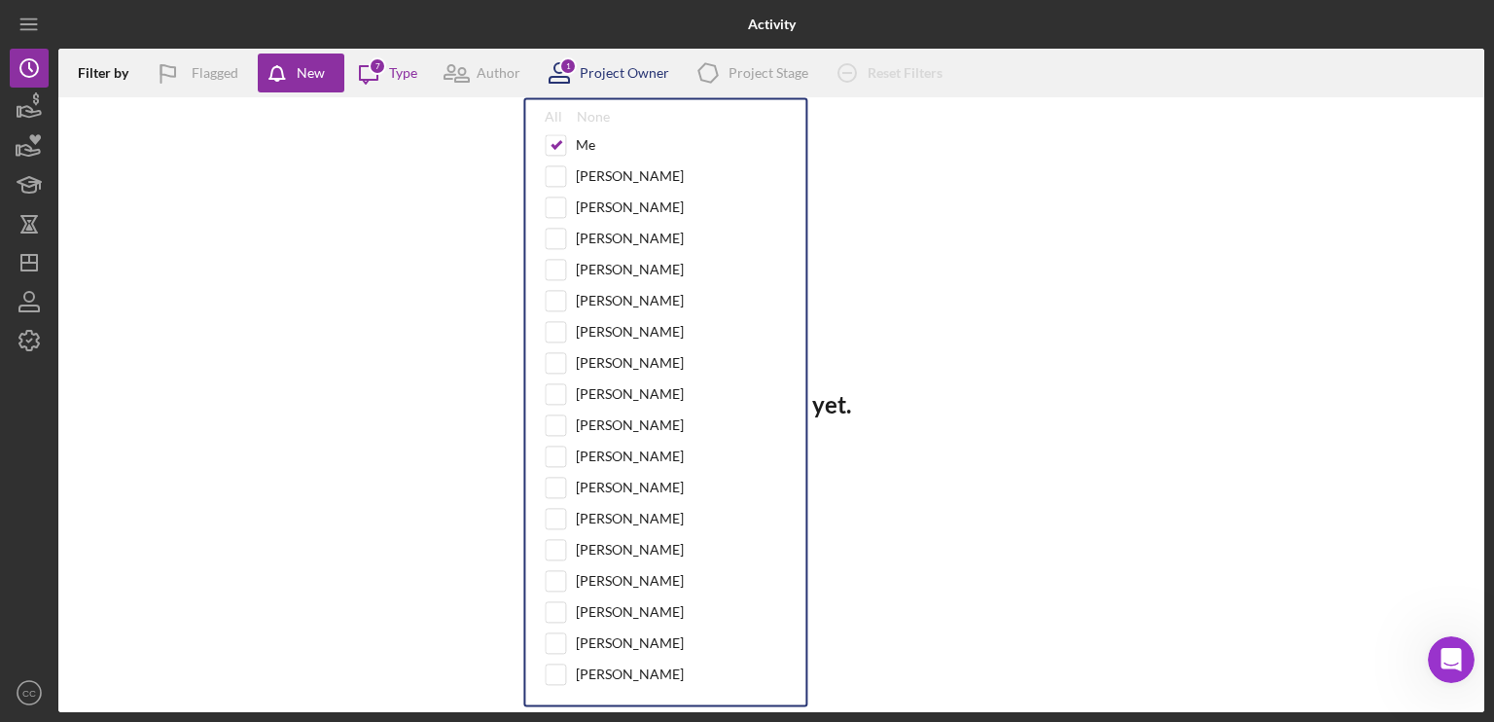
click at [619, 73] on div "Project Owner" at bounding box center [624, 73] width 89 height 16
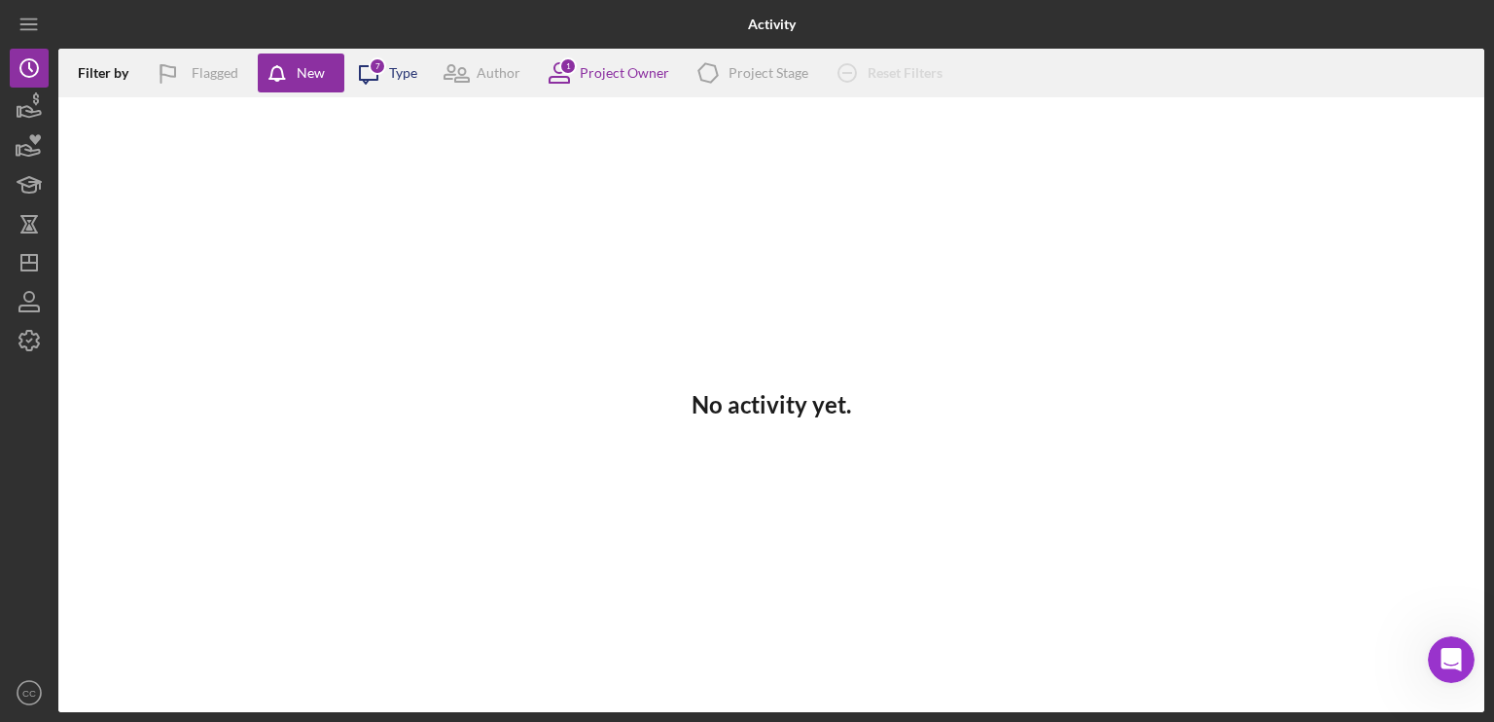
click at [381, 72] on div "7" at bounding box center [378, 66] width 18 height 18
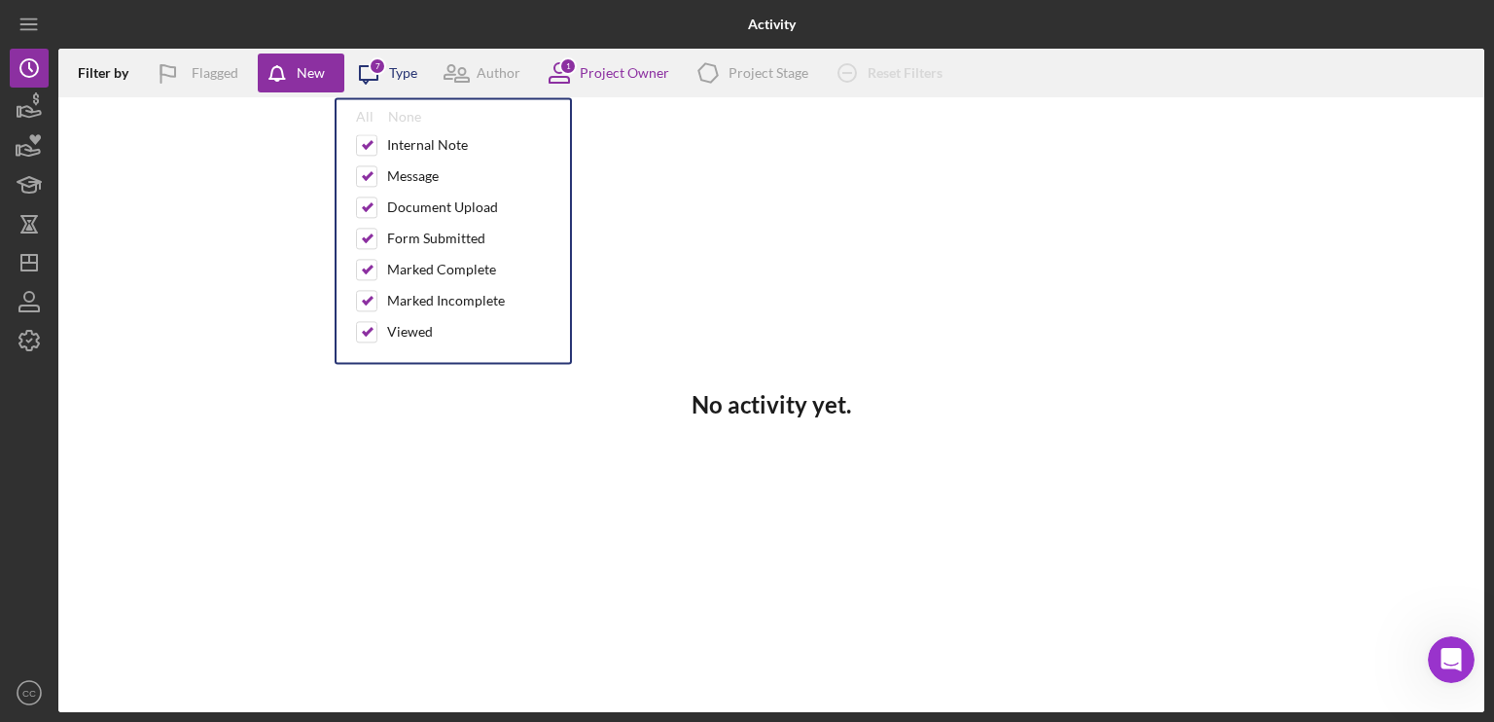
click at [385, 72] on icon "Icon/Message" at bounding box center [368, 73] width 49 height 49
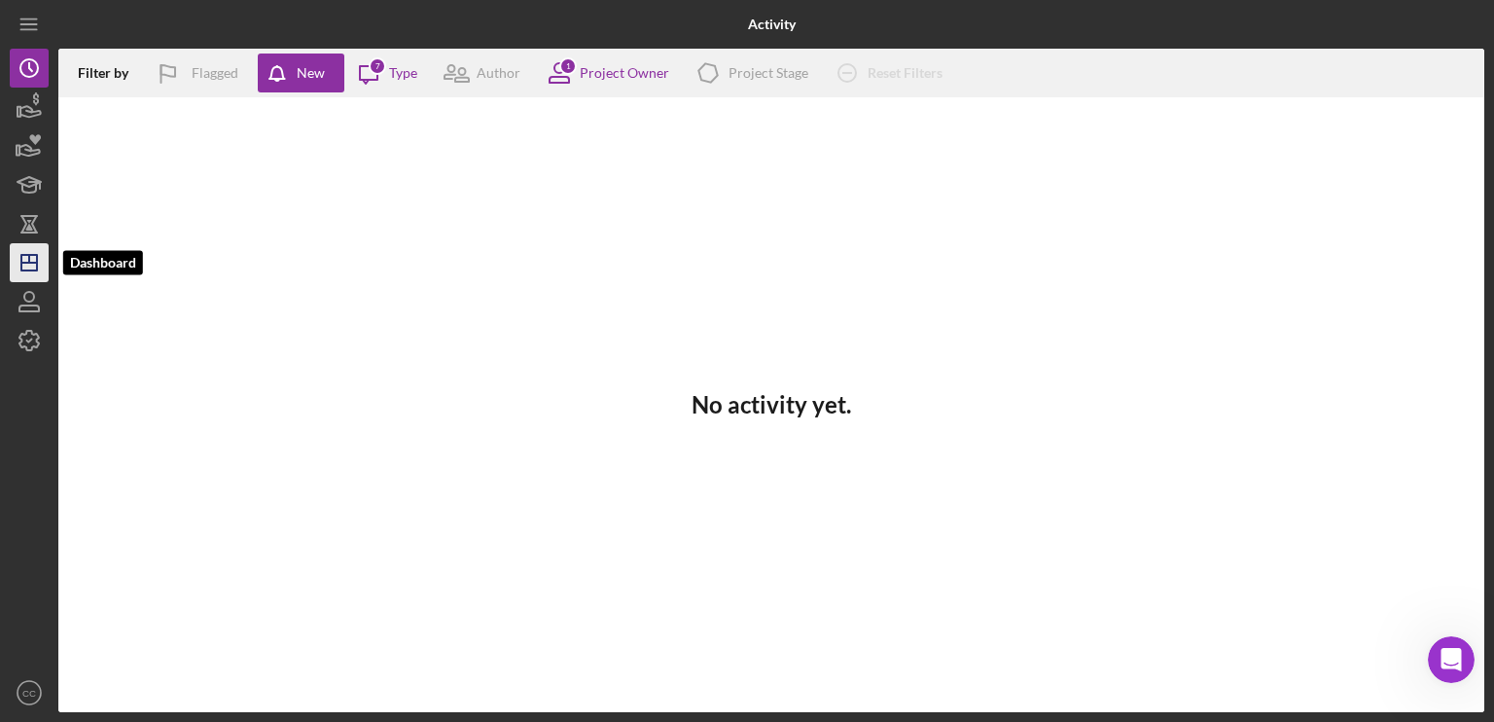
click at [18, 268] on icon "Icon/Dashboard" at bounding box center [29, 262] width 49 height 49
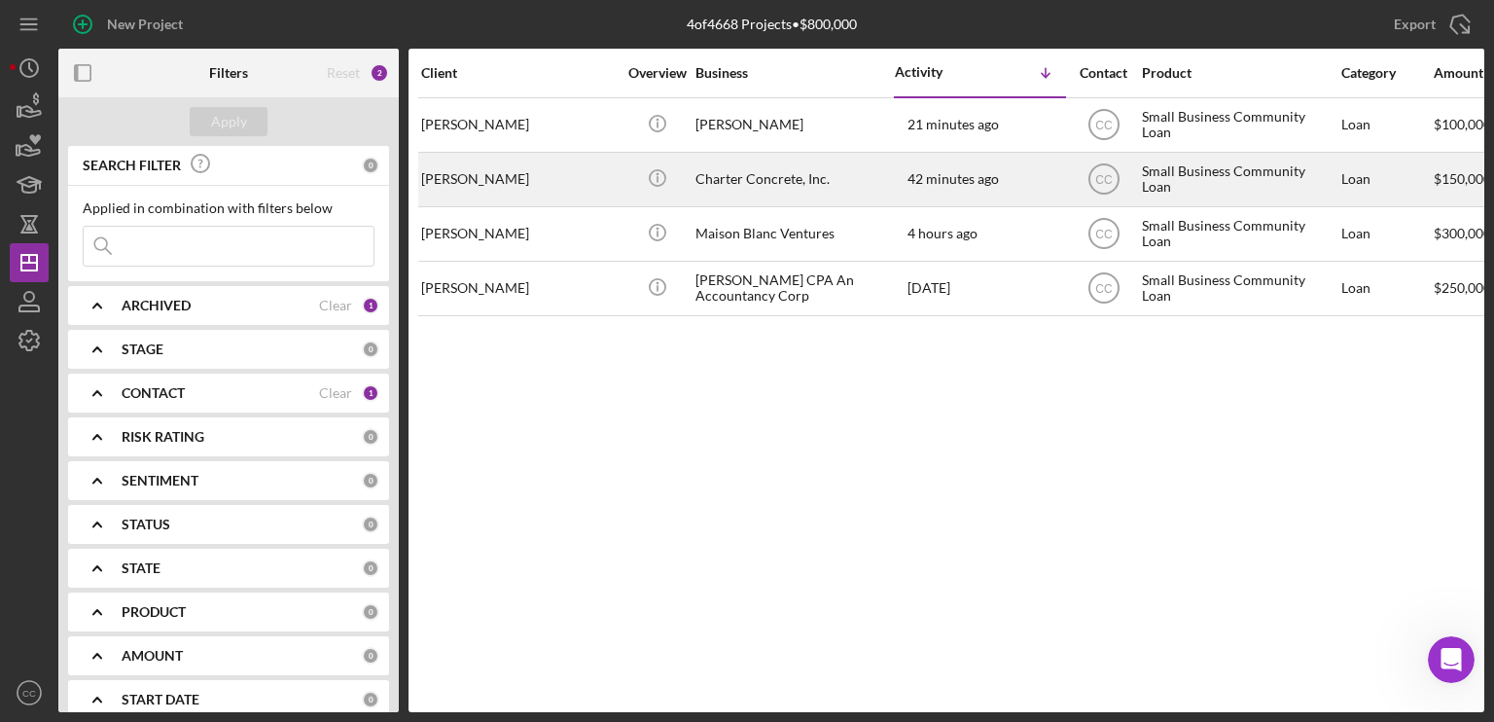
click at [484, 181] on div "[PERSON_NAME]" at bounding box center [518, 180] width 195 height 52
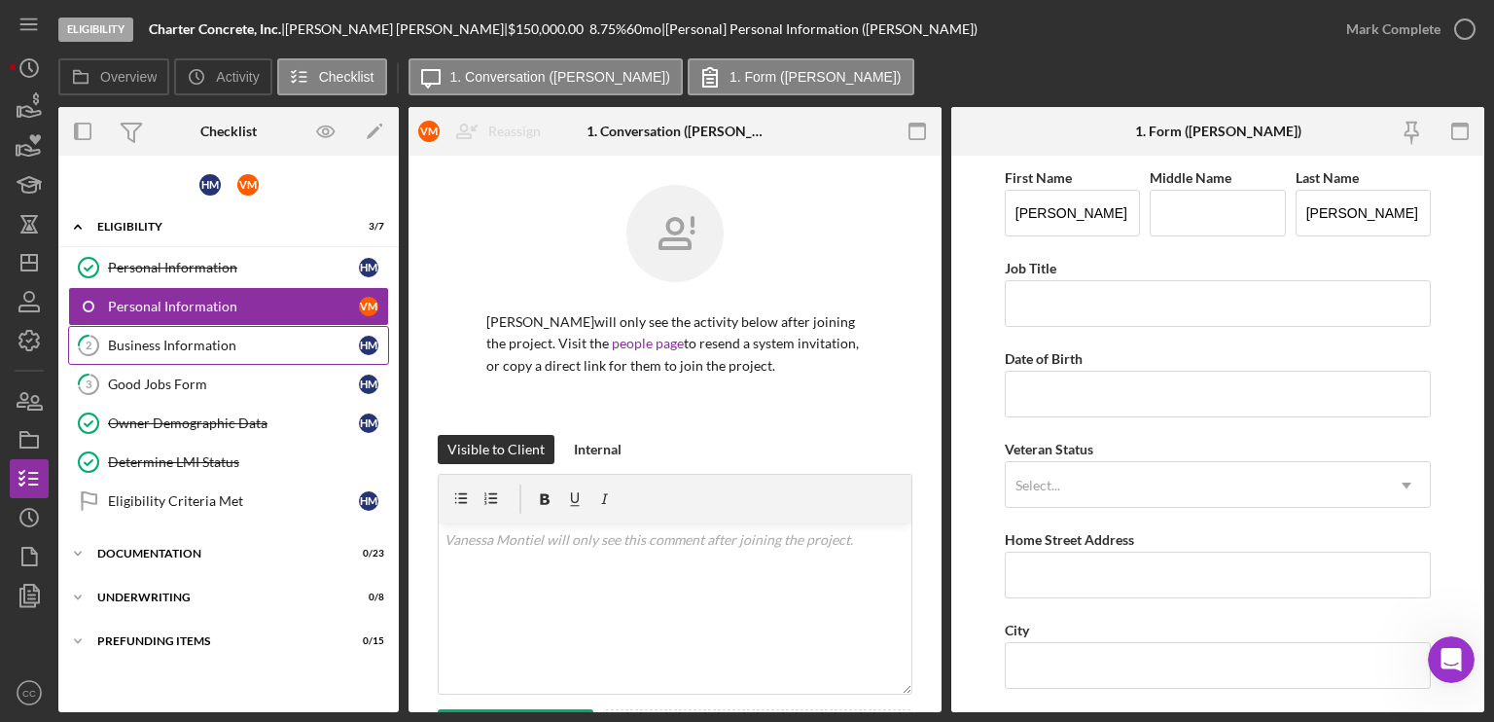
click at [241, 342] on div "Business Information" at bounding box center [233, 346] width 251 height 16
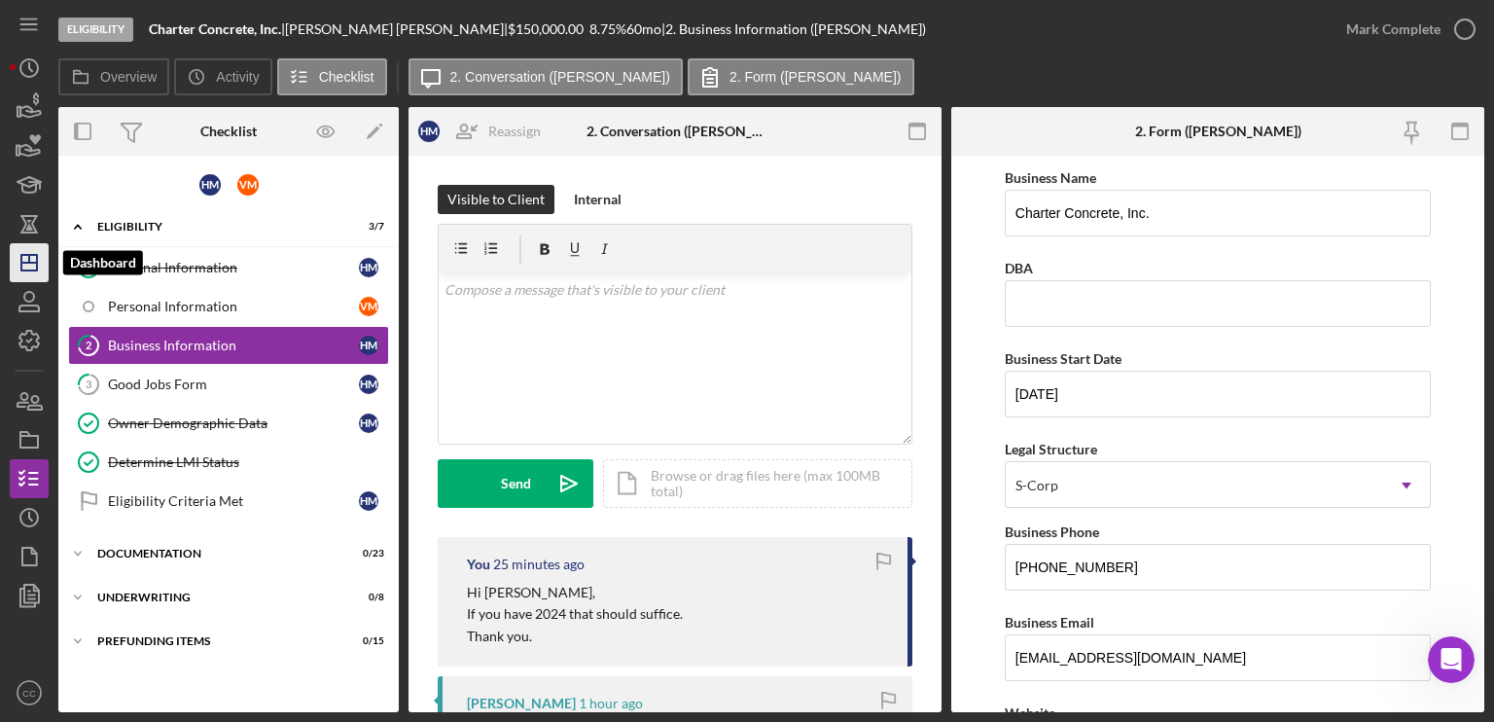
click at [25, 260] on icon "Icon/Dashboard" at bounding box center [29, 262] width 49 height 49
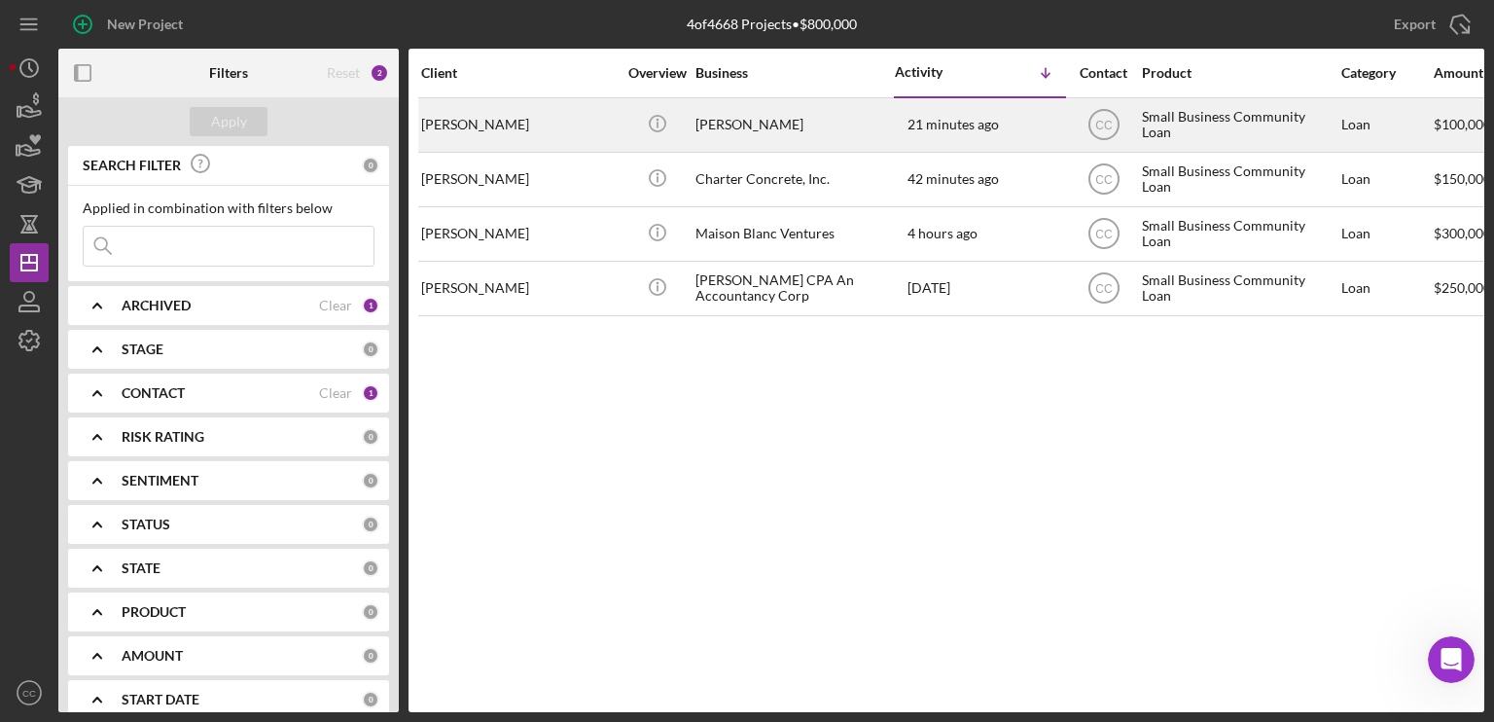
click at [528, 125] on div "[PERSON_NAME]" at bounding box center [518, 125] width 195 height 52
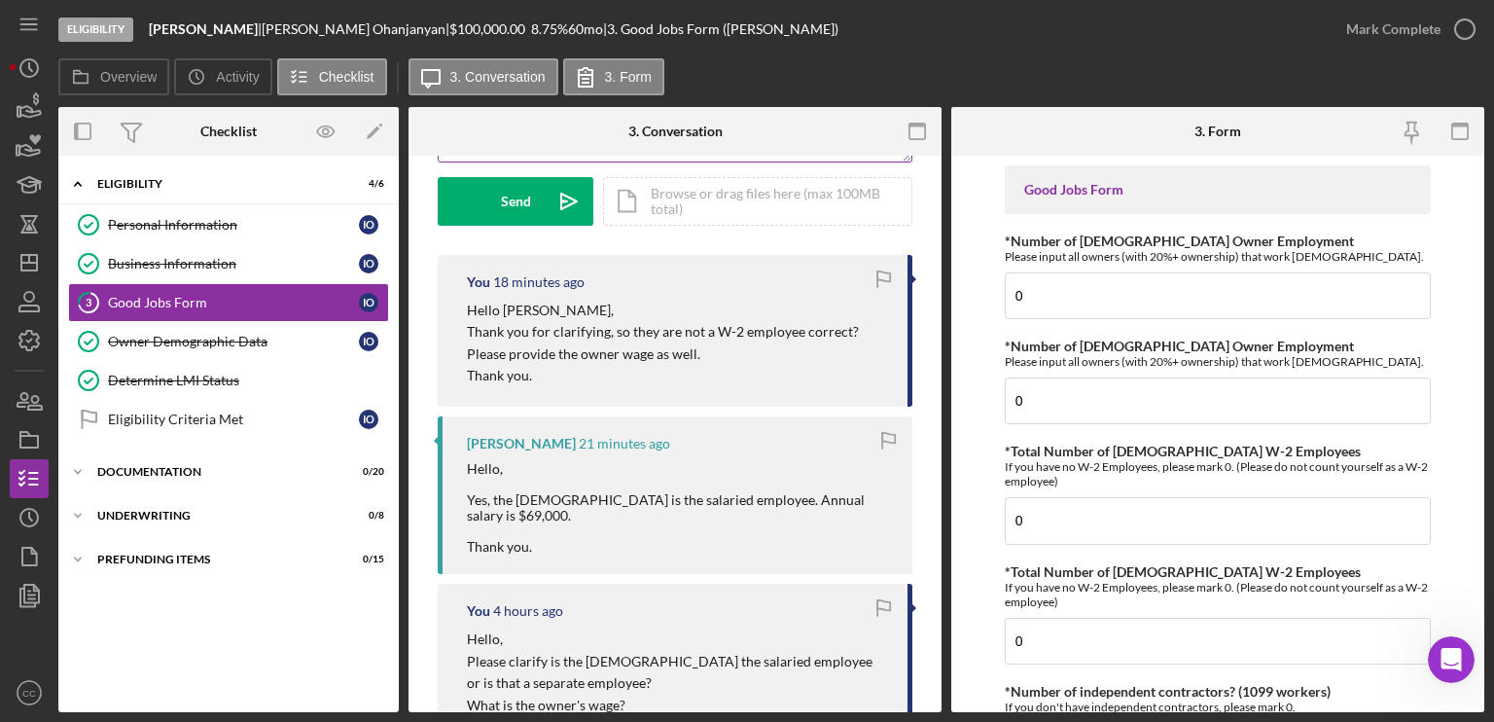
scroll to position [389, 0]
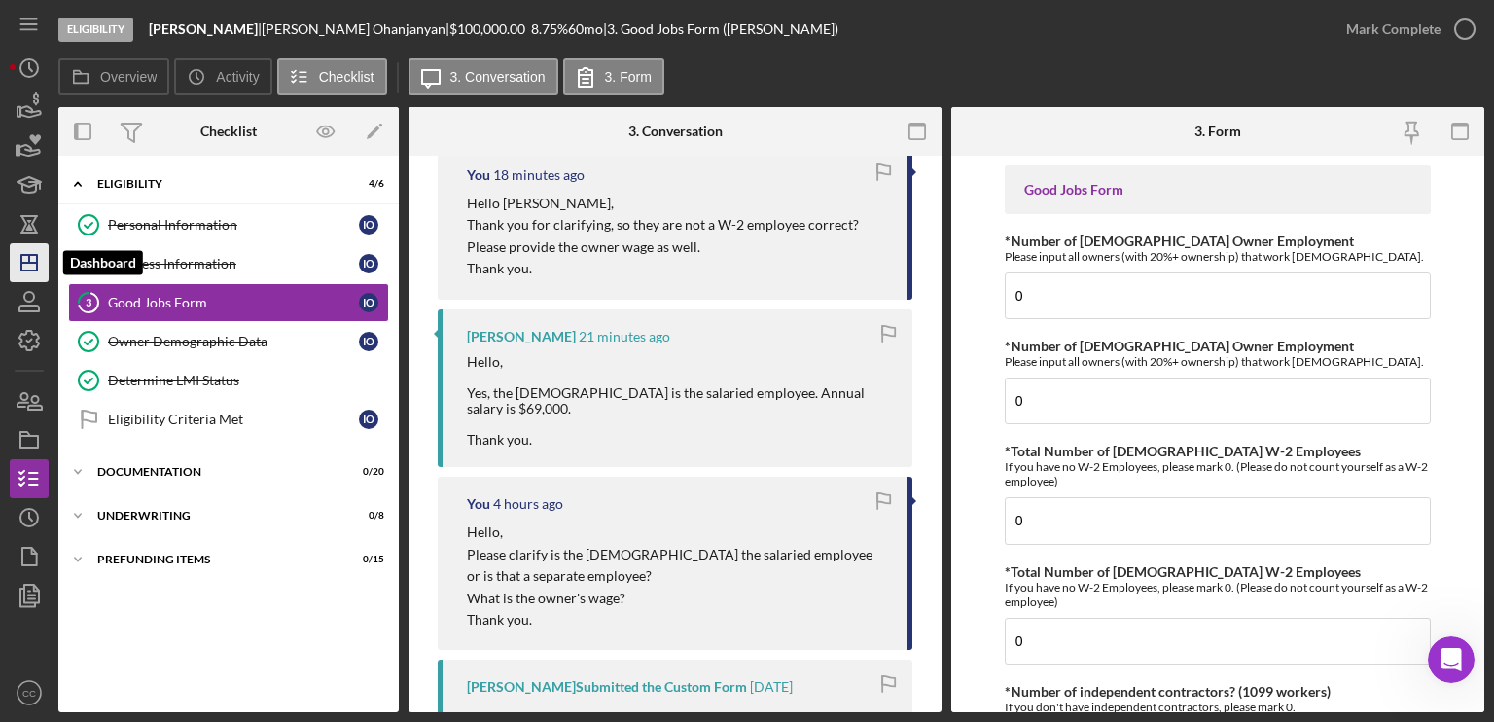
click at [29, 260] on line "button" at bounding box center [29, 259] width 0 height 8
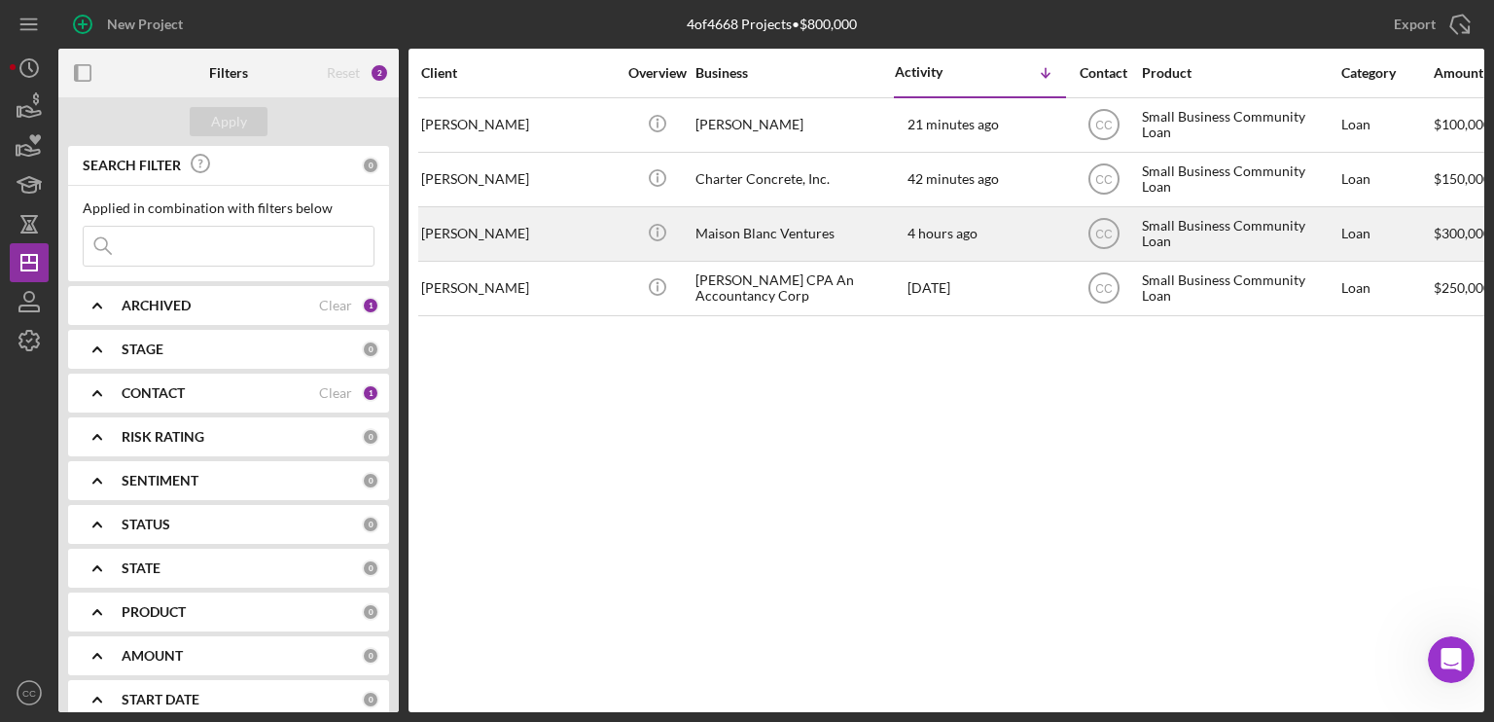
click at [542, 233] on div "[PERSON_NAME]" at bounding box center [518, 234] width 195 height 52
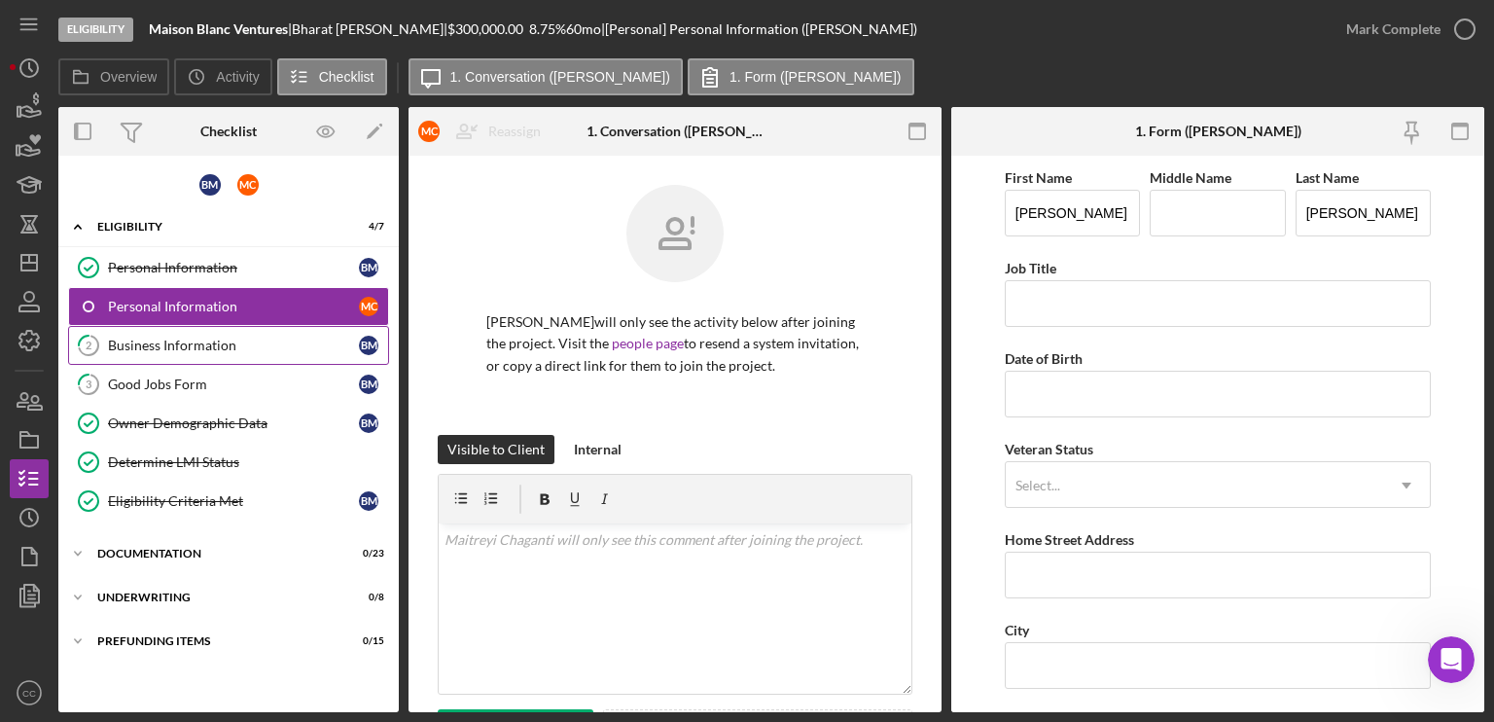
click at [172, 344] on div "Business Information" at bounding box center [233, 346] width 251 height 16
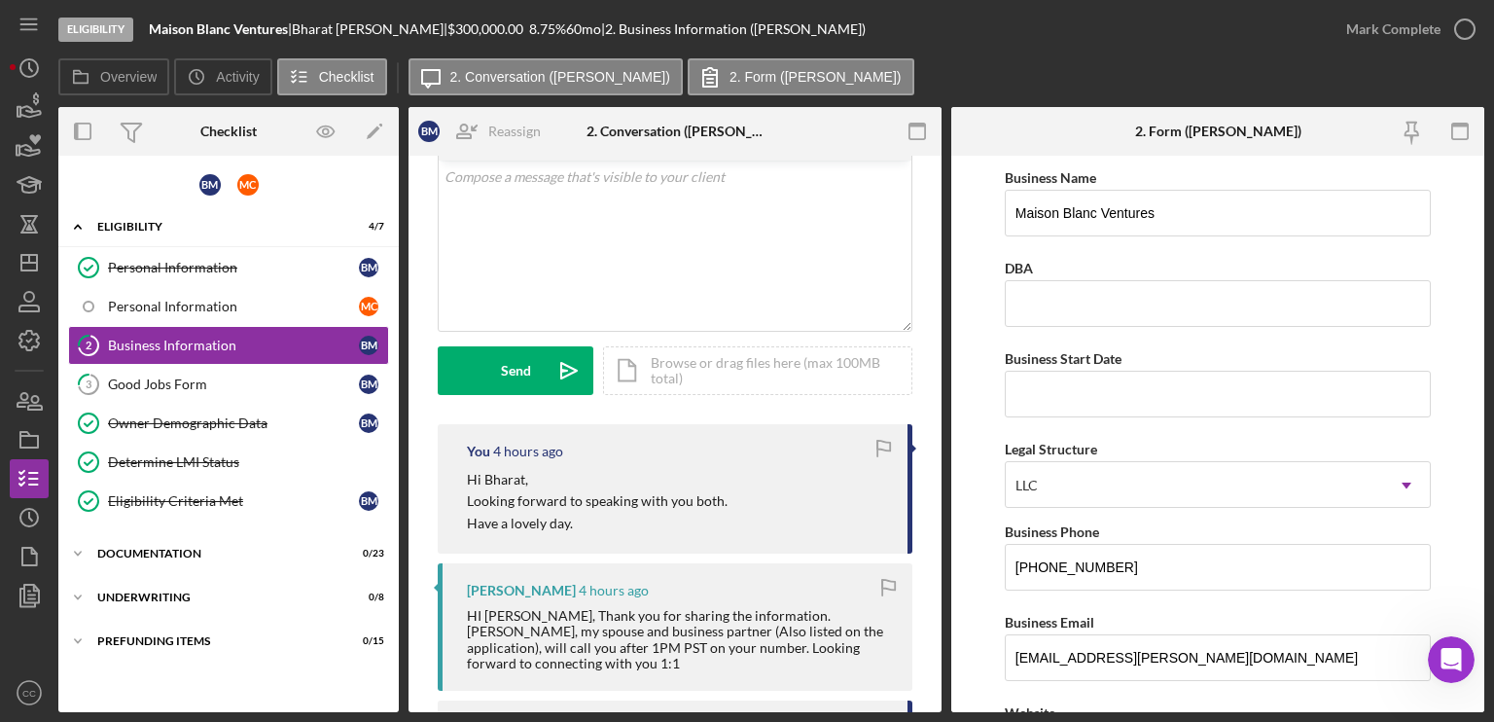
scroll to position [195, 0]
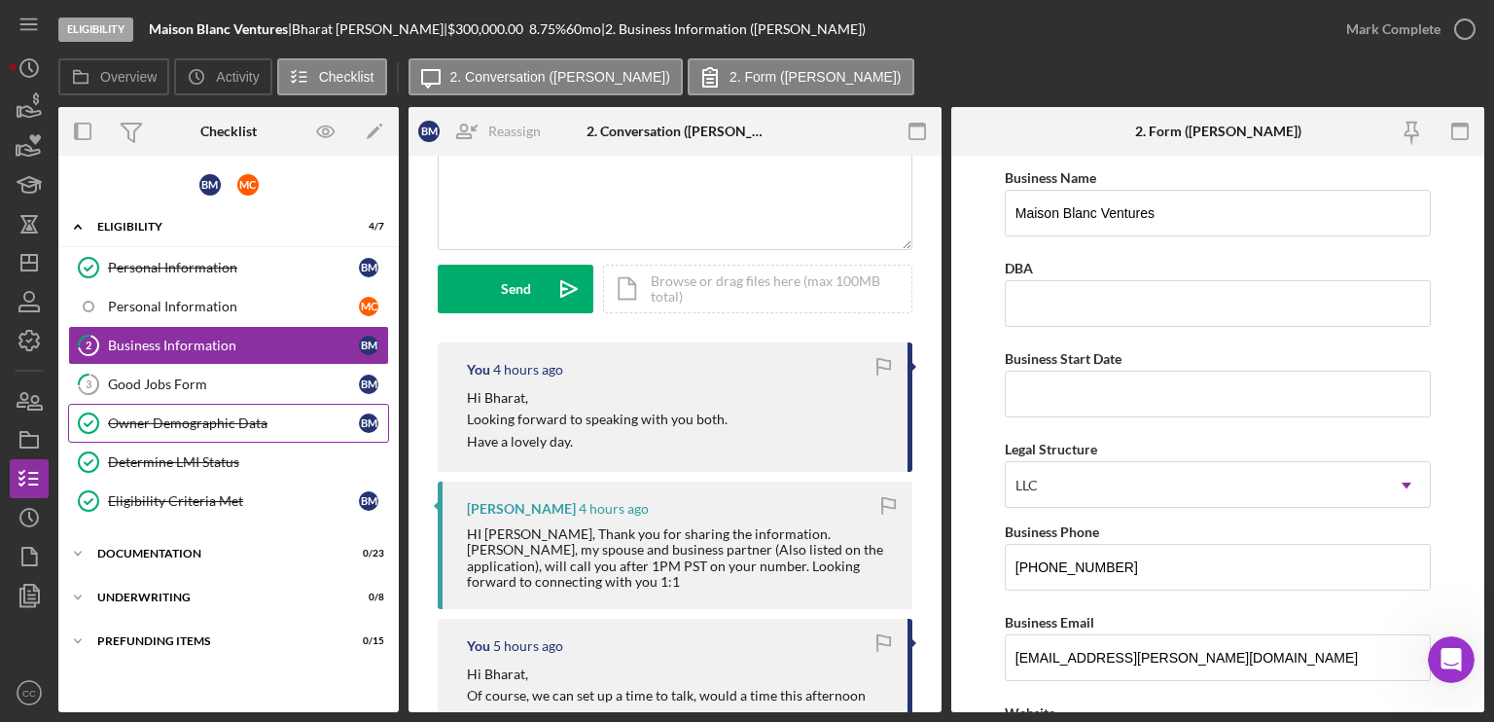
click at [174, 404] on link "Owner Demographic Data Owner Demographic Data B M" at bounding box center [228, 423] width 321 height 39
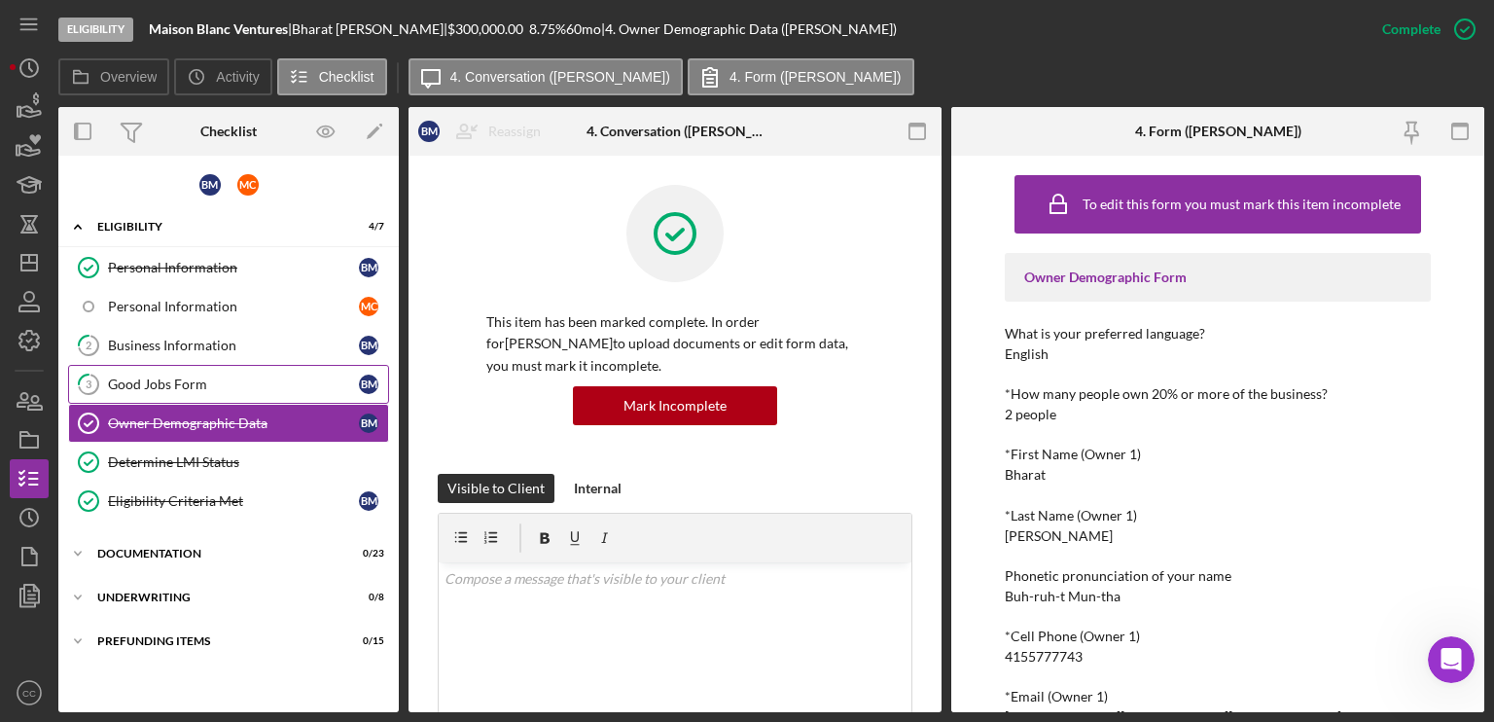
click at [175, 382] on div "Good Jobs Form" at bounding box center [233, 384] width 251 height 16
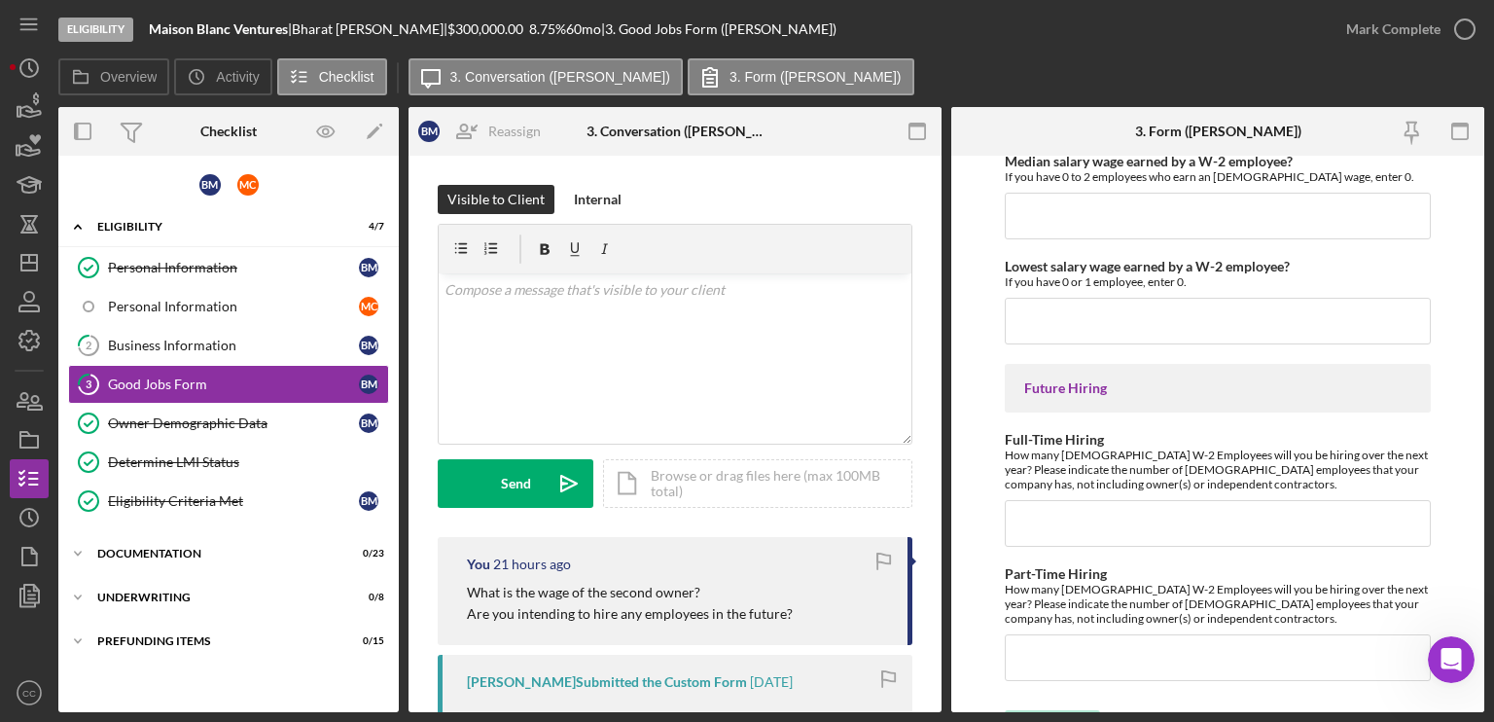
scroll to position [4472, 0]
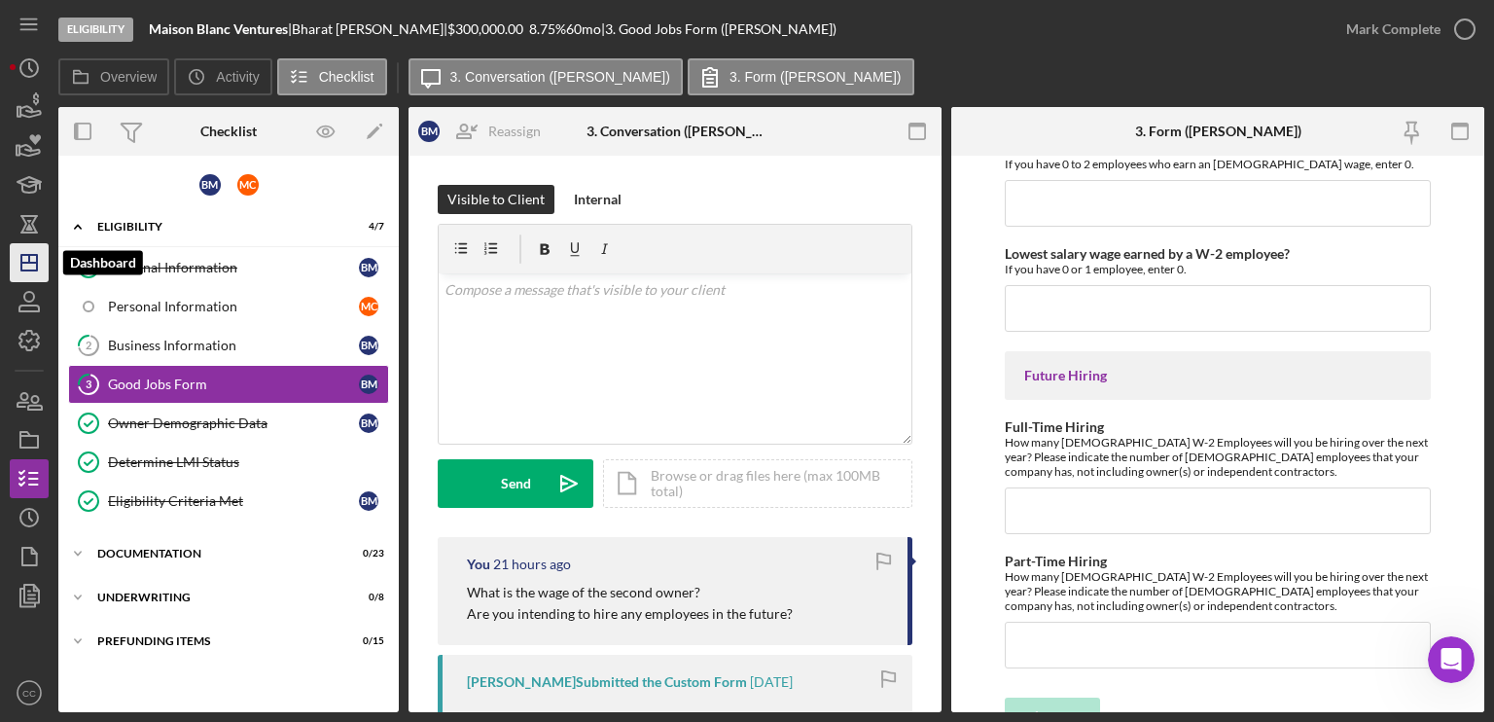
click at [26, 264] on icon "Icon/Dashboard" at bounding box center [29, 262] width 49 height 49
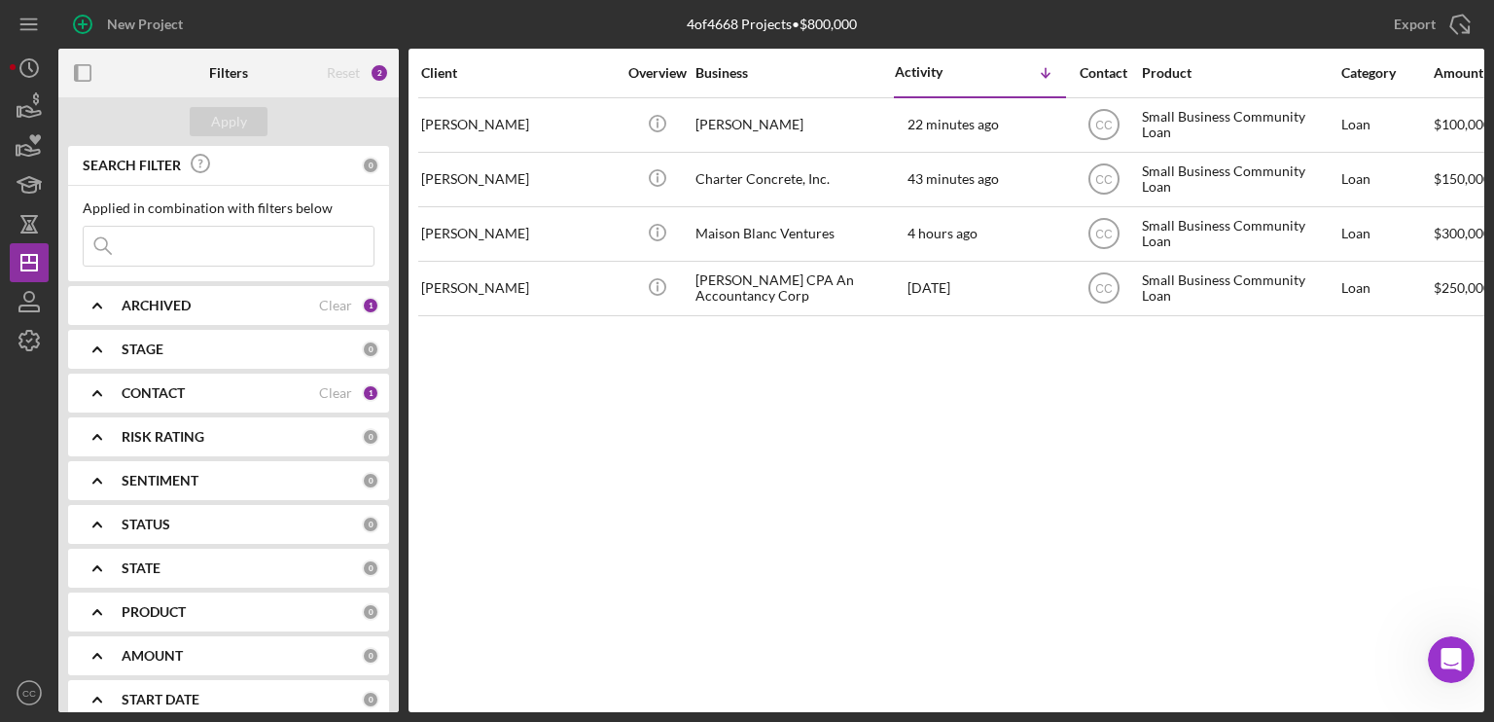
click at [934, 417] on div "Client Overview Business Activity Icon/Table Sort Arrow Contact Product Categor…" at bounding box center [947, 380] width 1076 height 663
click at [909, 532] on div "Client Overview Business Activity Icon/Table Sort Arrow Contact Product Categor…" at bounding box center [947, 380] width 1076 height 663
